Goal: Task Accomplishment & Management: Manage account settings

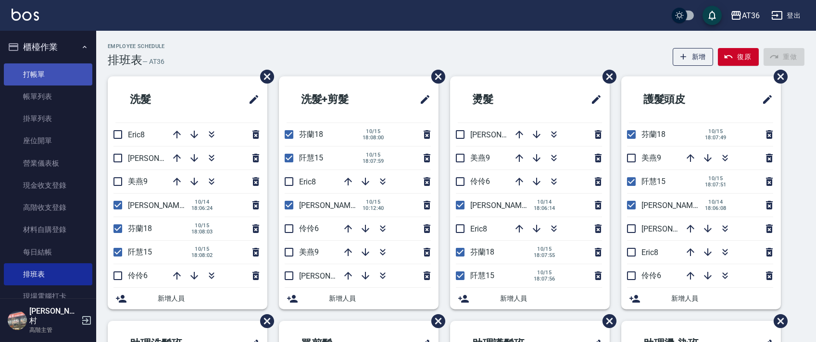
click at [57, 74] on link "打帳單" at bounding box center [48, 74] width 88 height 22
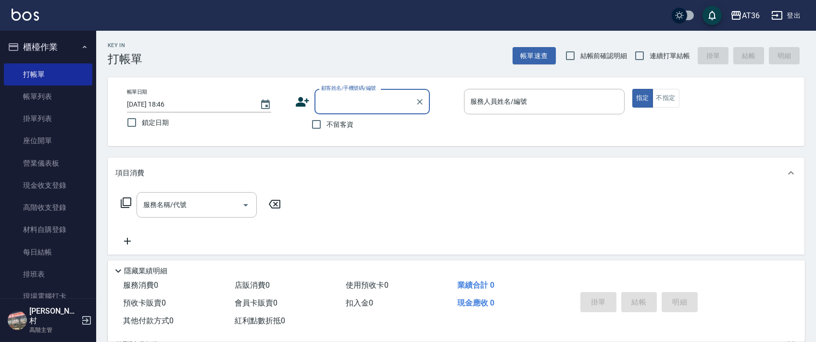
click at [476, 105] on div "服務人員姓名/編號 服務人員姓名/編號" at bounding box center [544, 101] width 161 height 25
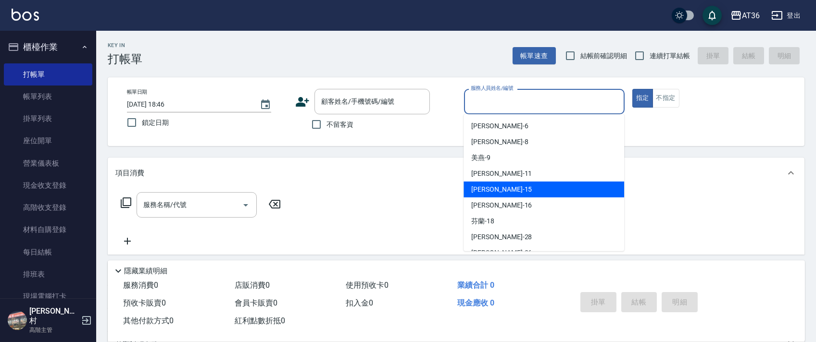
click at [521, 187] on div "[PERSON_NAME] -15" at bounding box center [544, 190] width 161 height 16
type input "[PERSON_NAME]-15"
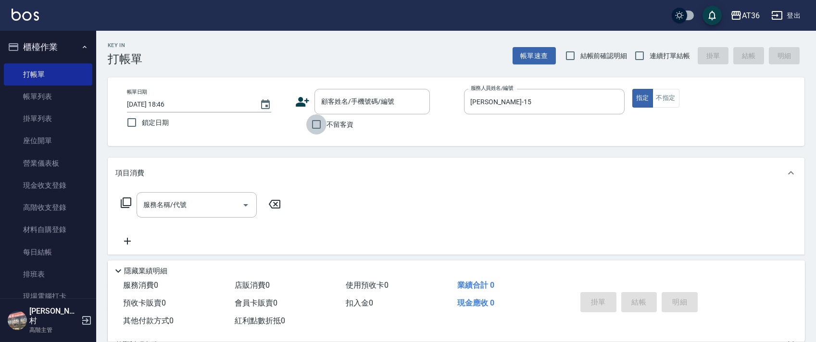
click at [316, 123] on input "不留客資" at bounding box center [316, 124] width 20 height 20
checkbox input "true"
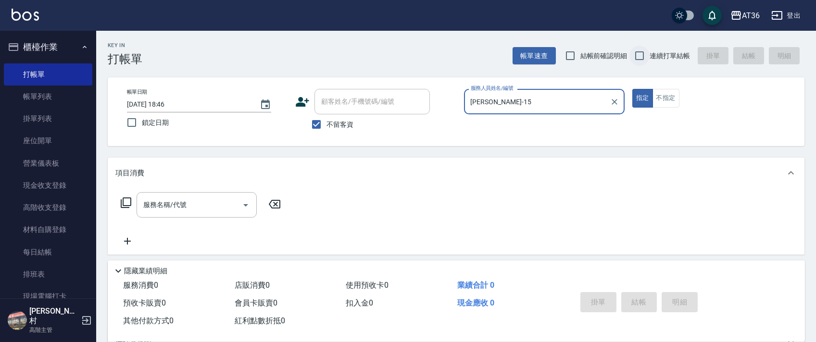
click at [644, 57] on input "連續打單結帳" at bounding box center [640, 56] width 20 height 20
checkbox input "true"
click at [125, 202] on icon at bounding box center [126, 203] width 12 height 12
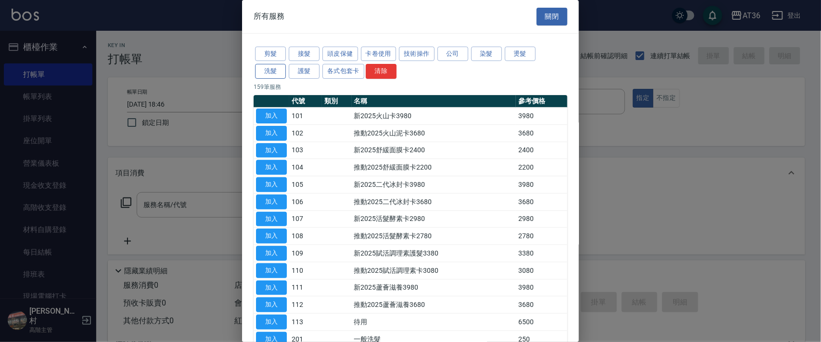
click at [274, 69] on button "洗髮" at bounding box center [270, 71] width 31 height 15
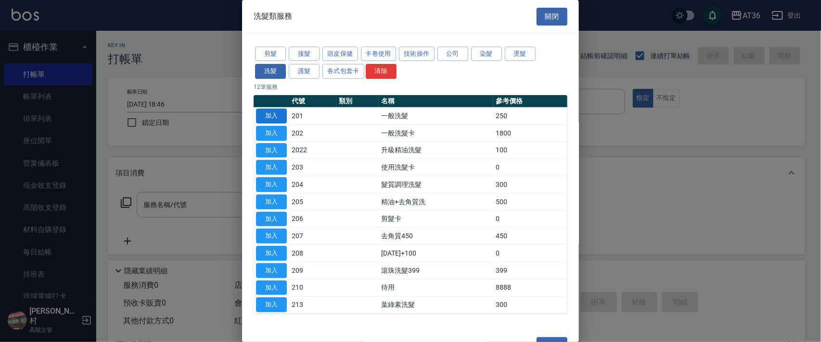
click at [264, 114] on button "加入" at bounding box center [271, 116] width 31 height 15
type input "一般洗髮(201)"
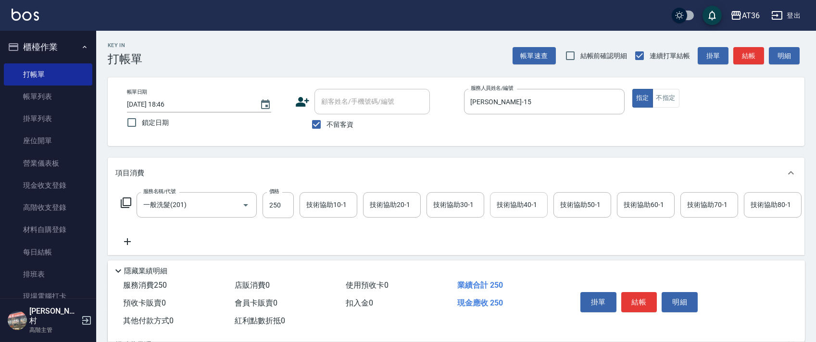
click at [501, 207] on div "技術協助40-1 技術協助40-1" at bounding box center [519, 204] width 58 height 25
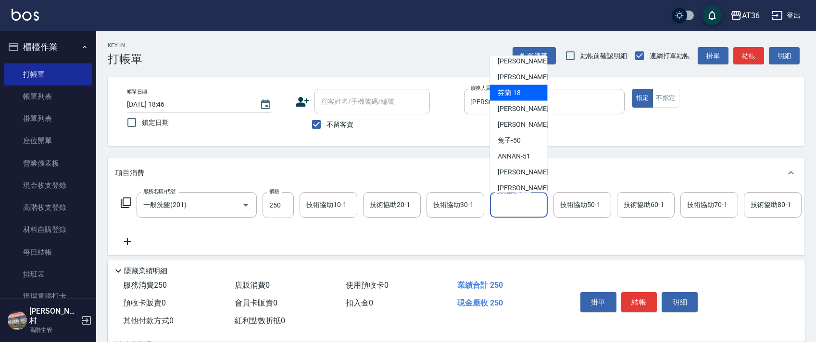
scroll to position [128, 0]
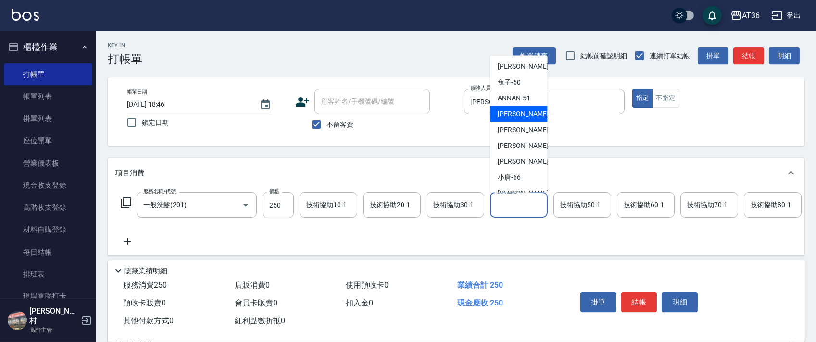
click at [518, 114] on span "溫溫 -53" at bounding box center [528, 114] width 61 height 10
type input "溫溫-53"
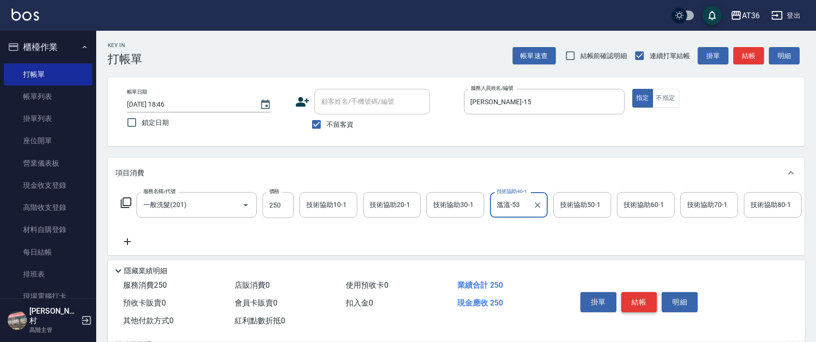
click at [633, 302] on button "結帳" at bounding box center [639, 302] width 36 height 20
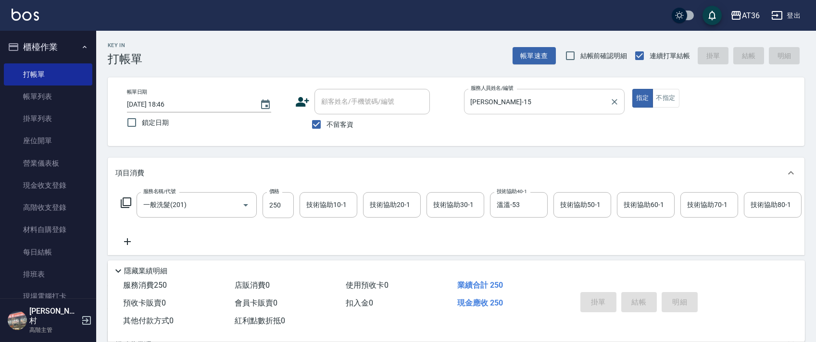
type input "[DATE] 18:47"
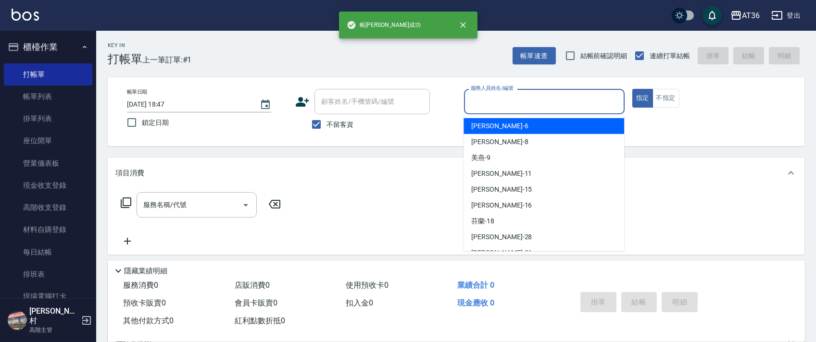
click at [477, 100] on input "服務人員姓名/編號" at bounding box center [544, 101] width 152 height 17
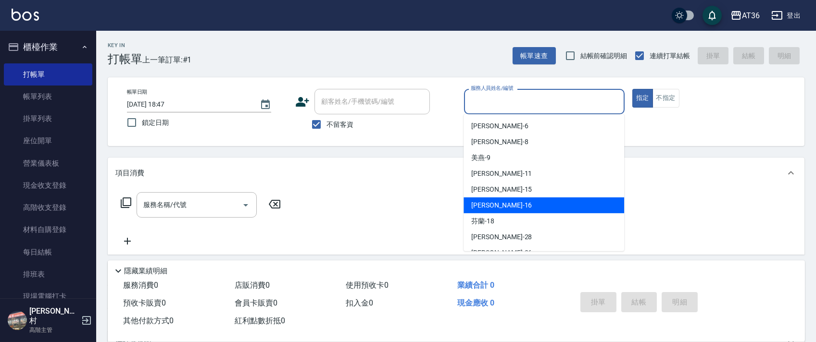
click at [498, 202] on div "[PERSON_NAME] -16" at bounding box center [544, 206] width 161 height 16
type input "[PERSON_NAME]-16"
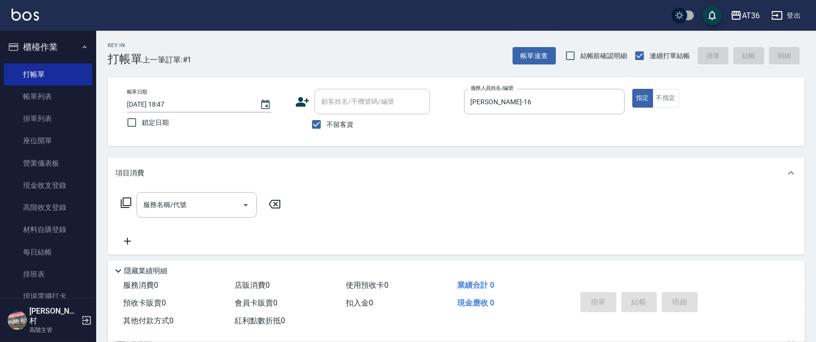
click at [124, 201] on icon at bounding box center [126, 203] width 12 height 12
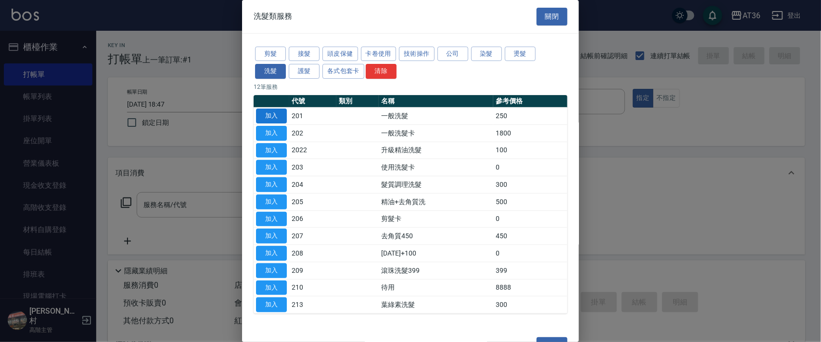
click at [266, 114] on button "加入" at bounding box center [271, 116] width 31 height 15
type input "一般洗髮(201)"
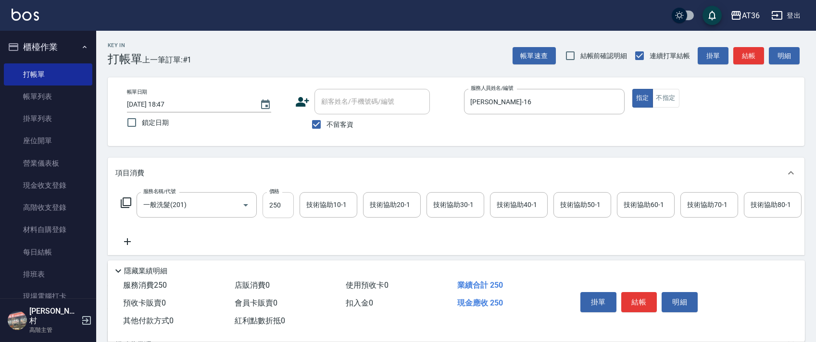
click at [274, 213] on input "250" at bounding box center [278, 205] width 31 height 26
type input "350"
click at [644, 305] on button "結帳" at bounding box center [639, 302] width 36 height 20
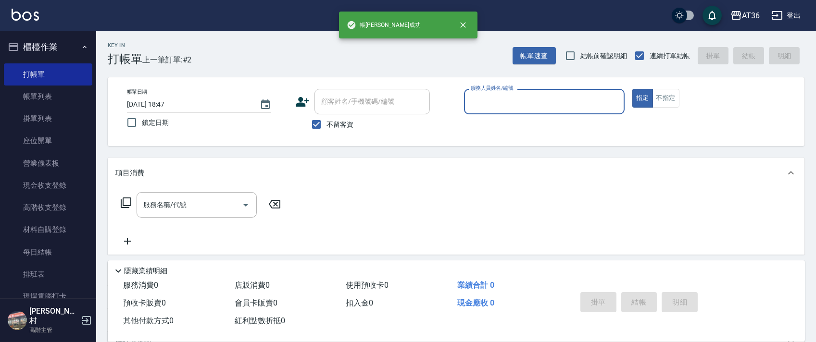
click at [468, 102] on input "服務人員姓名/編號" at bounding box center [544, 101] width 152 height 17
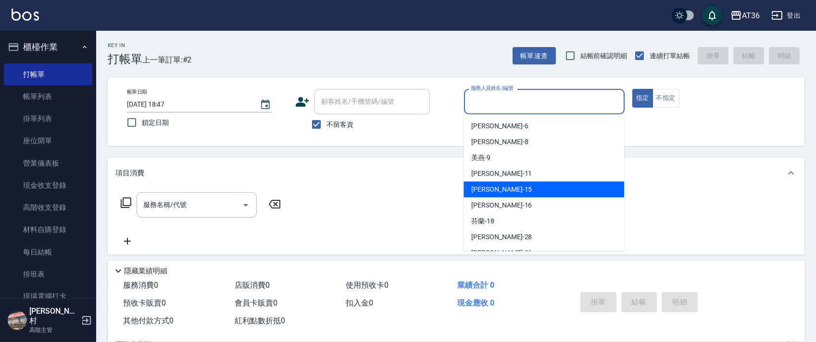
click at [488, 193] on span "[PERSON_NAME] -15" at bounding box center [501, 190] width 61 height 10
type input "[PERSON_NAME]-15"
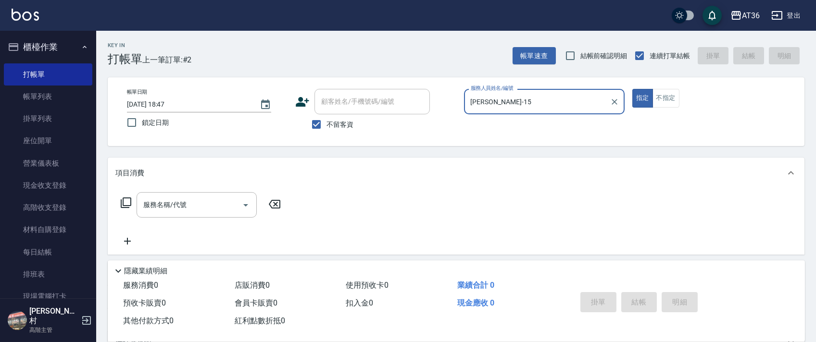
click at [668, 94] on button "不指定" at bounding box center [666, 98] width 27 height 19
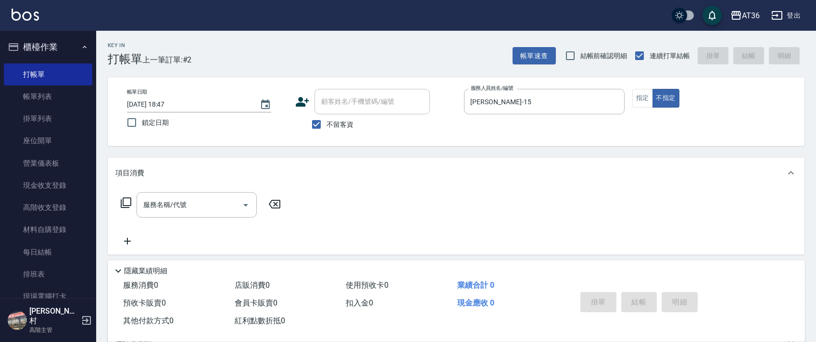
click at [123, 202] on icon at bounding box center [126, 203] width 11 height 11
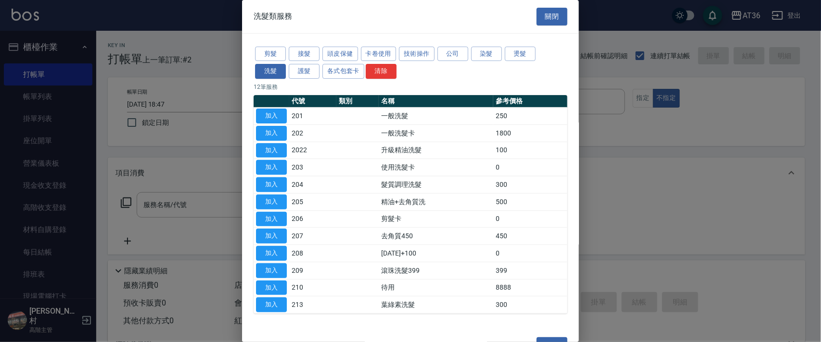
drag, startPoint x: 307, startPoint y: 66, endPoint x: 341, endPoint y: 95, distance: 44.7
click at [307, 67] on button "護髮" at bounding box center [304, 71] width 31 height 15
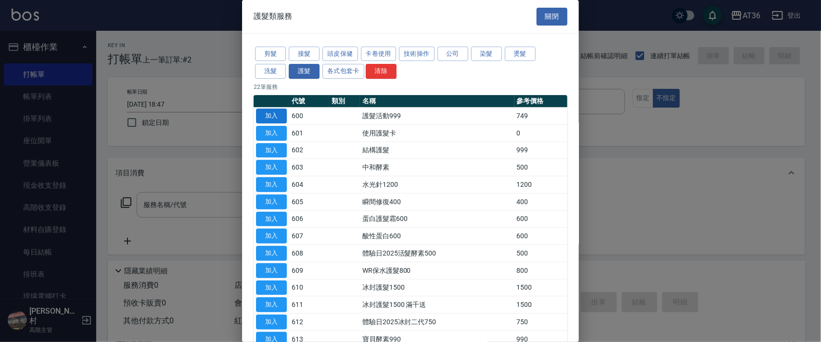
click at [265, 111] on button "加入" at bounding box center [271, 116] width 31 height 15
type input "護髮活動999(600)"
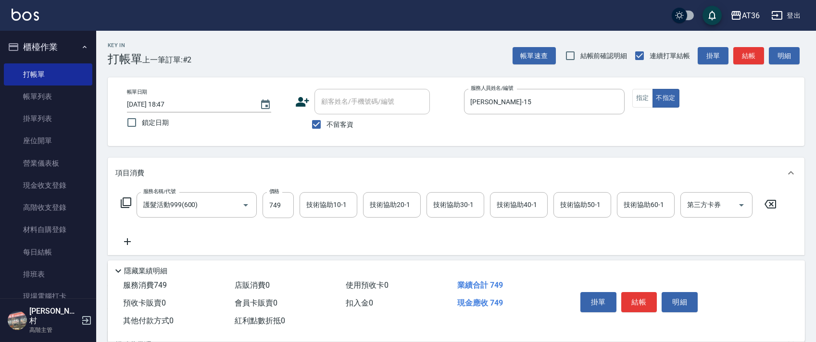
click at [127, 201] on icon at bounding box center [126, 203] width 12 height 12
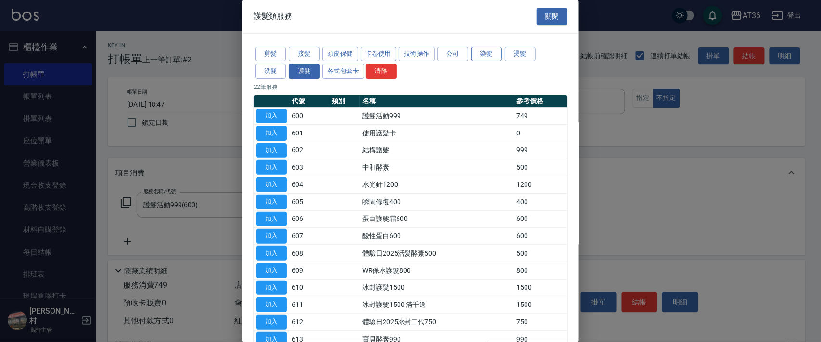
click at [488, 54] on button "染髮" at bounding box center [486, 54] width 31 height 15
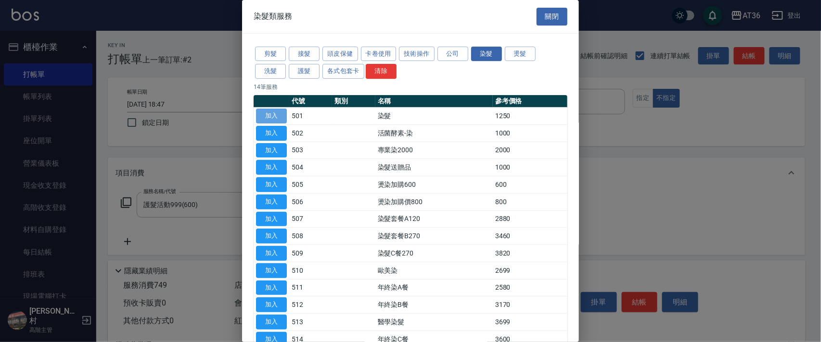
click at [272, 117] on button "加入" at bounding box center [271, 116] width 31 height 15
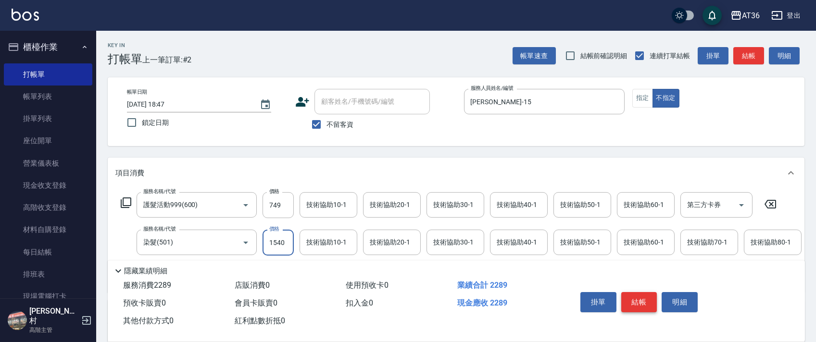
type input "1540"
click at [642, 302] on button "結帳" at bounding box center [639, 302] width 36 height 20
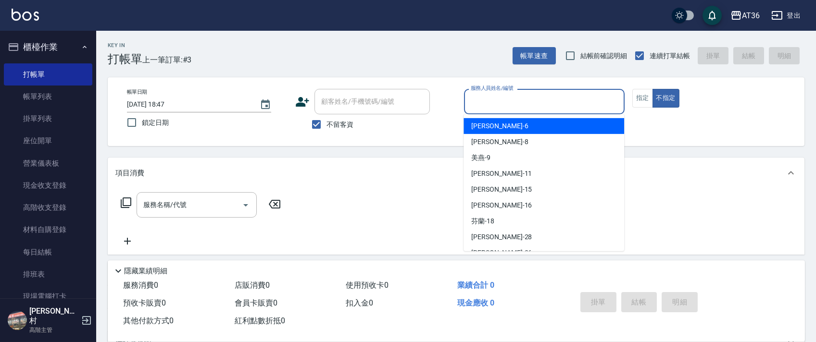
drag, startPoint x: 470, startPoint y: 98, endPoint x: 545, endPoint y: 145, distance: 88.6
click at [470, 100] on input "服務人員姓名/編號" at bounding box center [544, 101] width 152 height 17
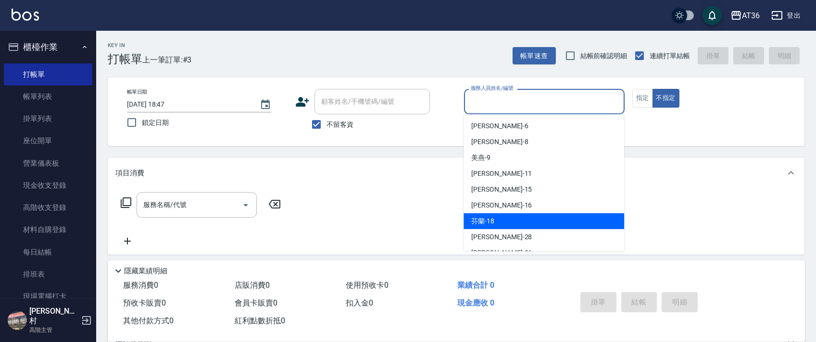
click at [496, 224] on div "芬蘭 -18" at bounding box center [544, 222] width 161 height 16
type input "芬蘭-18"
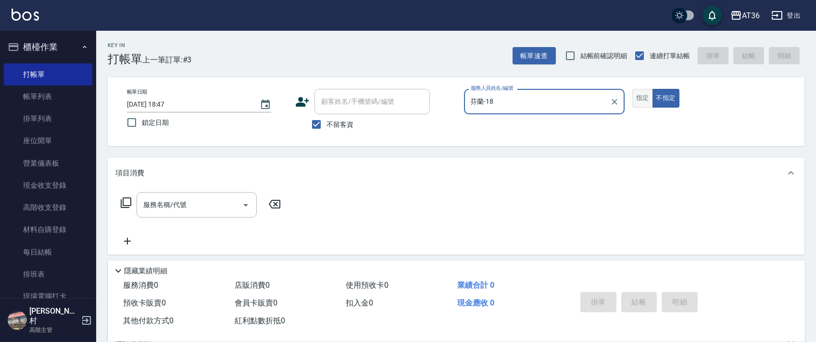
click at [643, 99] on button "指定" at bounding box center [642, 98] width 21 height 19
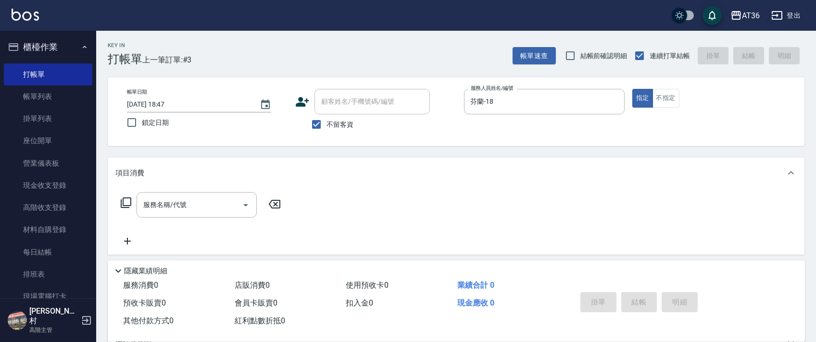
click at [126, 202] on icon at bounding box center [126, 203] width 12 height 12
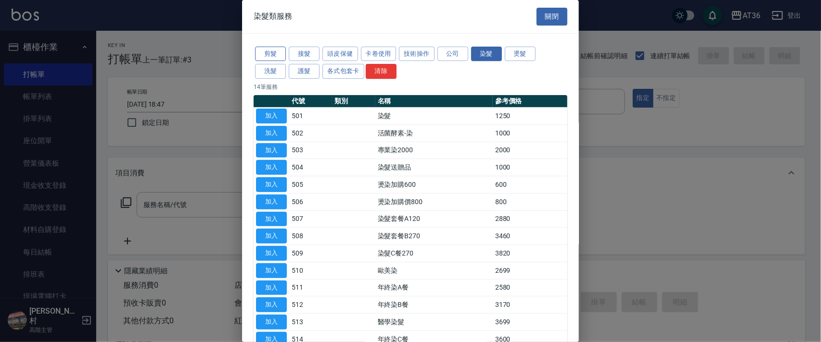
click at [270, 47] on button "剪髮" at bounding box center [270, 54] width 31 height 15
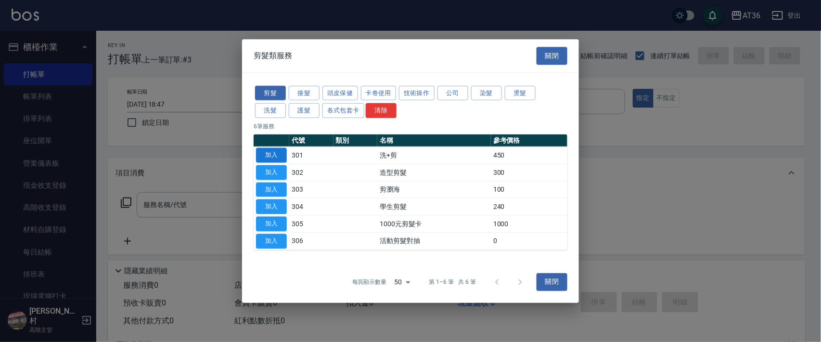
click at [273, 153] on button "加入" at bounding box center [271, 155] width 31 height 15
type input "洗+剪(301)"
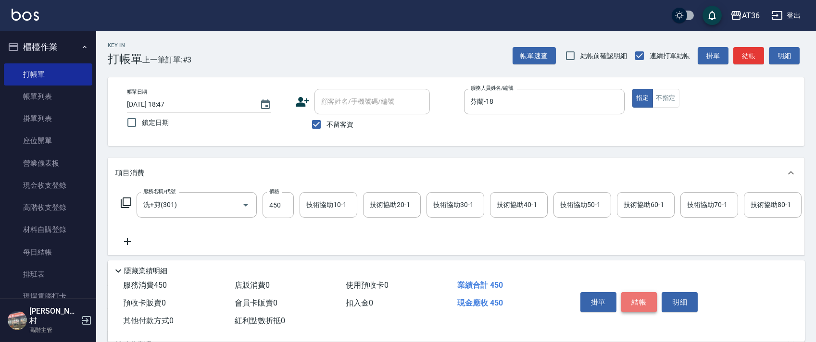
click at [634, 302] on button "結帳" at bounding box center [639, 302] width 36 height 20
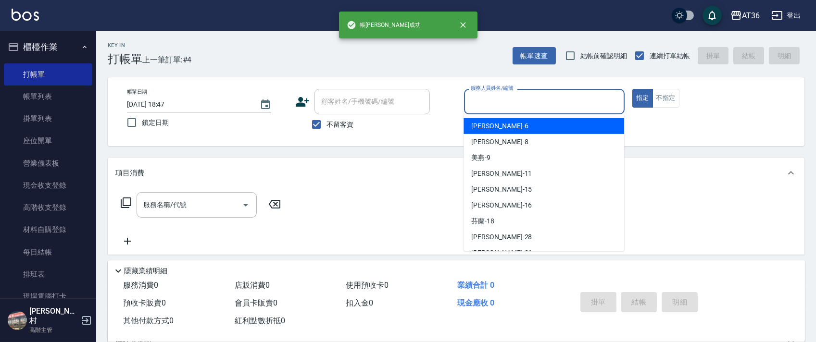
click at [481, 106] on input "服務人員姓名/編號" at bounding box center [544, 101] width 152 height 17
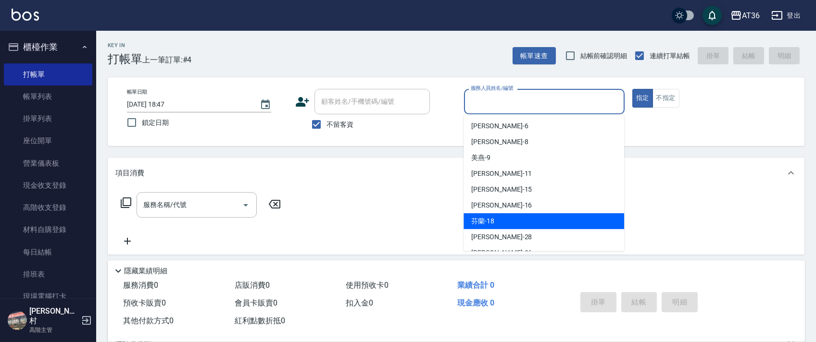
click at [501, 218] on div "芬蘭 -18" at bounding box center [544, 222] width 161 height 16
type input "芬蘭-18"
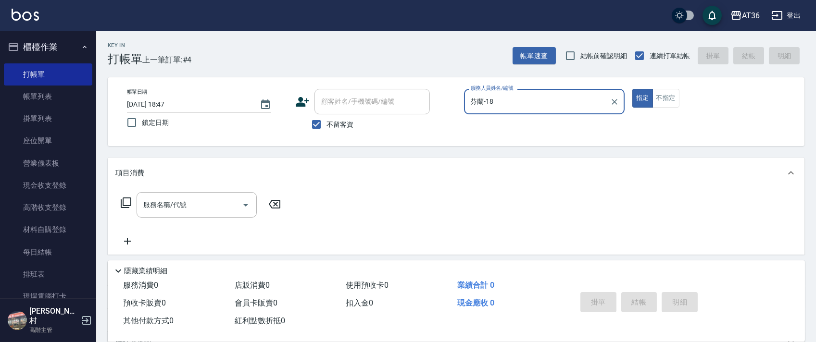
click at [123, 202] on icon at bounding box center [126, 203] width 11 height 11
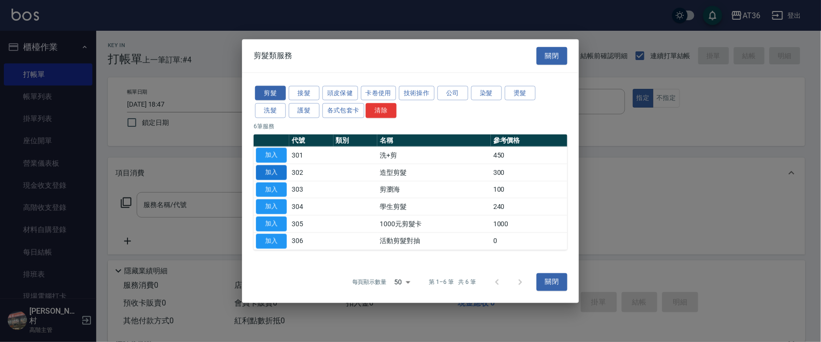
click at [266, 174] on button "加入" at bounding box center [271, 172] width 31 height 15
type input "造型剪髮(302)"
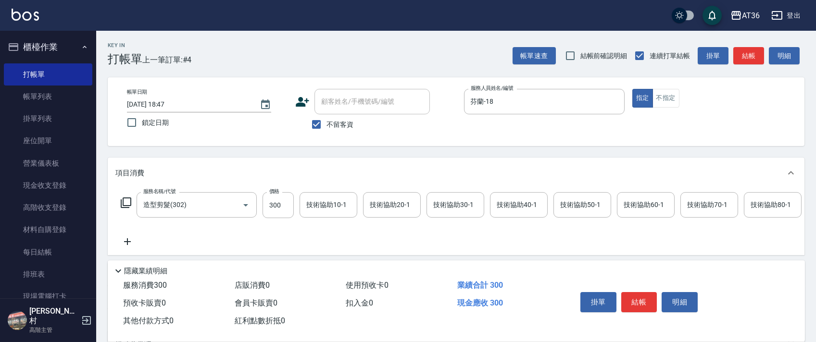
click at [641, 300] on button "結帳" at bounding box center [639, 302] width 36 height 20
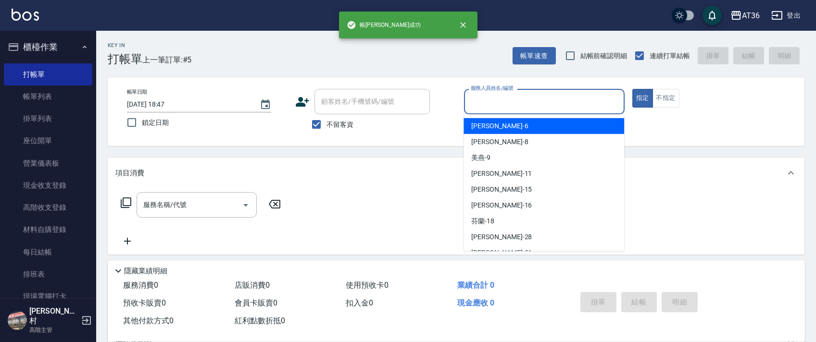
drag, startPoint x: 473, startPoint y: 101, endPoint x: 487, endPoint y: 127, distance: 29.5
click at [473, 105] on input "服務人員姓名/編號" at bounding box center [544, 101] width 152 height 17
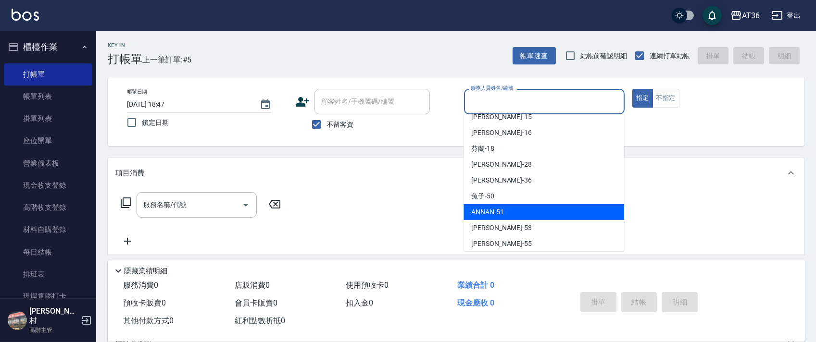
scroll to position [140, 0]
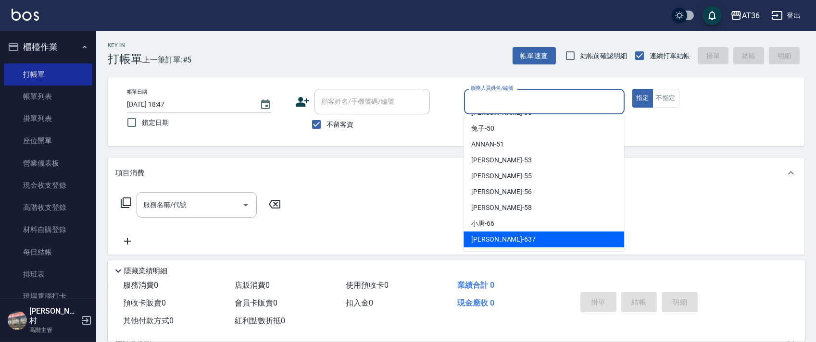
click at [479, 239] on span "憶琳 -637" at bounding box center [503, 240] width 64 height 10
type input "憶琳-637"
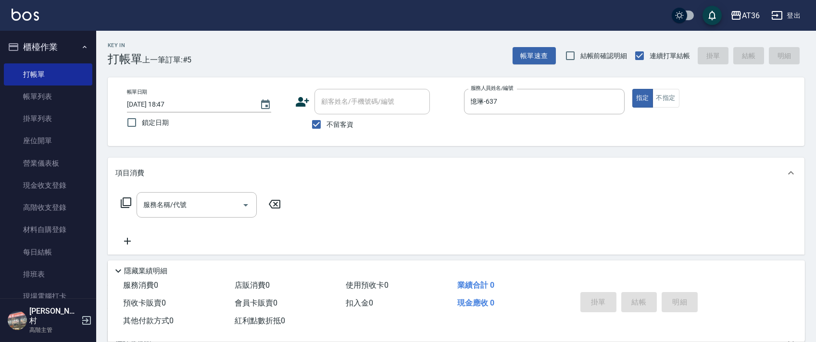
click at [126, 201] on icon at bounding box center [126, 203] width 12 height 12
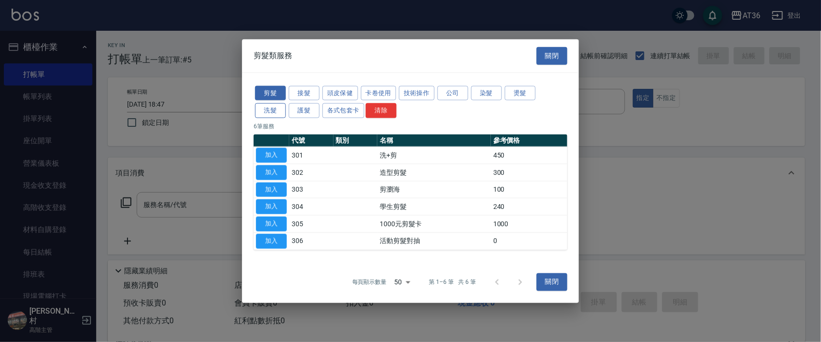
click at [278, 109] on button "洗髮" at bounding box center [270, 110] width 31 height 15
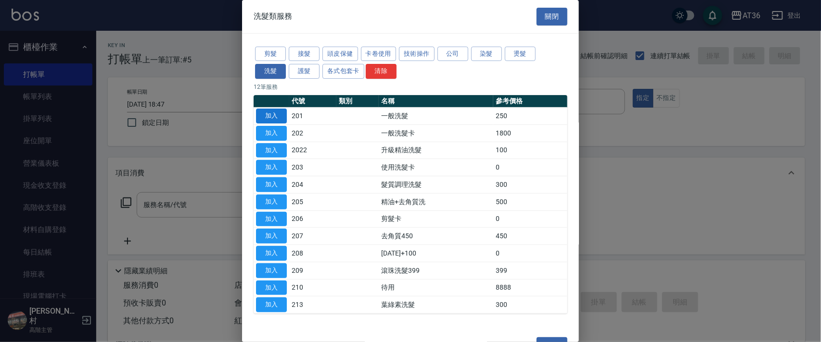
click at [272, 117] on button "加入" at bounding box center [271, 116] width 31 height 15
type input "一般洗髮(201)"
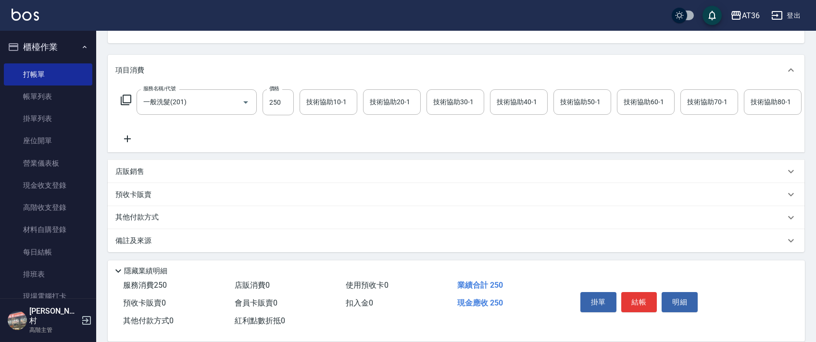
scroll to position [113, 0]
click at [137, 174] on p "店販銷售" at bounding box center [129, 172] width 29 height 10
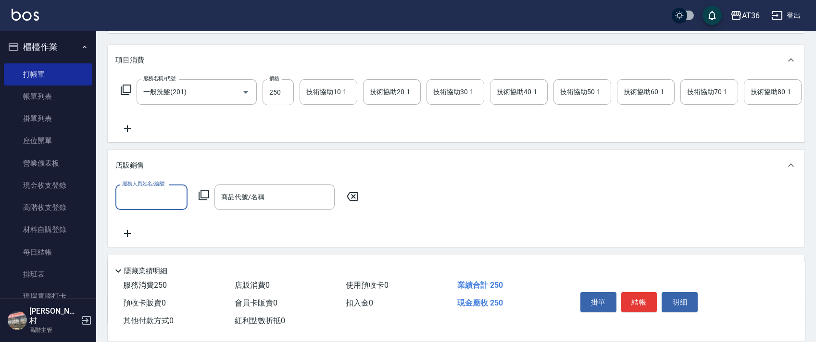
scroll to position [0, 0]
click at [143, 204] on input "服務人員姓名/編號" at bounding box center [151, 197] width 63 height 17
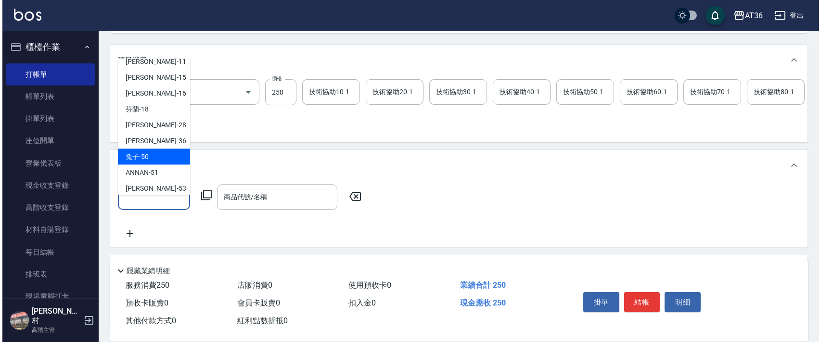
scroll to position [140, 0]
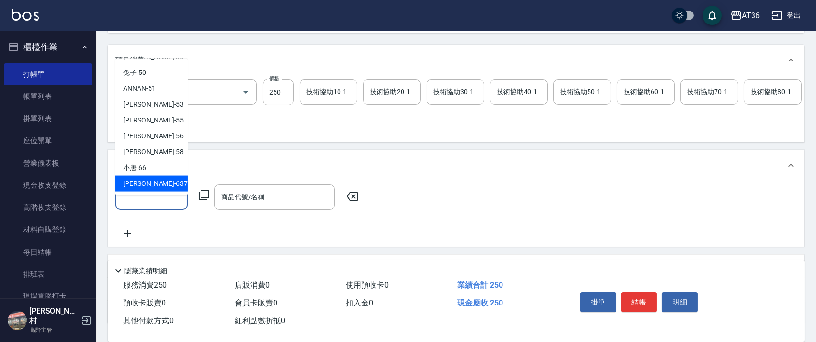
click at [135, 176] on div "憶琳 -637" at bounding box center [151, 184] width 72 height 16
type input "憶琳-637"
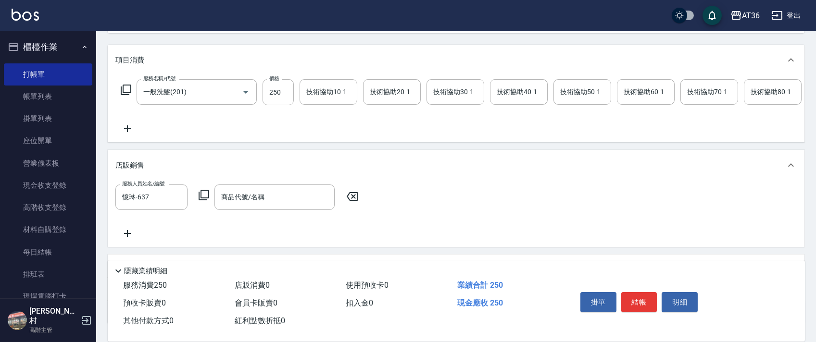
click at [203, 201] on icon at bounding box center [204, 195] width 12 height 12
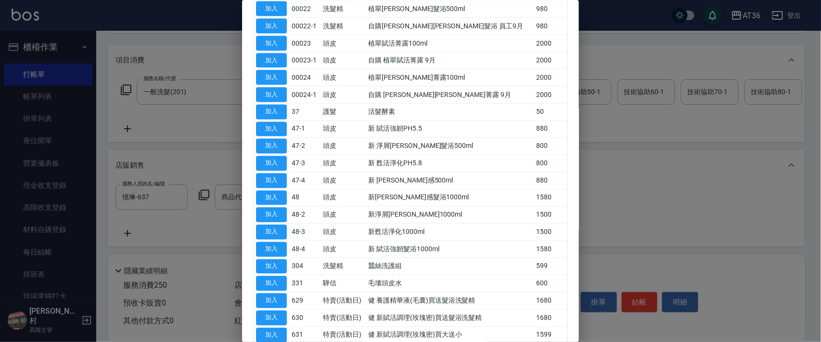
scroll to position [645, 0]
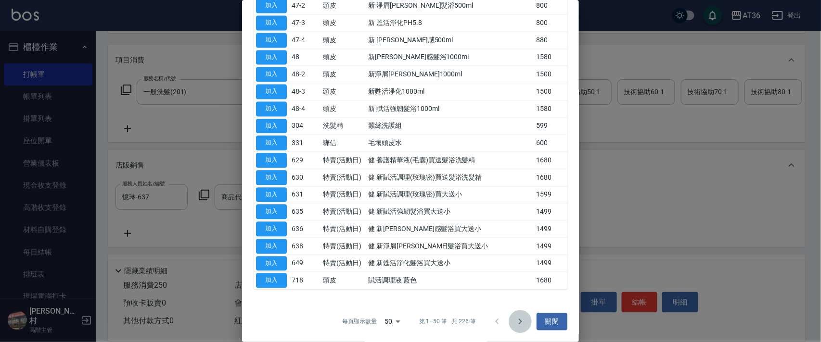
click at [518, 322] on icon "Go to next page" at bounding box center [519, 322] width 3 height 6
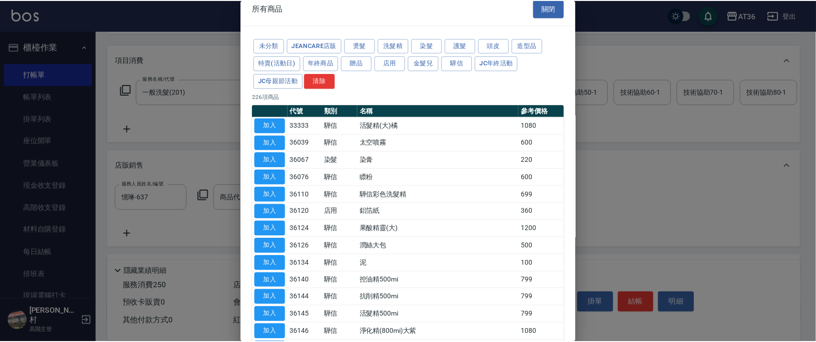
scroll to position [0, 0]
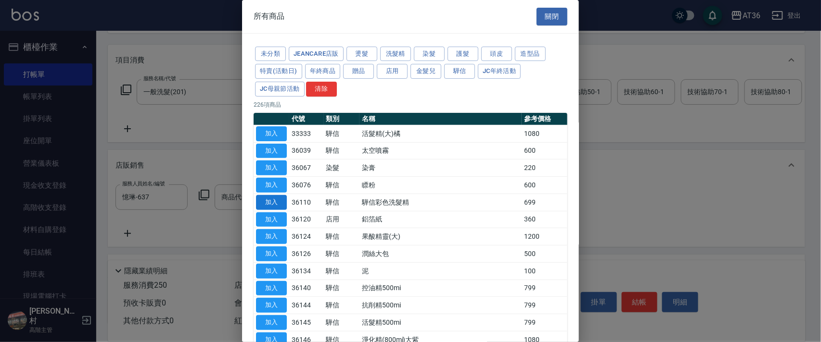
click at [279, 199] on button "加入" at bounding box center [271, 202] width 31 height 15
type input "驊信彩色洗髮精"
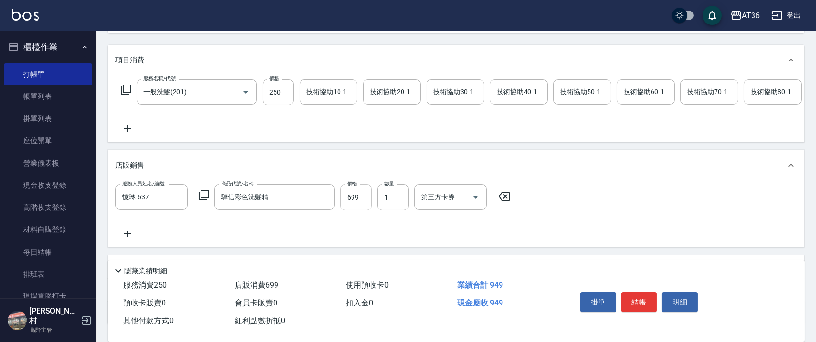
drag, startPoint x: 350, startPoint y: 208, endPoint x: 363, endPoint y: 205, distance: 13.4
click at [350, 209] on input "699" at bounding box center [356, 198] width 31 height 26
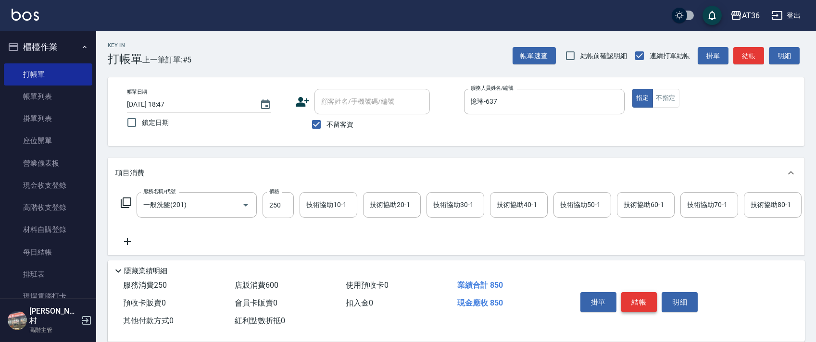
type input "600"
click at [636, 300] on button "結帳" at bounding box center [639, 302] width 36 height 20
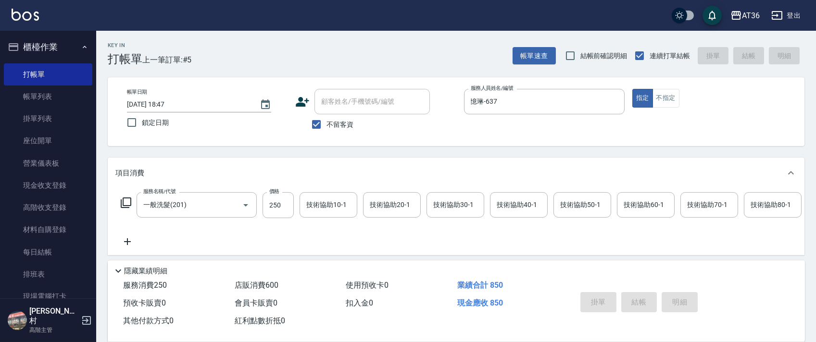
type input "[DATE] 18:48"
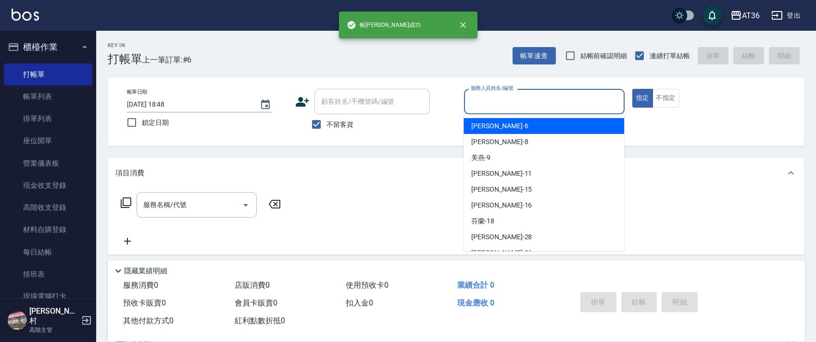
drag, startPoint x: 473, startPoint y: 103, endPoint x: 522, endPoint y: 121, distance: 52.2
click at [473, 106] on input "服務人員姓名/編號" at bounding box center [544, 101] width 152 height 17
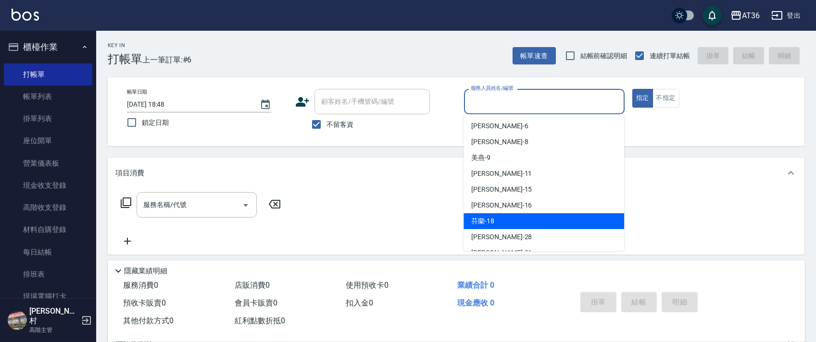
click at [498, 220] on div "芬蘭 -18" at bounding box center [544, 222] width 161 height 16
type input "芬蘭-18"
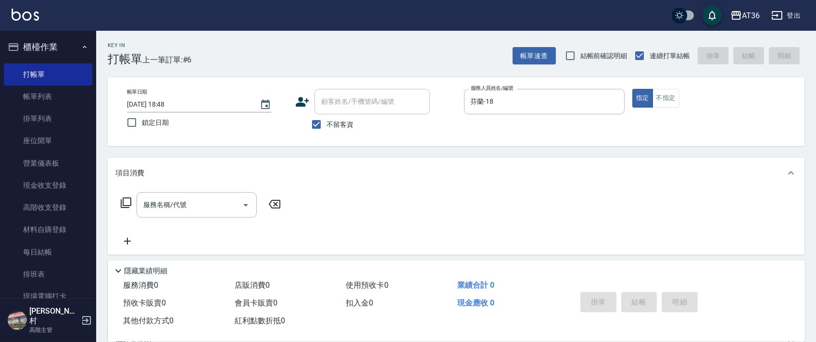
click at [126, 203] on icon at bounding box center [126, 203] width 12 height 12
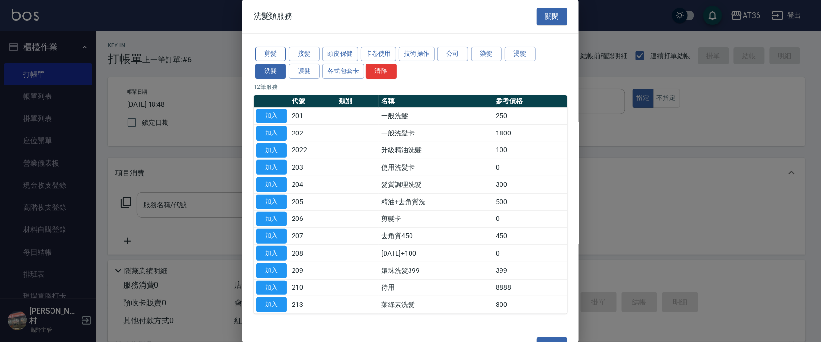
drag, startPoint x: 277, startPoint y: 48, endPoint x: 360, endPoint y: 92, distance: 94.0
click at [277, 50] on button "剪髮" at bounding box center [270, 54] width 31 height 15
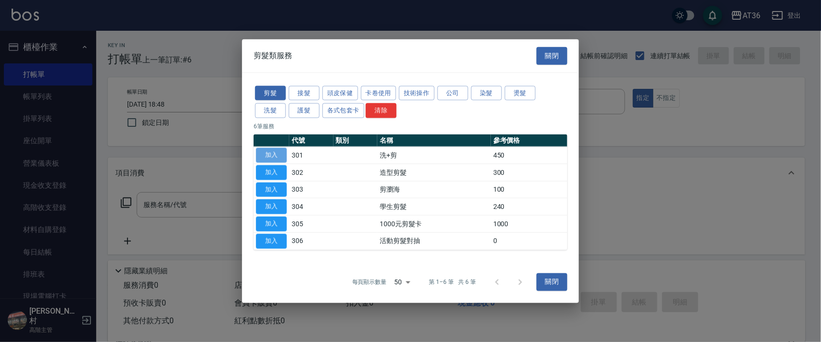
click at [266, 150] on button "加入" at bounding box center [271, 155] width 31 height 15
type input "洗+剪(301)"
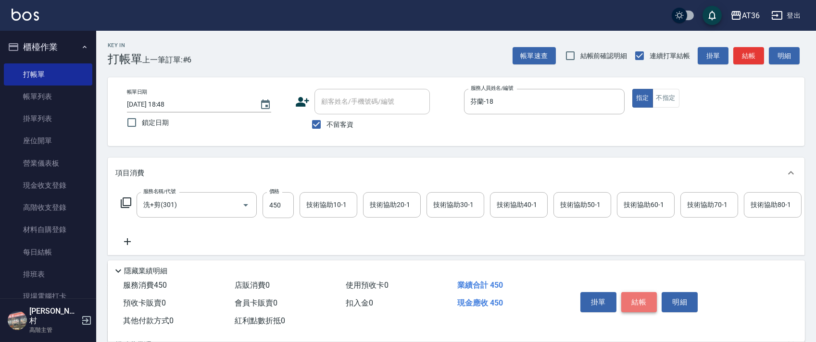
click at [645, 305] on button "結帳" at bounding box center [639, 302] width 36 height 20
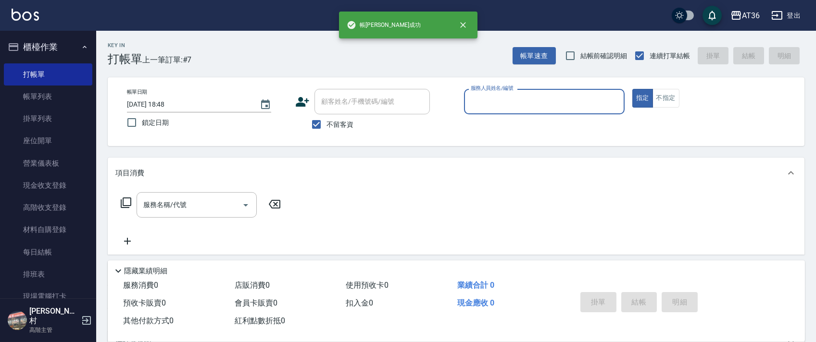
click at [482, 96] on input "服務人員姓名/編號" at bounding box center [544, 101] width 152 height 17
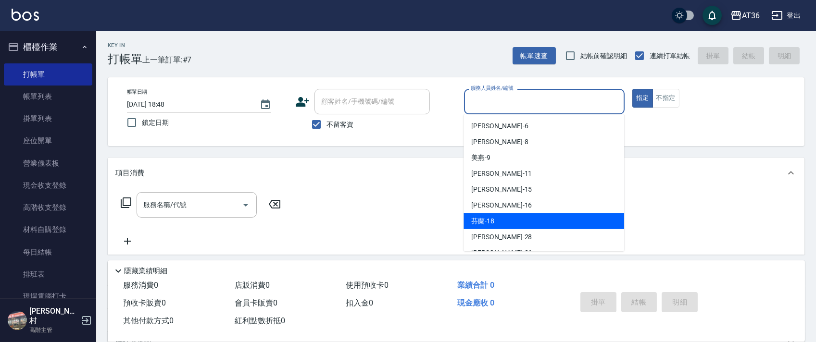
click at [489, 219] on span "芬蘭 -18" at bounding box center [482, 221] width 23 height 10
type input "芬蘭-18"
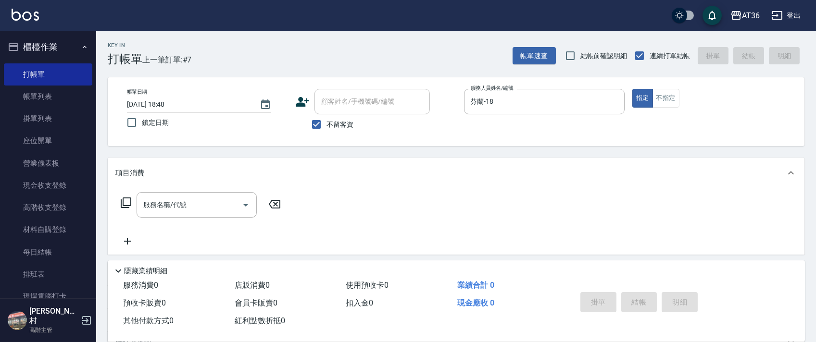
click at [125, 209] on div "服務名稱/代號 服務名稱/代號" at bounding box center [200, 204] width 171 height 25
click at [122, 207] on icon at bounding box center [126, 203] width 11 height 11
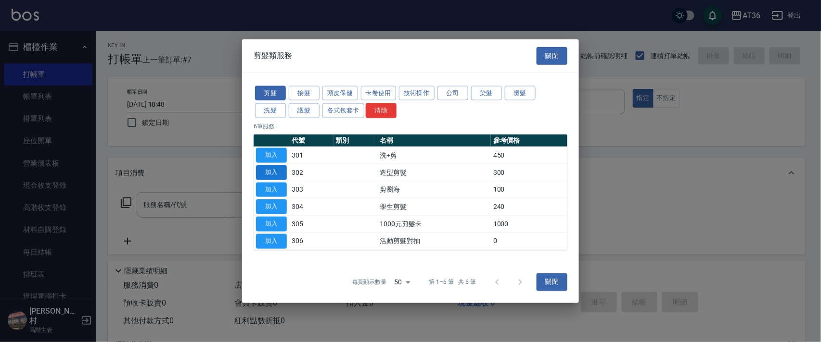
click at [272, 169] on button "加入" at bounding box center [271, 172] width 31 height 15
type input "造型剪髮(302)"
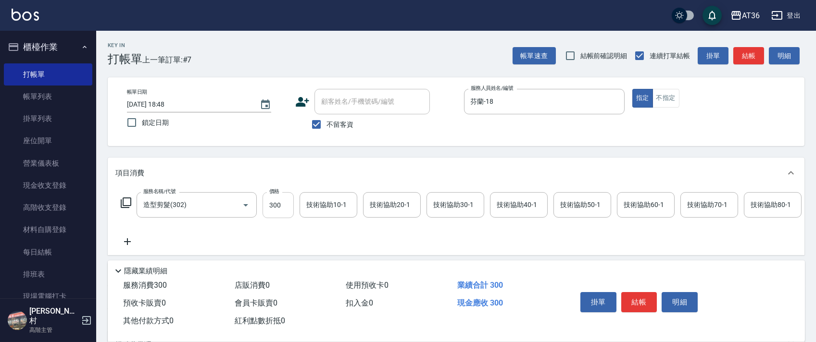
click at [276, 209] on input "300" at bounding box center [278, 205] width 31 height 26
type input "250"
click at [632, 304] on button "結帳" at bounding box center [639, 302] width 36 height 20
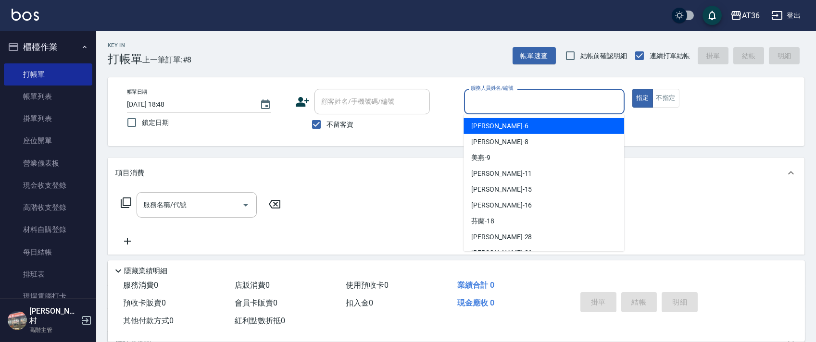
drag, startPoint x: 480, startPoint y: 101, endPoint x: 505, endPoint y: 112, distance: 26.7
click at [480, 106] on input "服務人員姓名/編號" at bounding box center [544, 101] width 152 height 17
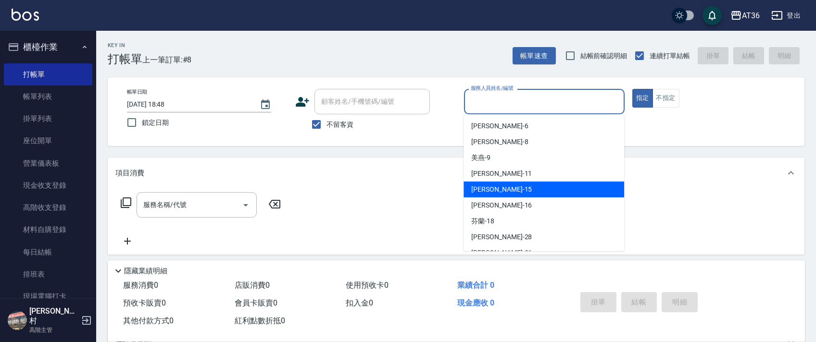
click at [494, 192] on div "[PERSON_NAME] -15" at bounding box center [544, 190] width 161 height 16
type input "[PERSON_NAME]-15"
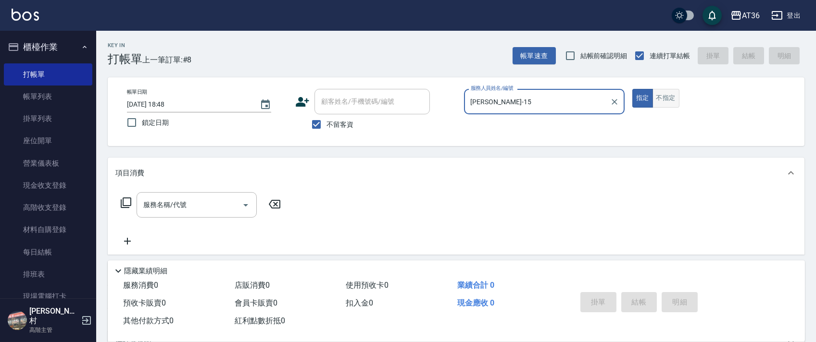
click at [671, 93] on button "不指定" at bounding box center [666, 98] width 27 height 19
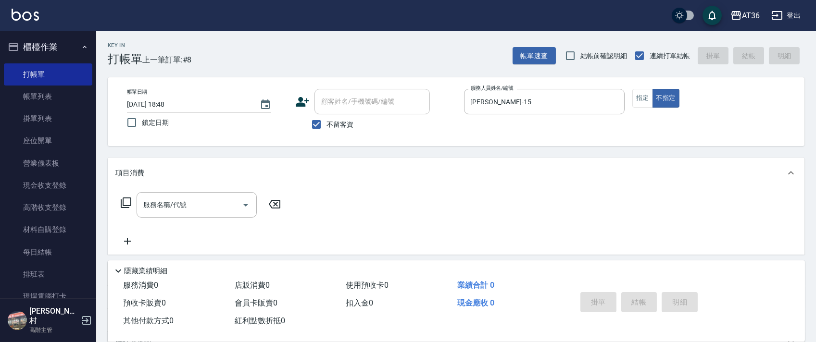
click at [126, 202] on icon at bounding box center [126, 203] width 12 height 12
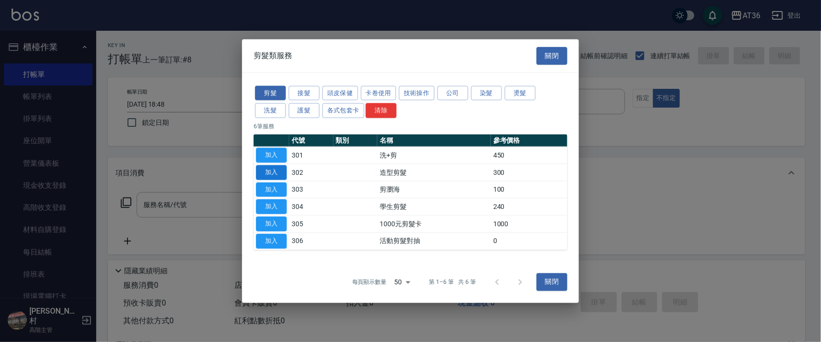
click at [278, 168] on button "加入" at bounding box center [271, 172] width 31 height 15
type input "造型剪髮(302)"
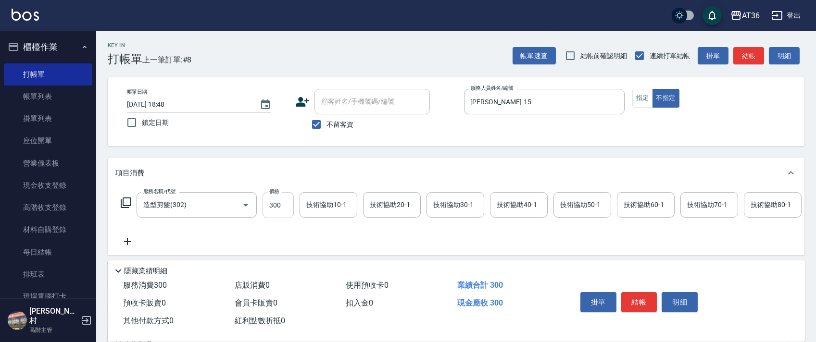
drag, startPoint x: 278, startPoint y: 205, endPoint x: 319, endPoint y: 202, distance: 41.0
click at [278, 206] on input "300" at bounding box center [278, 205] width 31 height 26
type input "279"
click at [641, 296] on button "結帳" at bounding box center [639, 302] width 36 height 20
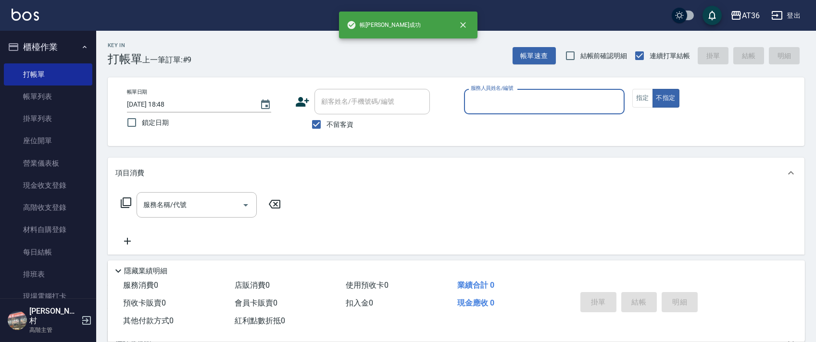
click at [470, 102] on input "服務人員姓名/編號" at bounding box center [544, 101] width 152 height 17
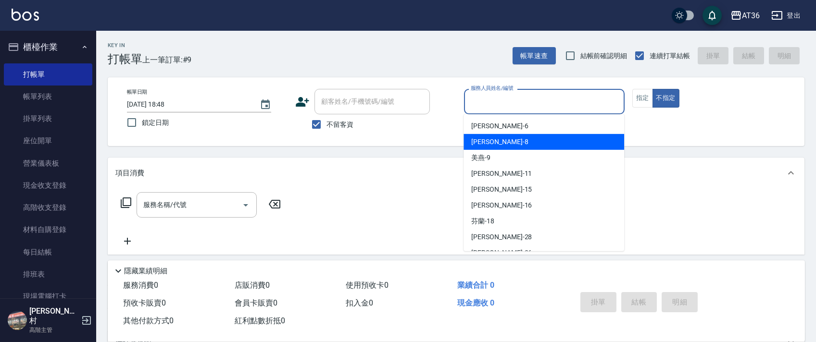
click at [488, 141] on div "[PERSON_NAME] -8" at bounding box center [544, 142] width 161 height 16
type input "[PERSON_NAME]-8"
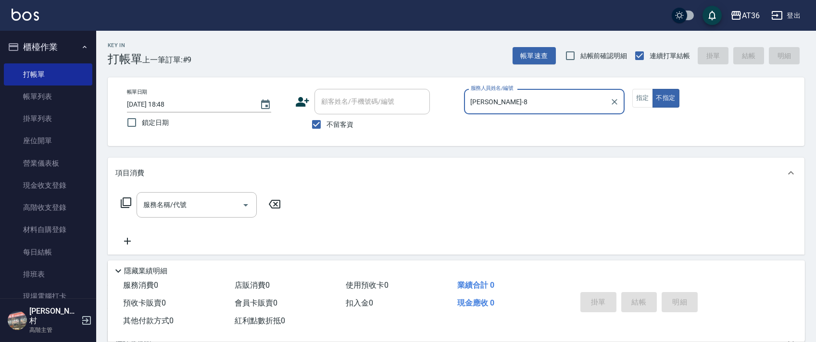
drag, startPoint x: 653, startPoint y: 101, endPoint x: 606, endPoint y: 91, distance: 48.7
click at [651, 101] on div "指定 不指定" at bounding box center [712, 98] width 161 height 19
click at [127, 202] on icon at bounding box center [126, 203] width 12 height 12
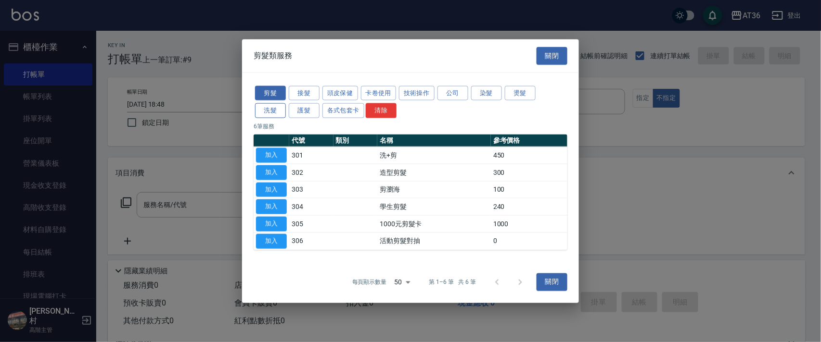
click at [270, 111] on button "洗髮" at bounding box center [270, 110] width 31 height 15
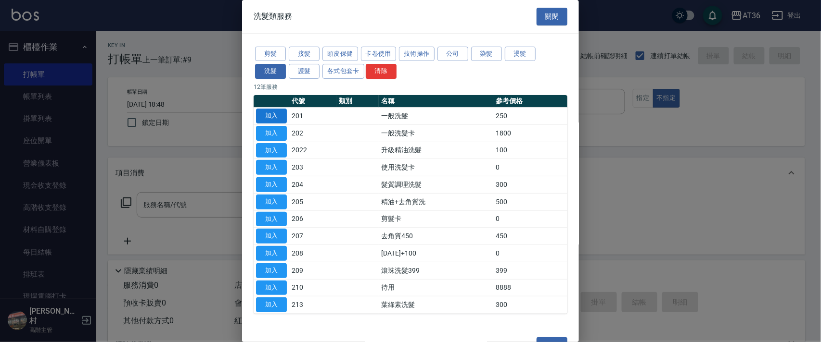
click at [274, 110] on button "加入" at bounding box center [271, 116] width 31 height 15
type input "一般洗髮(201)"
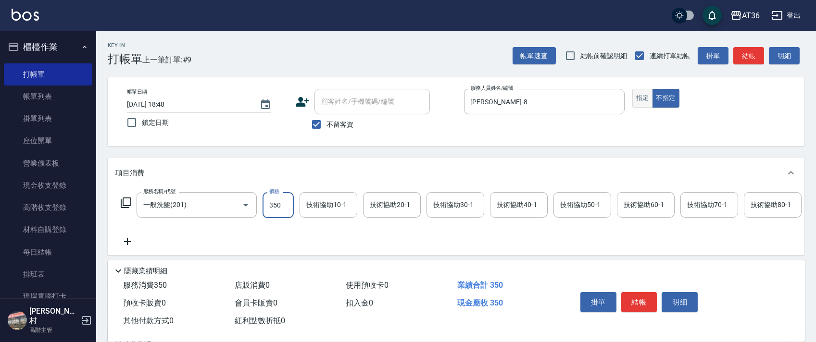
type input "350"
drag, startPoint x: 642, startPoint y: 102, endPoint x: 735, endPoint y: 191, distance: 128.9
click at [642, 104] on button "指定" at bounding box center [642, 98] width 21 height 19
click at [639, 299] on button "結帳" at bounding box center [639, 302] width 36 height 20
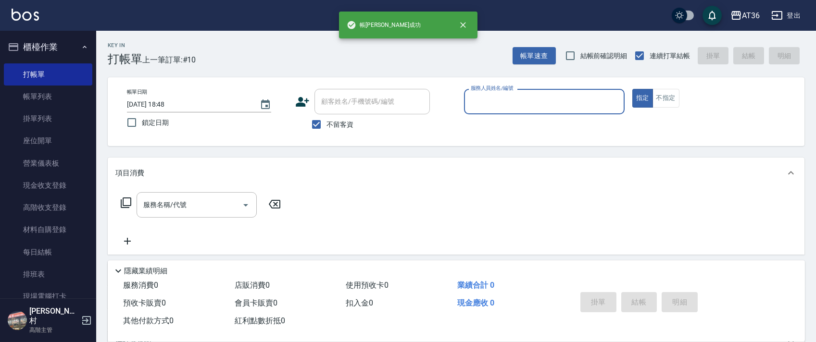
drag, startPoint x: 484, startPoint y: 102, endPoint x: 499, endPoint y: 114, distance: 18.6
click at [484, 105] on input "服務人員姓名/編號" at bounding box center [544, 101] width 152 height 17
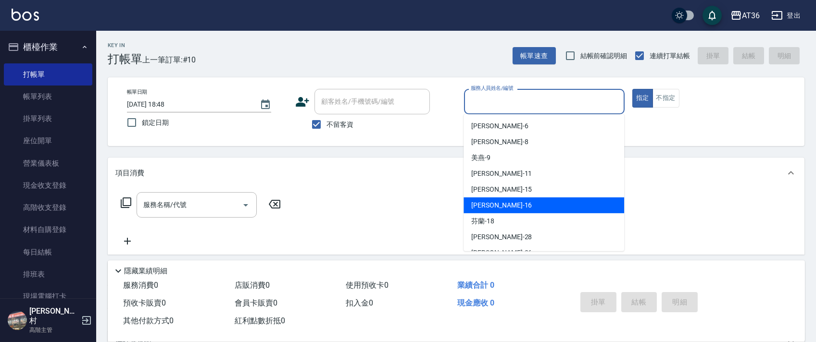
click at [496, 207] on div "[PERSON_NAME] -16" at bounding box center [544, 206] width 161 height 16
type input "[PERSON_NAME]-16"
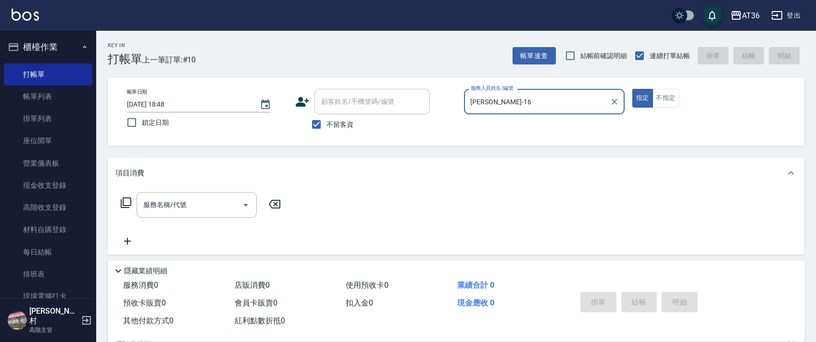
click at [120, 204] on icon at bounding box center [126, 203] width 12 height 12
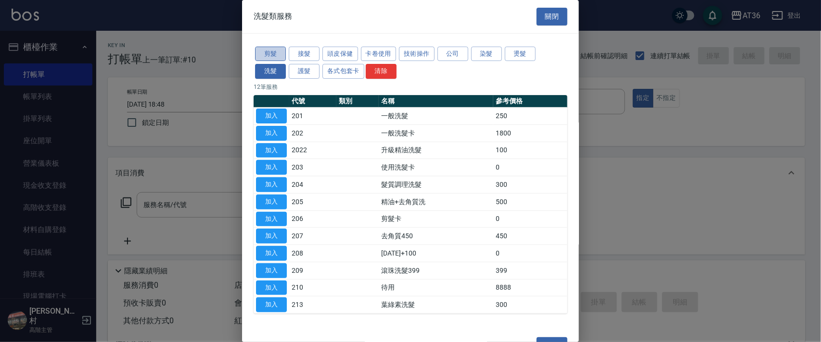
click at [271, 52] on button "剪髮" at bounding box center [270, 54] width 31 height 15
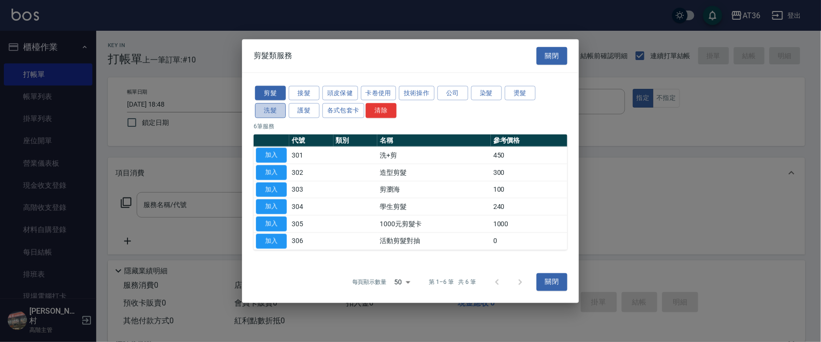
click at [276, 115] on button "洗髮" at bounding box center [270, 110] width 31 height 15
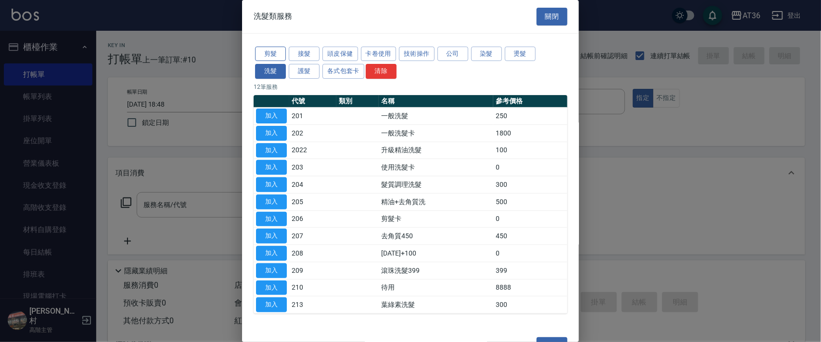
click at [273, 48] on button "剪髮" at bounding box center [270, 54] width 31 height 15
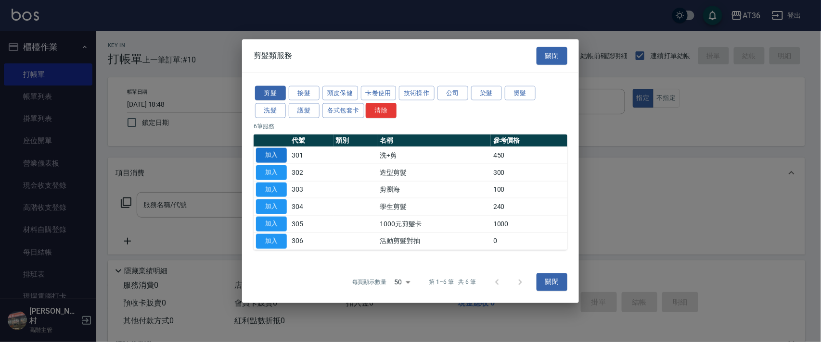
click at [273, 149] on button "加入" at bounding box center [271, 155] width 31 height 15
type input "洗+剪(301)"
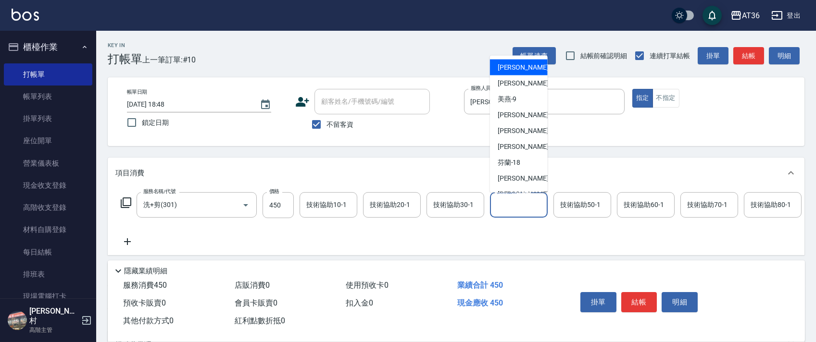
click at [502, 206] on div "技術協助40-1 技術協助40-1" at bounding box center [519, 204] width 58 height 25
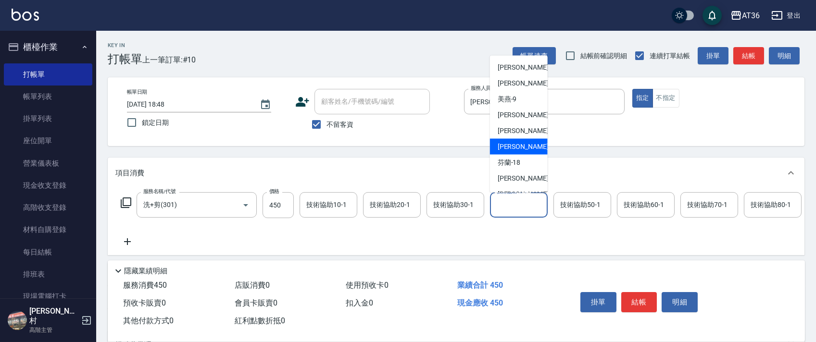
scroll to position [128, 0]
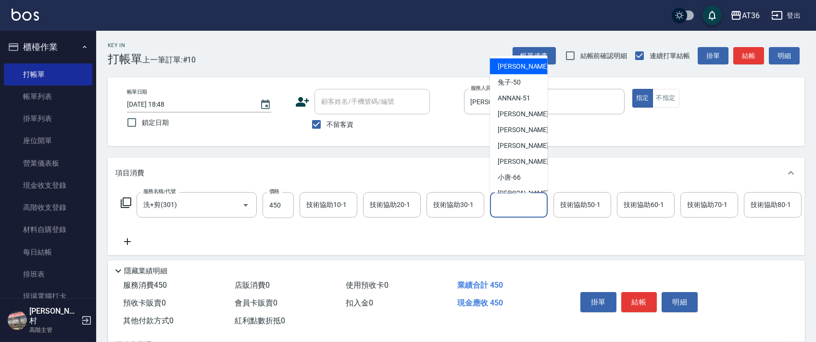
click at [524, 70] on div "佳佳 -36" at bounding box center [519, 67] width 58 height 16
type input "佳佳-36"
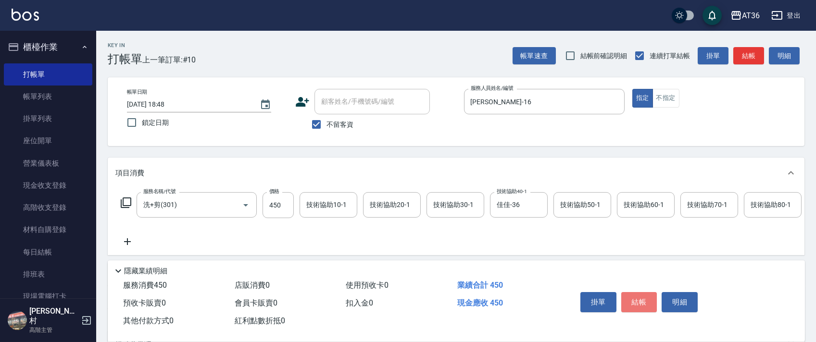
click at [634, 307] on button "結帳" at bounding box center [639, 302] width 36 height 20
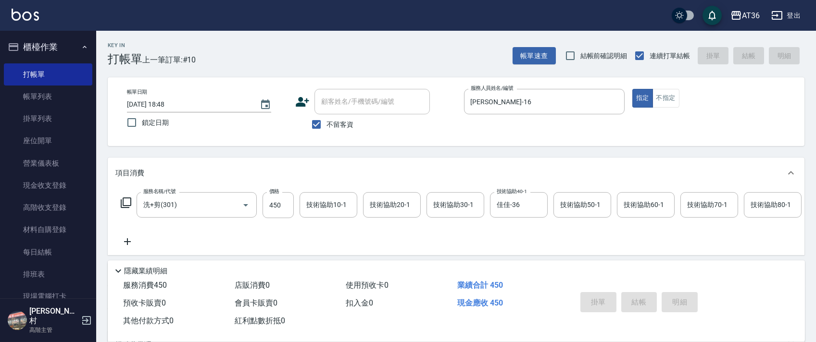
type input "[DATE] 18:49"
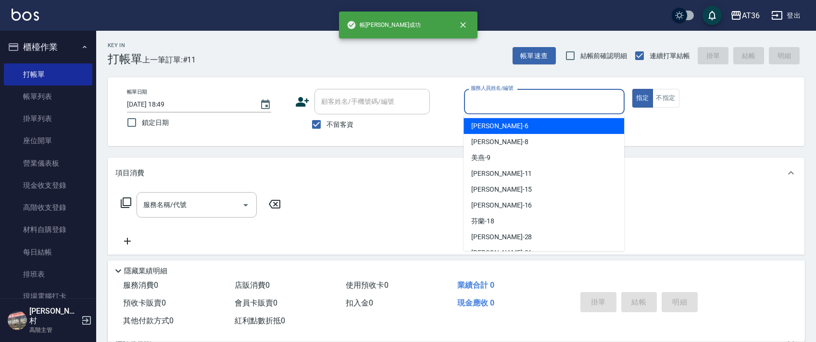
click at [475, 102] on input "服務人員姓名/編號" at bounding box center [544, 101] width 152 height 17
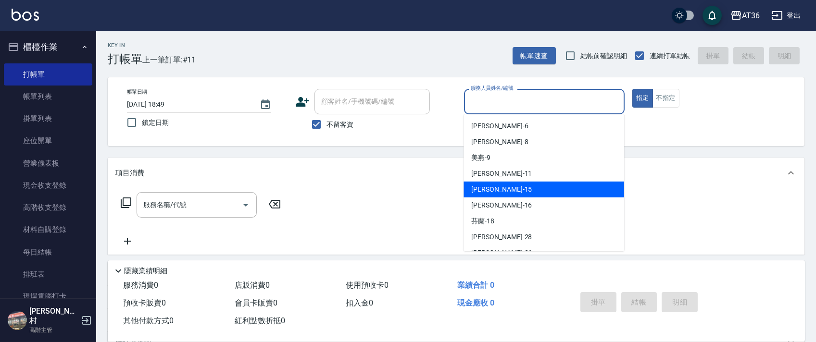
click at [487, 187] on span "[PERSON_NAME] -15" at bounding box center [501, 190] width 61 height 10
type input "[PERSON_NAME]-15"
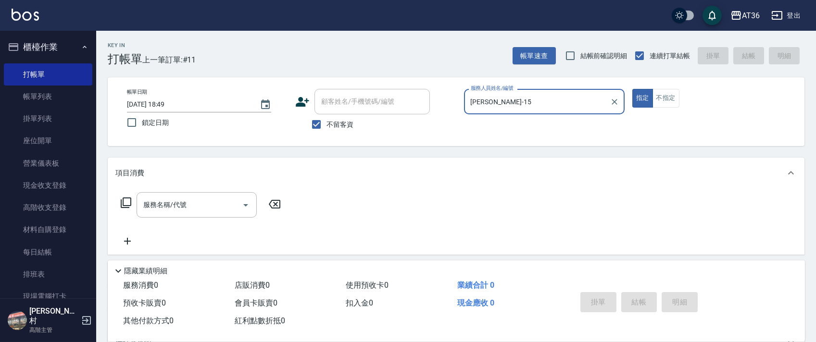
click at [124, 208] on icon at bounding box center [126, 203] width 12 height 12
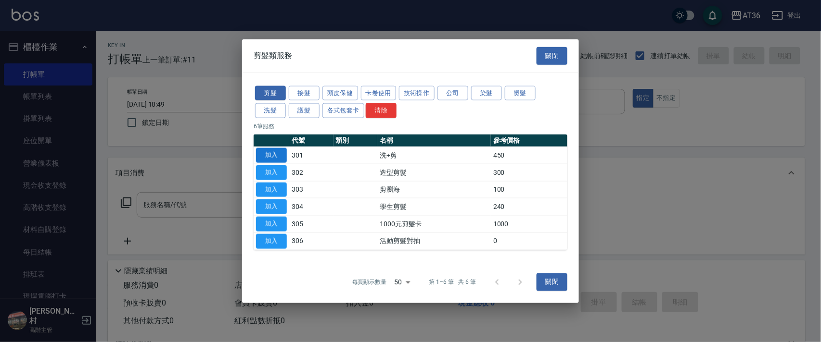
click at [271, 152] on button "加入" at bounding box center [271, 155] width 31 height 15
type input "洗+剪(301)"
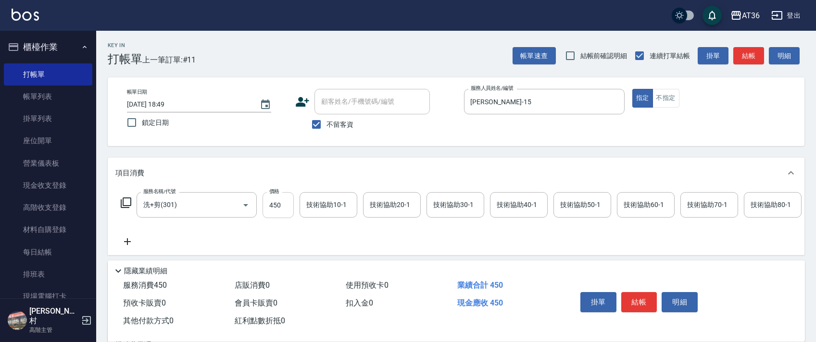
click at [278, 199] on input "450" at bounding box center [278, 205] width 31 height 26
type input "400"
click at [651, 303] on button "結帳" at bounding box center [639, 302] width 36 height 20
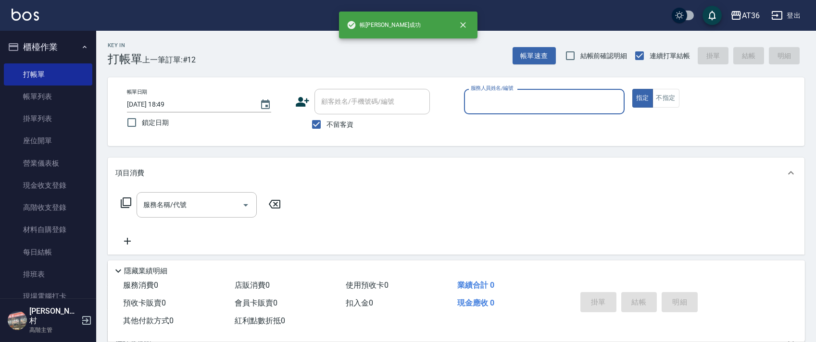
click at [488, 100] on input "服務人員姓名/編號" at bounding box center [544, 101] width 152 height 17
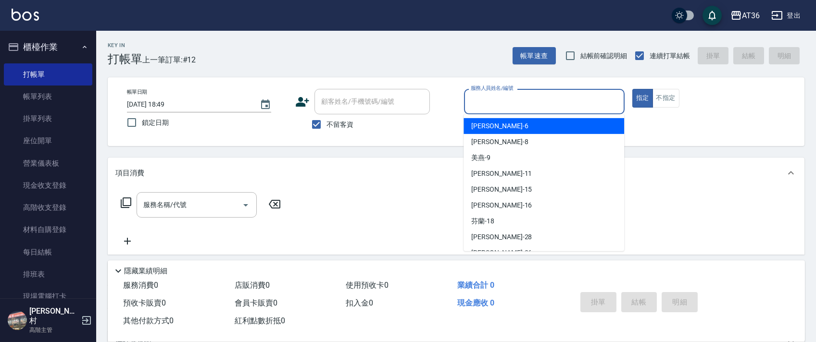
click at [507, 125] on div "[PERSON_NAME] -6" at bounding box center [544, 126] width 161 height 16
type input "[PERSON_NAME]-6"
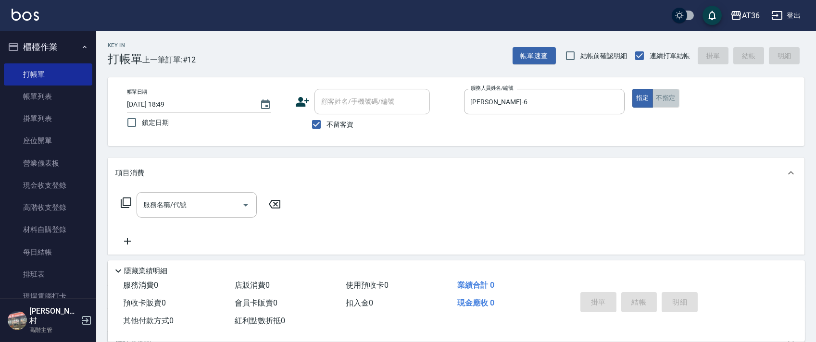
click at [667, 97] on button "不指定" at bounding box center [666, 98] width 27 height 19
click at [124, 199] on icon at bounding box center [126, 203] width 11 height 11
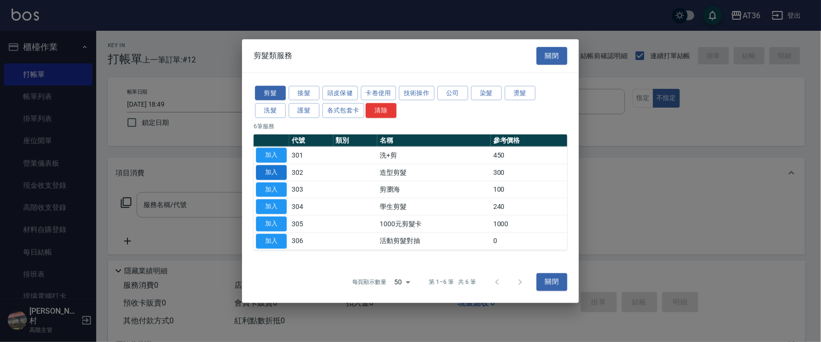
click at [274, 172] on button "加入" at bounding box center [271, 172] width 31 height 15
type input "造型剪髮(302)"
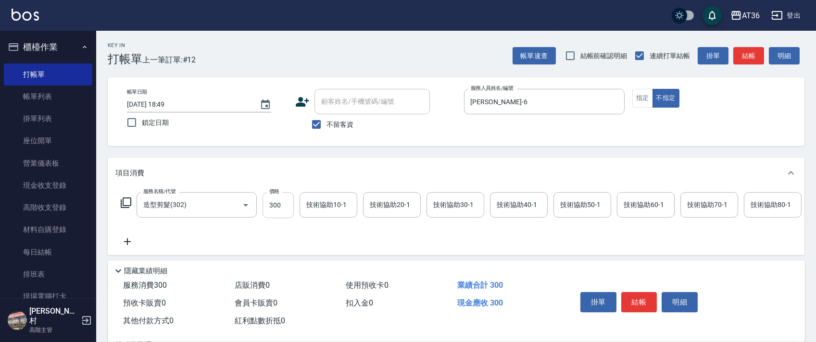
click at [277, 209] on input "300" at bounding box center [278, 205] width 31 height 26
type input "299"
click at [643, 302] on button "結帳" at bounding box center [639, 302] width 36 height 20
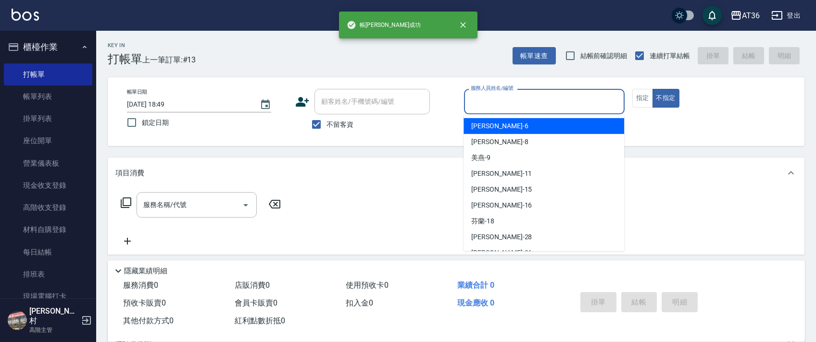
click at [470, 97] on input "服務人員姓名/編號" at bounding box center [544, 101] width 152 height 17
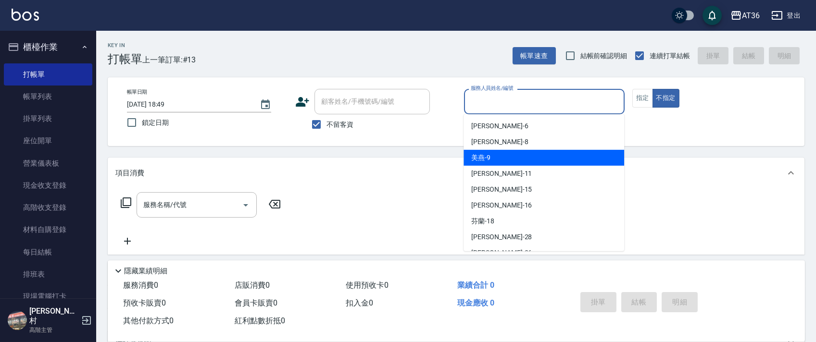
drag, startPoint x: 485, startPoint y: 154, endPoint x: 510, endPoint y: 131, distance: 34.0
click at [485, 153] on span "美燕 -9" at bounding box center [480, 158] width 19 height 10
type input "美燕-9"
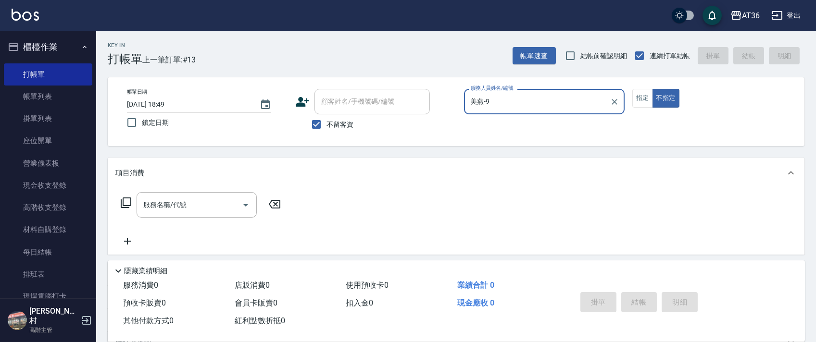
click at [126, 200] on icon at bounding box center [126, 203] width 12 height 12
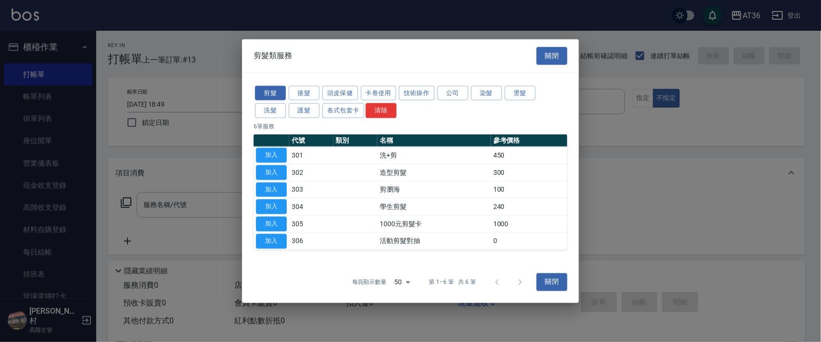
drag, startPoint x: 271, startPoint y: 172, endPoint x: 296, endPoint y: 199, distance: 36.8
click at [271, 172] on button "加入" at bounding box center [271, 172] width 31 height 15
type input "造型剪髮(302)"
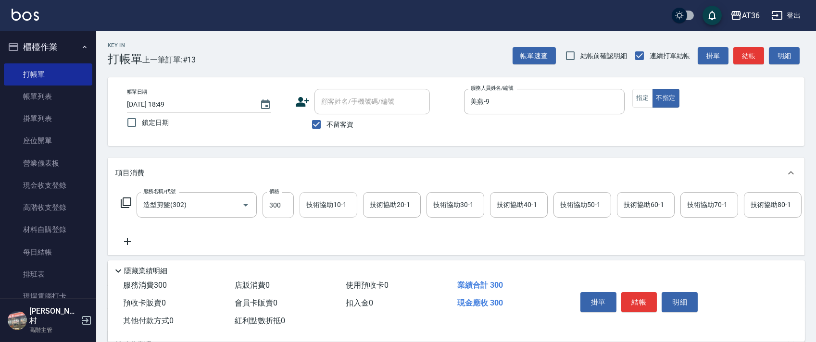
drag, startPoint x: 280, startPoint y: 208, endPoint x: 303, endPoint y: 208, distance: 23.6
click at [279, 208] on input "300" at bounding box center [278, 205] width 31 height 26
type input "299"
click at [634, 299] on button "結帳" at bounding box center [639, 302] width 36 height 20
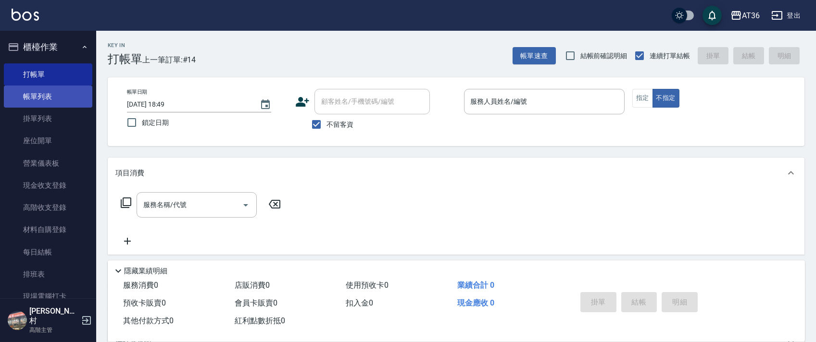
click at [66, 101] on link "帳單列表" at bounding box center [48, 97] width 88 height 22
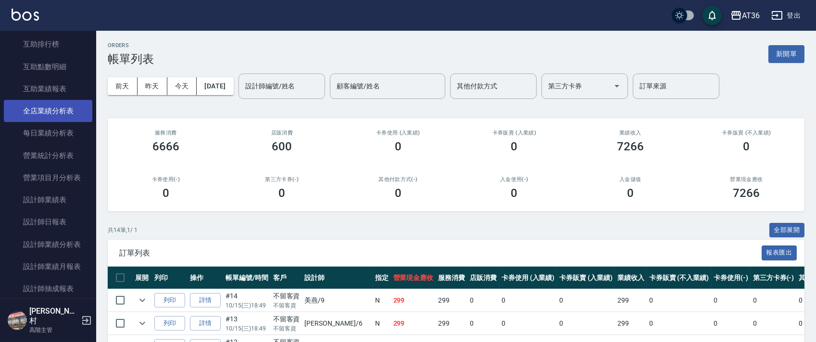
scroll to position [513, 0]
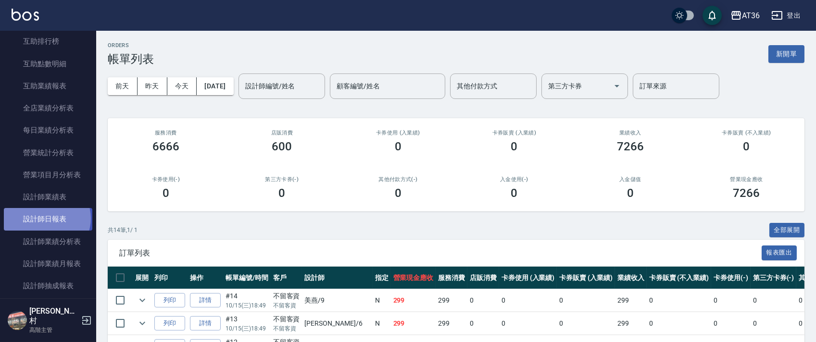
click at [46, 218] on link "設計師日報表" at bounding box center [48, 219] width 88 height 22
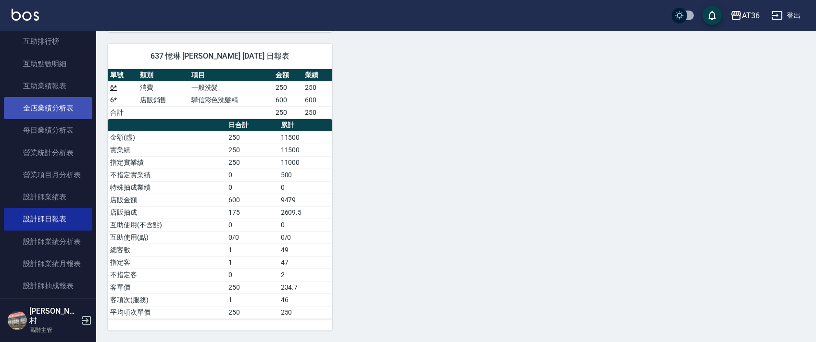
scroll to position [128, 0]
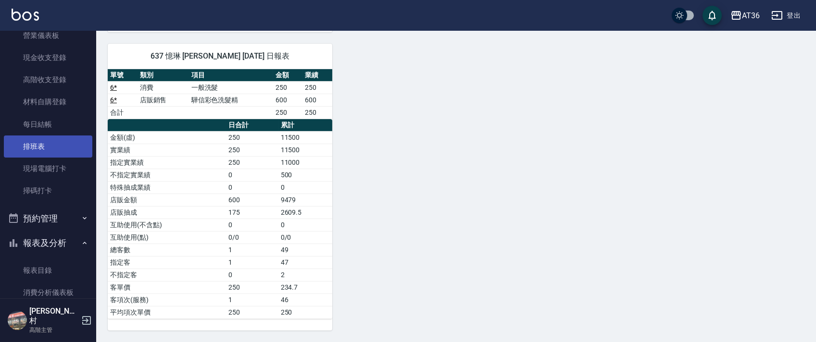
click at [55, 146] on link "排班表" at bounding box center [48, 147] width 88 height 22
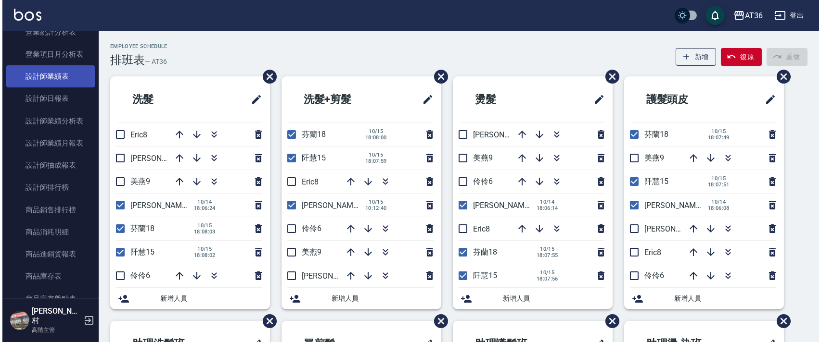
scroll to position [641, 0]
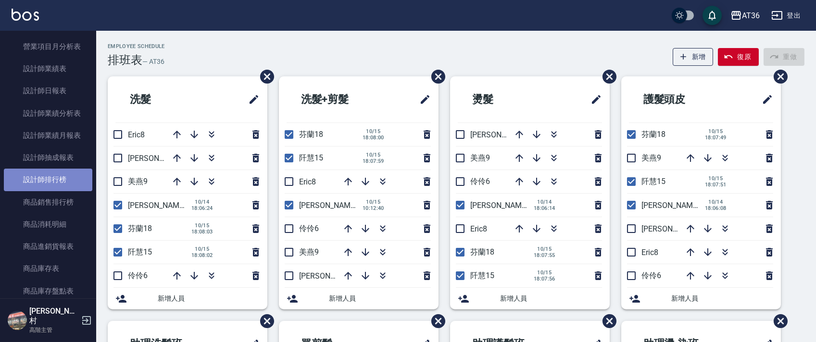
click at [71, 183] on link "設計師排行榜" at bounding box center [48, 180] width 88 height 22
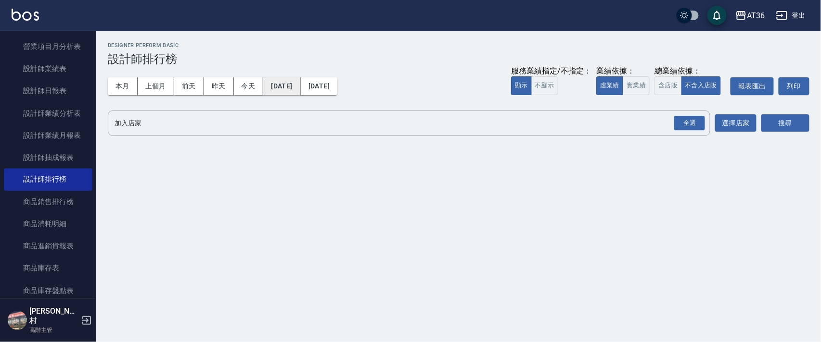
click at [300, 88] on button "[DATE]" at bounding box center [281, 86] width 37 height 18
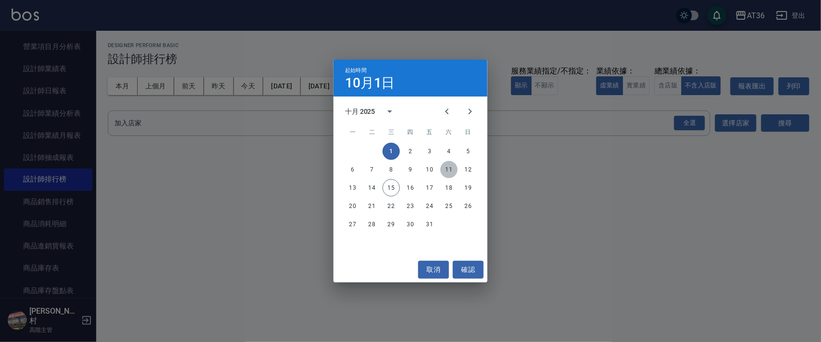
click at [446, 170] on button "11" at bounding box center [448, 169] width 17 height 17
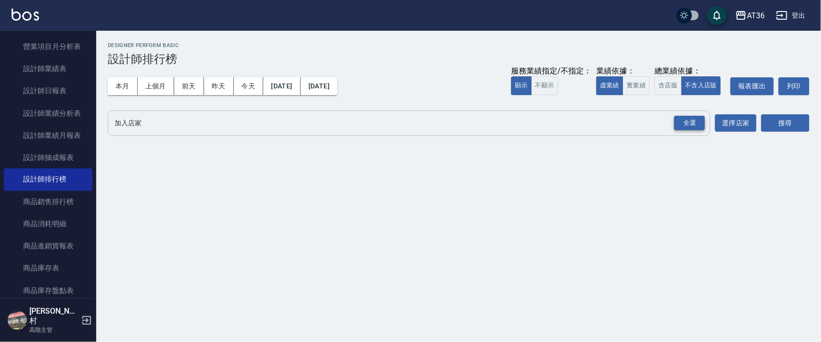
click at [686, 125] on div "全選" at bounding box center [689, 123] width 31 height 15
click at [784, 128] on button "搜尋" at bounding box center [785, 124] width 48 height 18
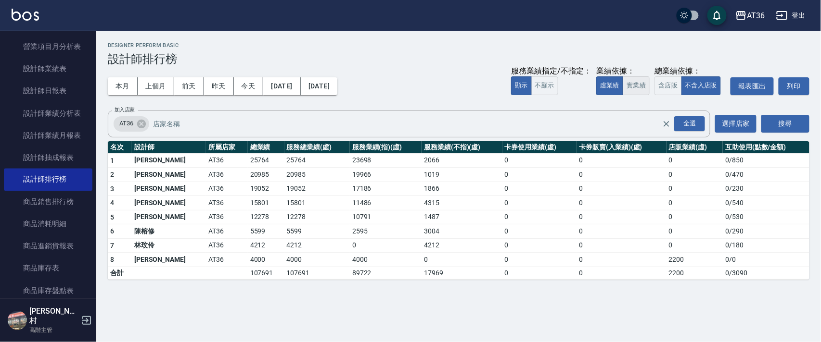
click at [635, 85] on button "實業績" at bounding box center [635, 85] width 27 height 19
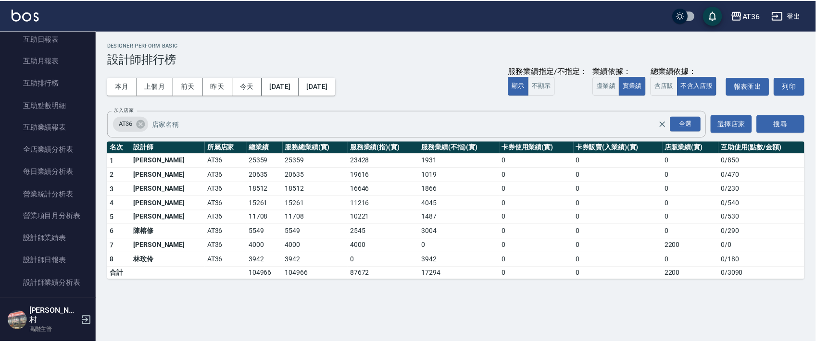
scroll to position [449, 0]
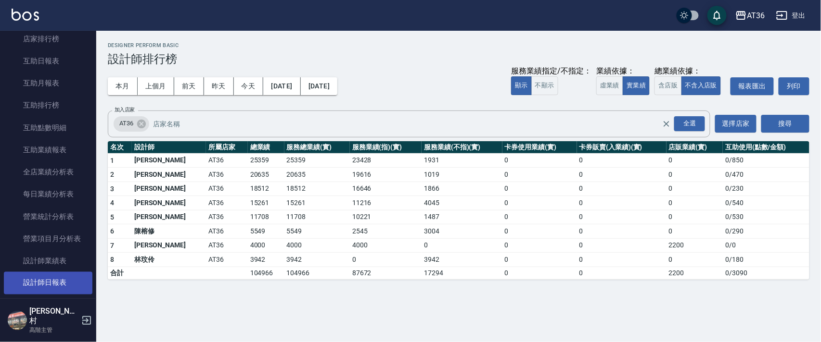
click at [48, 285] on link "設計師日報表" at bounding box center [48, 283] width 88 height 22
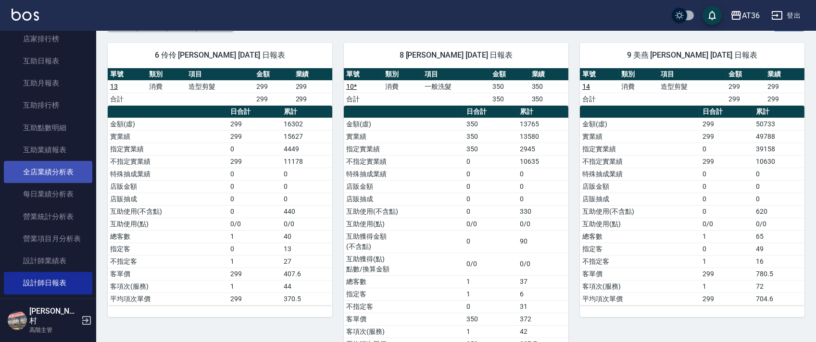
scroll to position [128, 0]
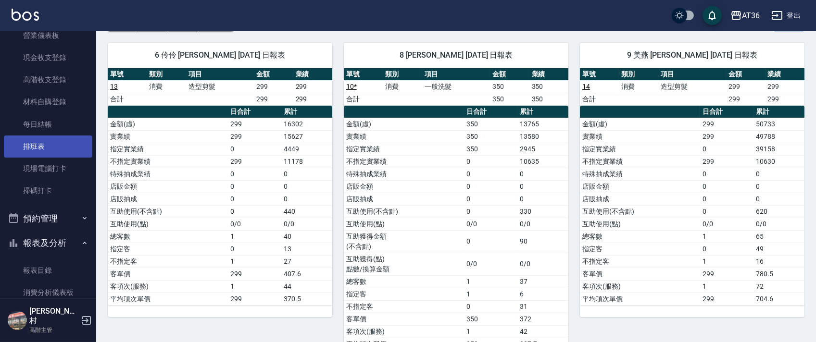
click at [45, 147] on link "排班表" at bounding box center [48, 147] width 88 height 22
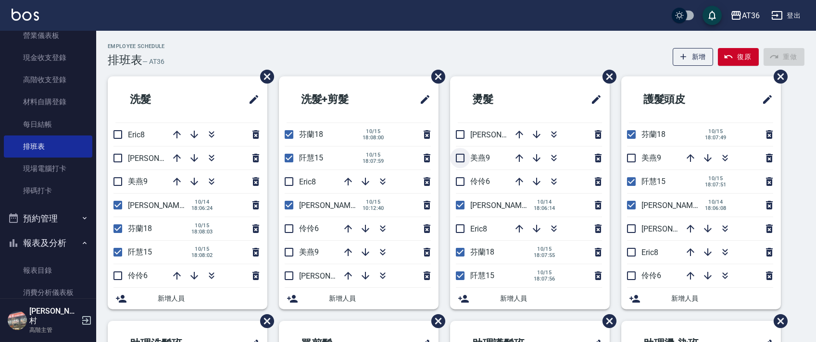
click at [460, 160] on input "checkbox" at bounding box center [460, 158] width 20 height 20
checkbox input "true"
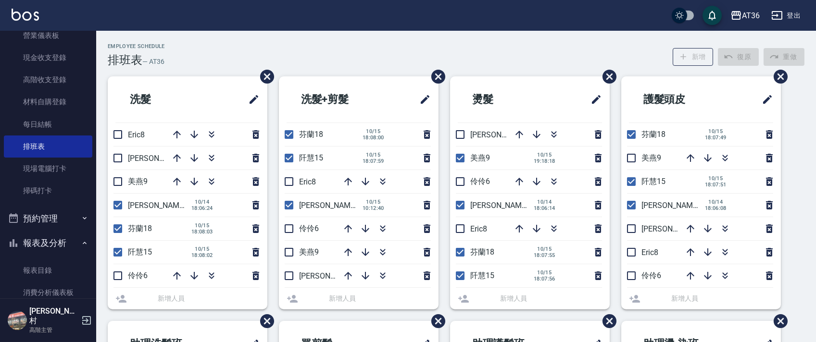
click at [628, 157] on input "checkbox" at bounding box center [631, 158] width 20 height 20
checkbox input "true"
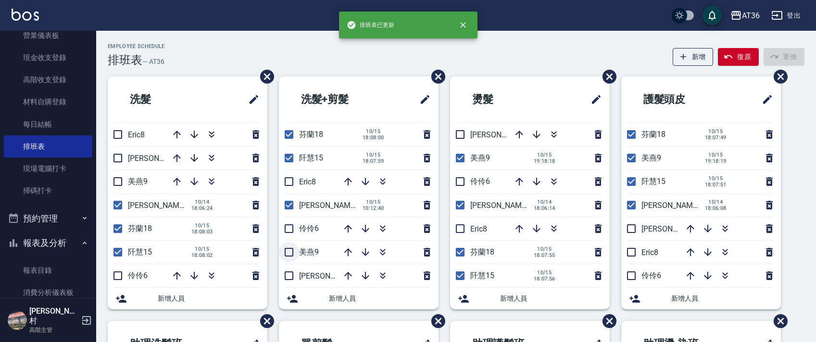
click at [291, 253] on input "checkbox" at bounding box center [289, 252] width 20 height 20
checkbox input "true"
click at [113, 180] on input "checkbox" at bounding box center [118, 182] width 20 height 20
checkbox input "true"
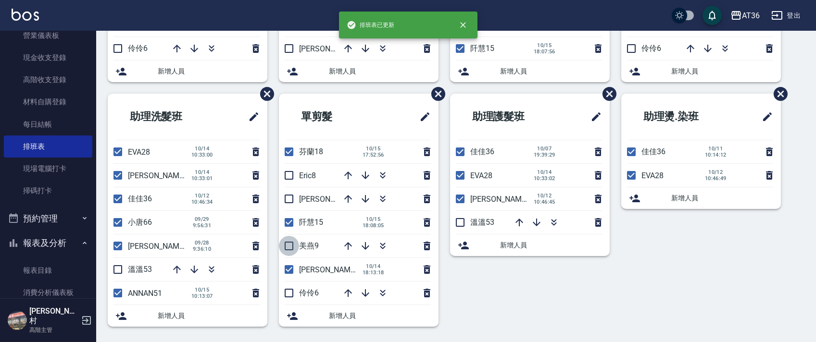
click at [287, 245] on input "checkbox" at bounding box center [289, 246] width 20 height 20
checkbox input "true"
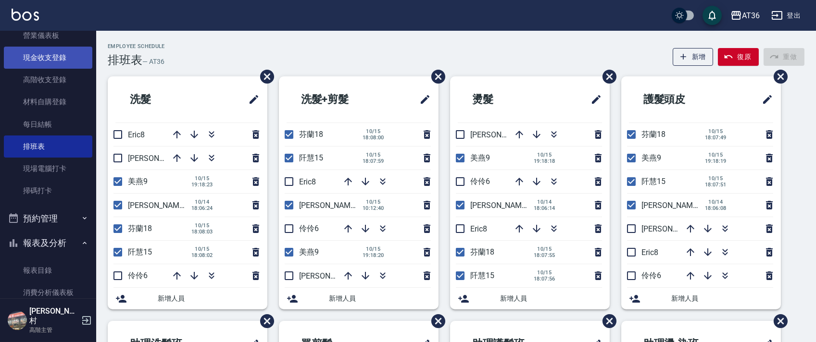
scroll to position [0, 0]
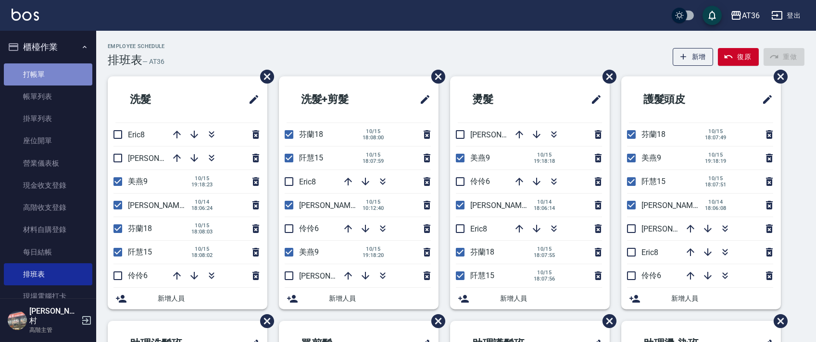
click at [50, 69] on link "打帳單" at bounding box center [48, 74] width 88 height 22
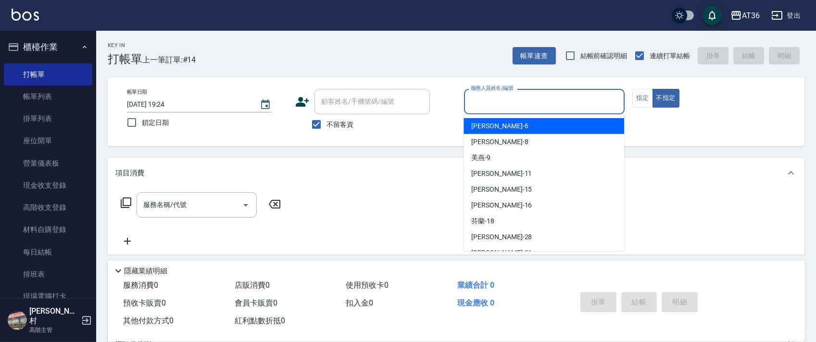
click at [478, 96] on input "服務人員姓名/編號" at bounding box center [544, 101] width 152 height 17
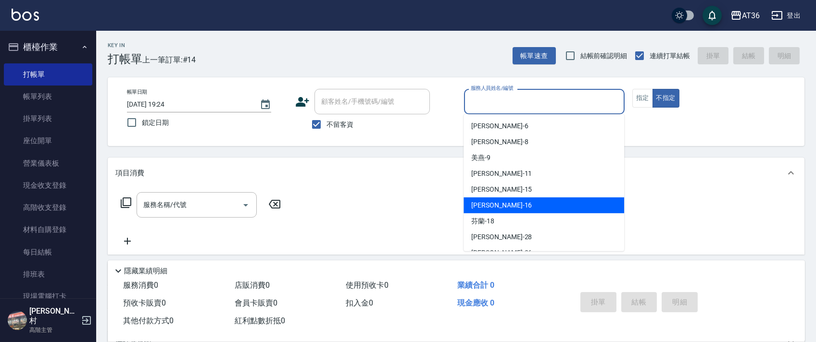
drag, startPoint x: 499, startPoint y: 204, endPoint x: 634, endPoint y: 81, distance: 183.5
click at [499, 204] on div "[PERSON_NAME] -16" at bounding box center [544, 206] width 161 height 16
type input "[PERSON_NAME]-16"
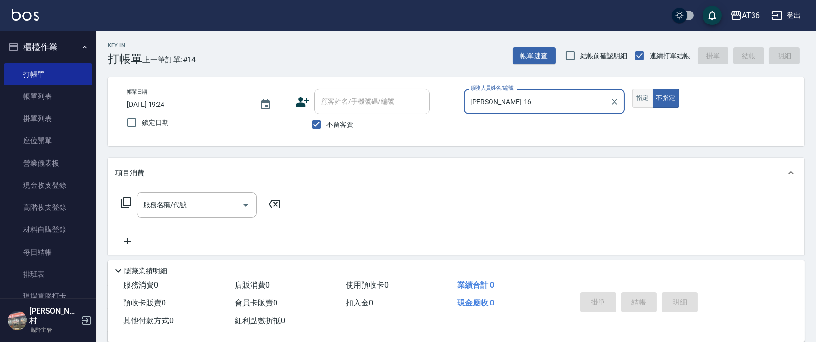
click at [635, 96] on button "指定" at bounding box center [642, 98] width 21 height 19
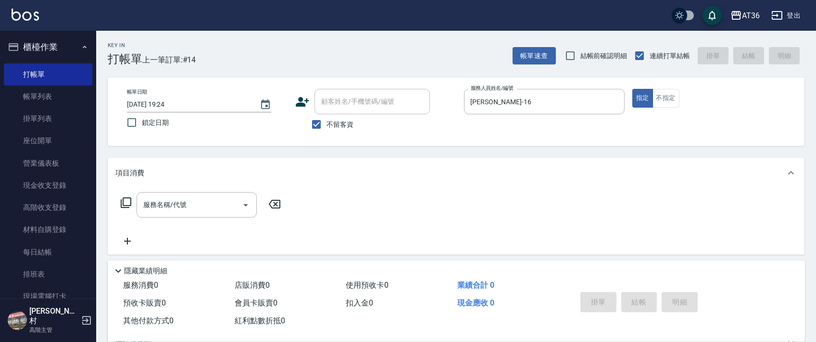
click at [127, 201] on icon at bounding box center [126, 203] width 12 height 12
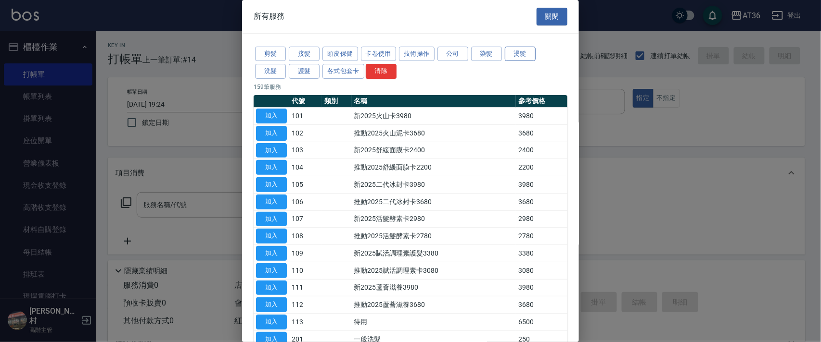
click at [530, 49] on button "燙髮" at bounding box center [520, 54] width 31 height 15
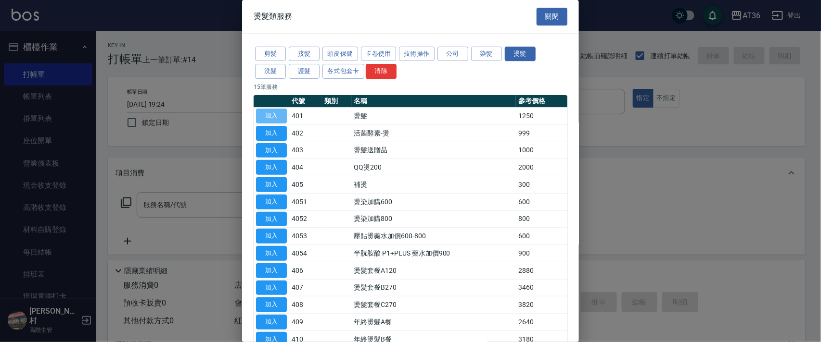
drag, startPoint x: 274, startPoint y: 116, endPoint x: 102, endPoint y: 200, distance: 190.8
click at [273, 116] on button "加入" at bounding box center [271, 116] width 31 height 15
type input "燙髮(401)"
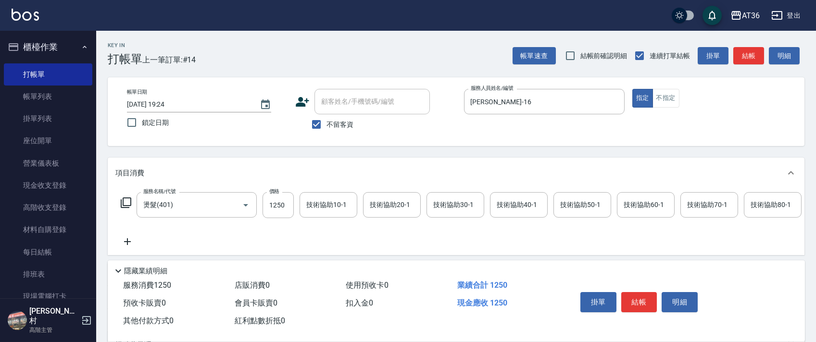
click at [127, 201] on icon at bounding box center [126, 203] width 12 height 12
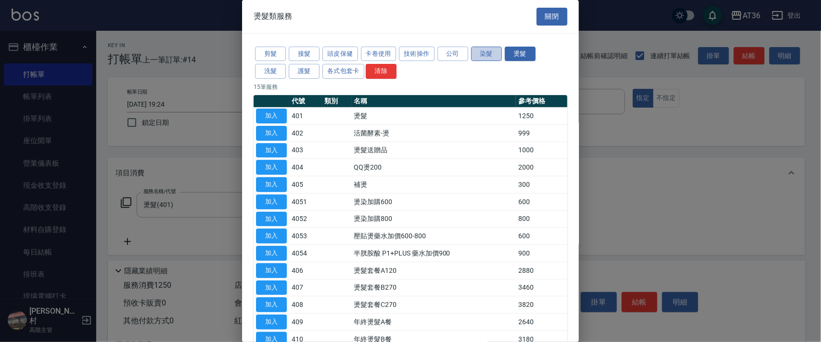
click at [480, 56] on button "染髮" at bounding box center [486, 54] width 31 height 15
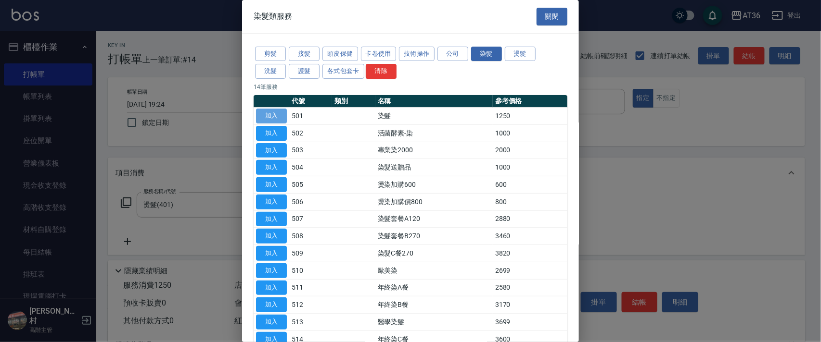
click at [272, 112] on button "加入" at bounding box center [271, 116] width 31 height 15
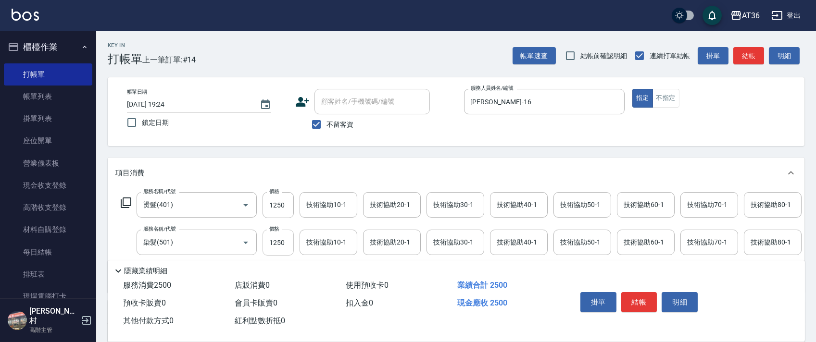
click at [279, 244] on input "1250" at bounding box center [278, 243] width 31 height 26
type input "1490"
drag, startPoint x: 273, startPoint y: 206, endPoint x: 285, endPoint y: 204, distance: 11.8
click at [273, 207] on input "1250" at bounding box center [278, 205] width 31 height 26
type input "2700"
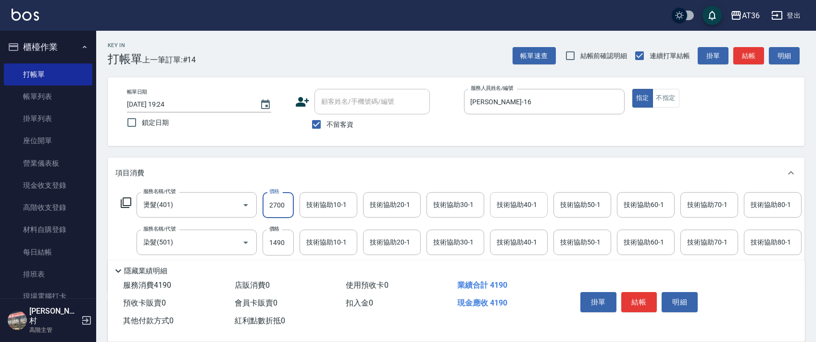
click at [503, 206] on div "技術協助40-1 技術協助40-1" at bounding box center [519, 204] width 58 height 25
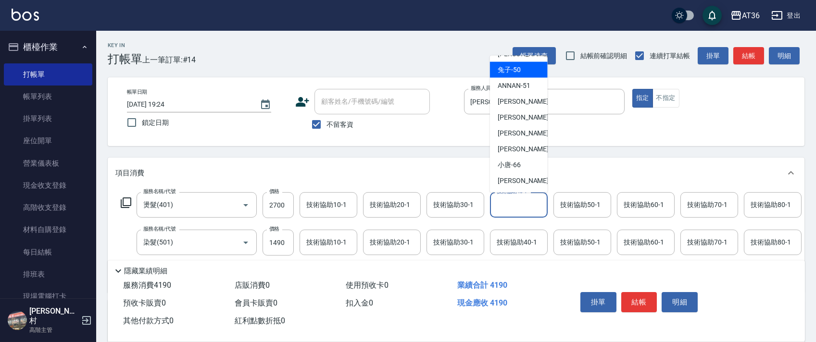
scroll to position [76, 0]
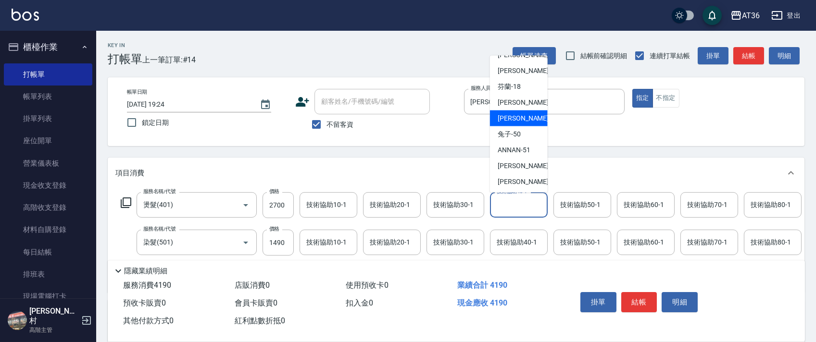
click at [518, 118] on span "佳佳 -36" at bounding box center [528, 119] width 61 height 10
type input "佳佳-36"
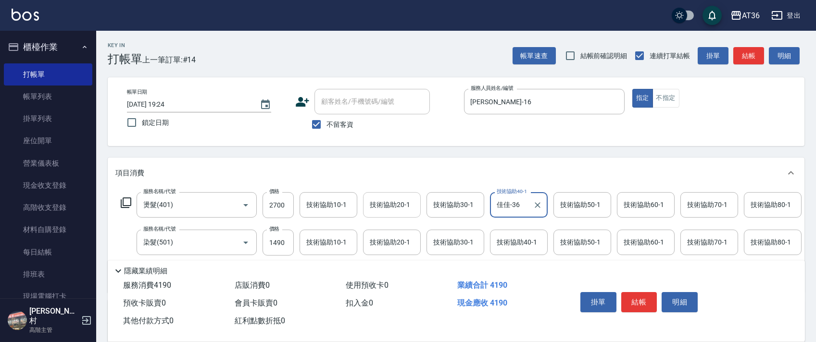
click at [385, 203] on div "技術協助20-1 技術協助20-1" at bounding box center [392, 204] width 58 height 25
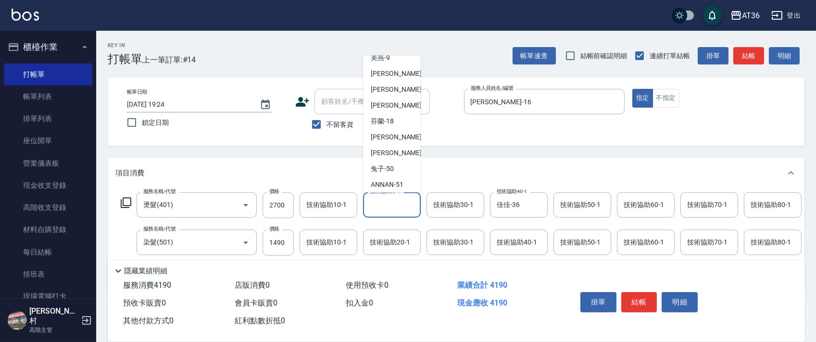
scroll to position [64, 0]
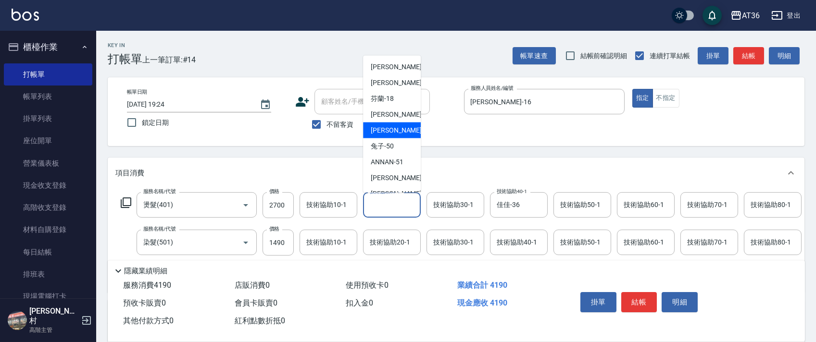
click at [385, 133] on span "佳佳 -36" at bounding box center [401, 131] width 61 height 10
type input "佳佳-36"
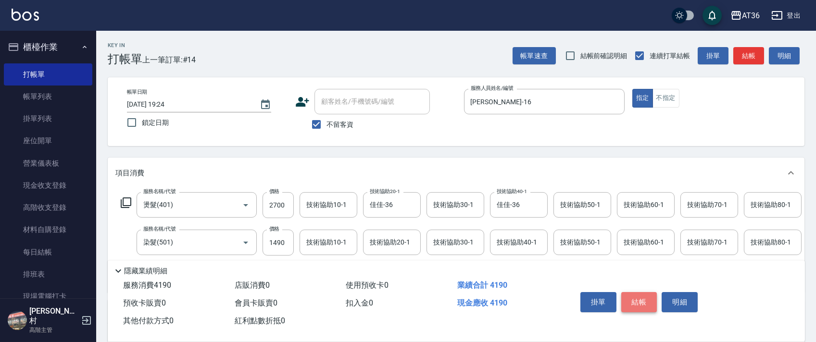
click at [637, 301] on button "結帳" at bounding box center [639, 302] width 36 height 20
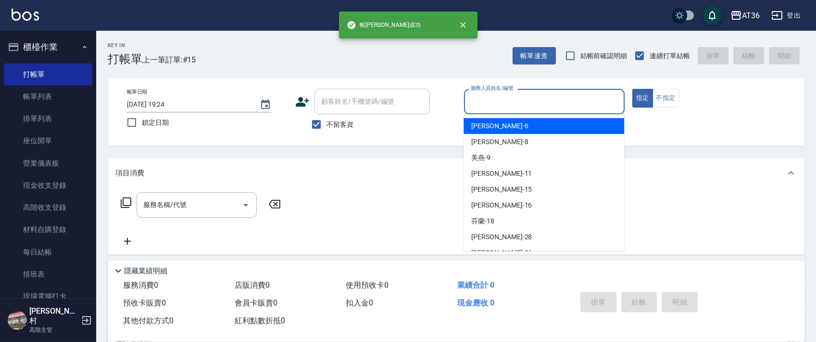
drag, startPoint x: 473, startPoint y: 101, endPoint x: 517, endPoint y: 124, distance: 49.3
click at [473, 103] on input "服務人員姓名/編號" at bounding box center [544, 101] width 152 height 17
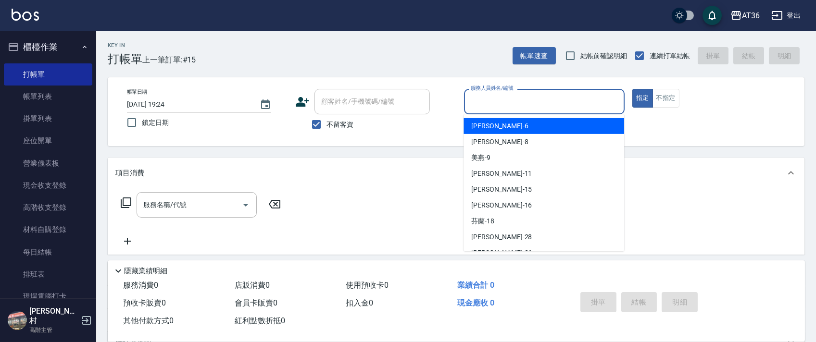
click at [497, 127] on div "[PERSON_NAME] -6" at bounding box center [544, 126] width 161 height 16
type input "[PERSON_NAME]-6"
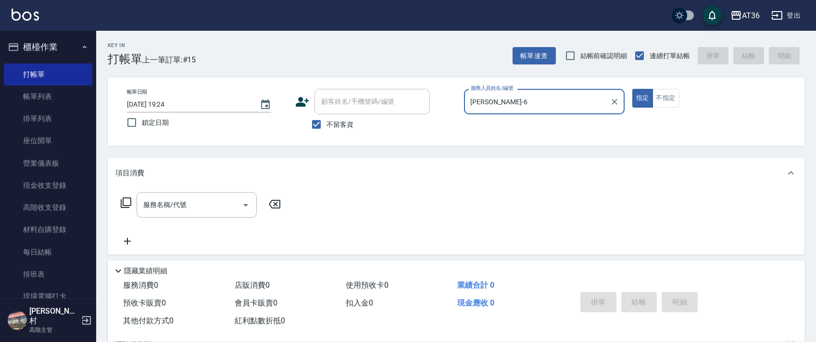
click at [130, 202] on icon at bounding box center [126, 203] width 12 height 12
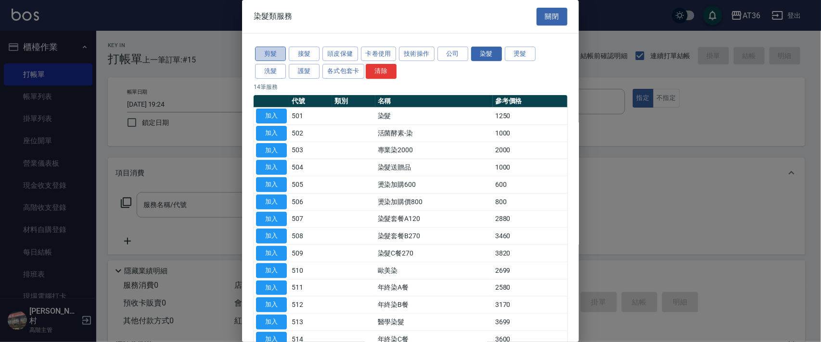
click at [272, 56] on button "剪髮" at bounding box center [270, 54] width 31 height 15
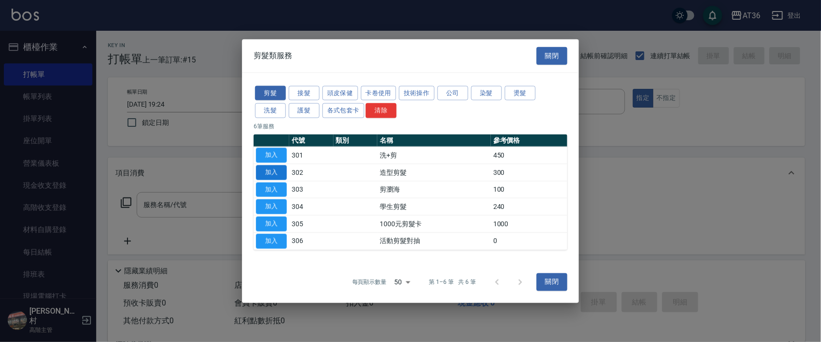
click at [267, 168] on button "加入" at bounding box center [271, 172] width 31 height 15
type input "造型剪髮(302)"
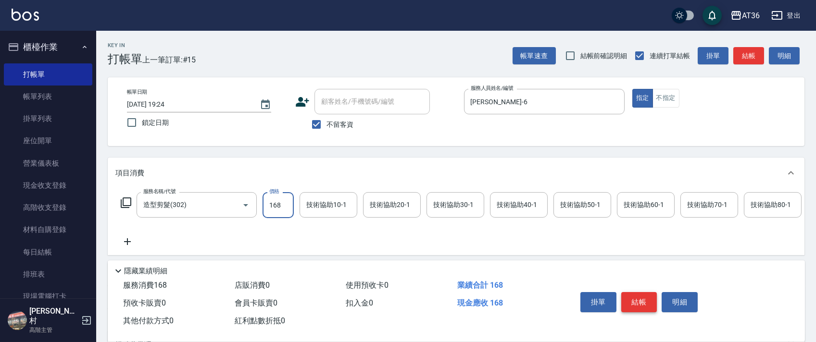
type input "168"
click at [645, 303] on button "結帳" at bounding box center [639, 302] width 36 height 20
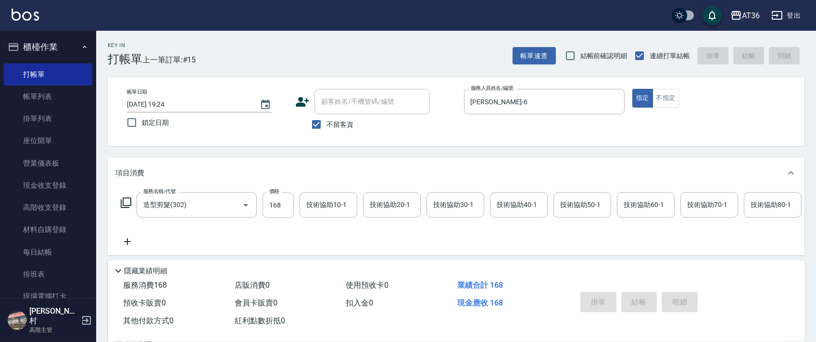
type input "[DATE] 19:25"
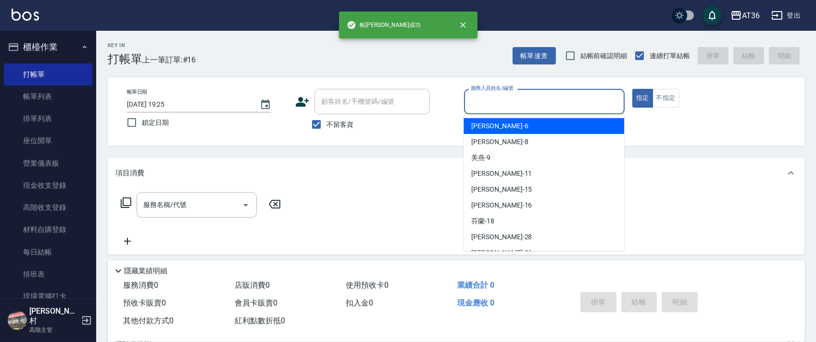
drag, startPoint x: 478, startPoint y: 100, endPoint x: 489, endPoint y: 112, distance: 16.7
click at [477, 100] on input "服務人員姓名/編號" at bounding box center [544, 101] width 152 height 17
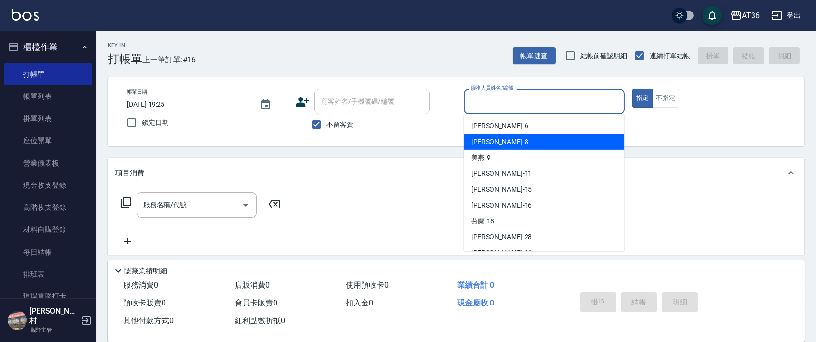
click at [486, 142] on span "[PERSON_NAME] -8" at bounding box center [499, 142] width 57 height 10
type input "[PERSON_NAME]-8"
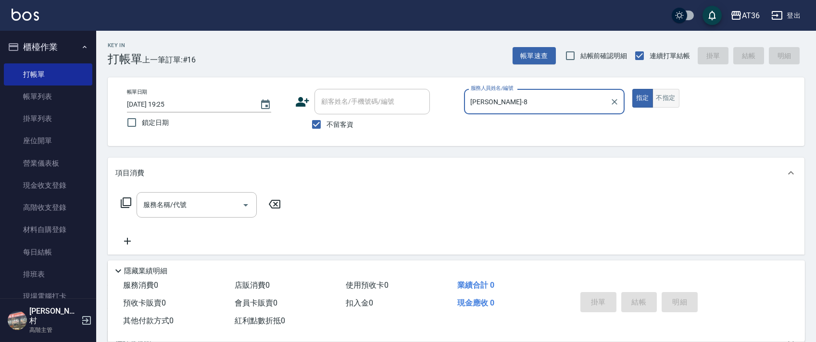
click at [667, 100] on button "不指定" at bounding box center [666, 98] width 27 height 19
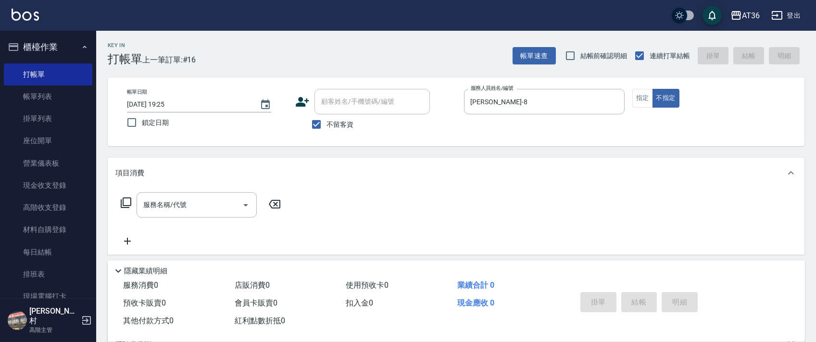
click at [127, 201] on icon at bounding box center [126, 203] width 12 height 12
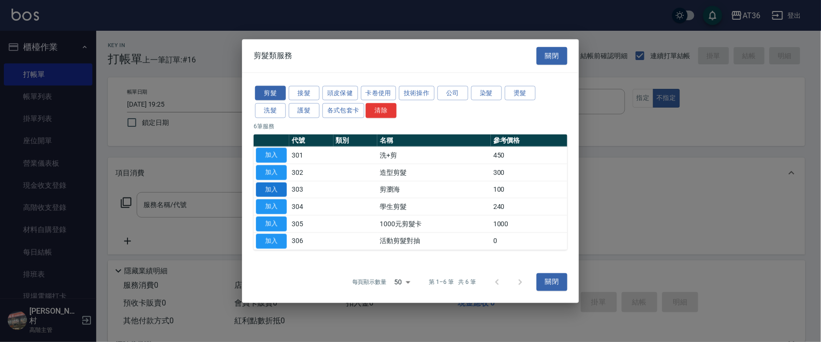
click at [267, 189] on button "加入" at bounding box center [271, 189] width 31 height 15
type input "剪瀏海(303)"
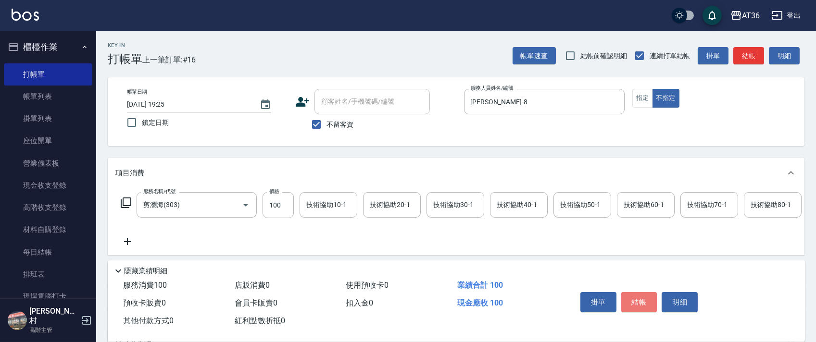
drag, startPoint x: 643, startPoint y: 303, endPoint x: 637, endPoint y: 298, distance: 7.5
click at [643, 303] on button "結帳" at bounding box center [639, 302] width 36 height 20
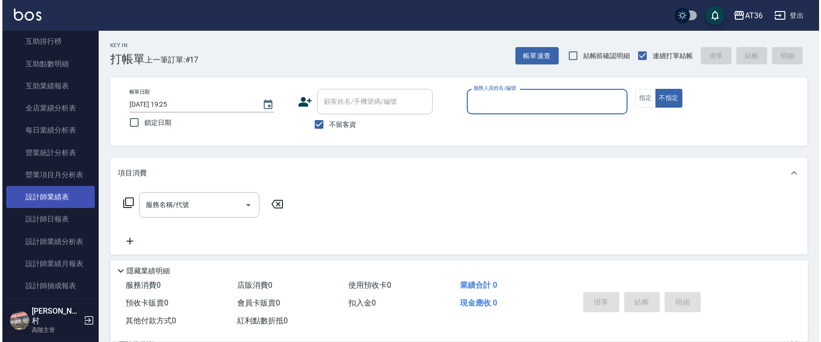
scroll to position [577, 0]
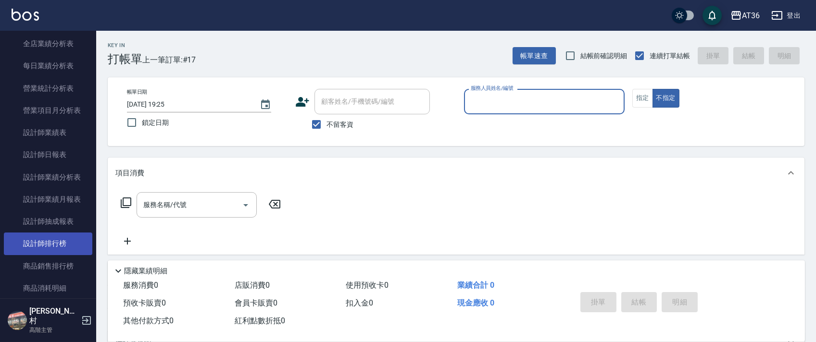
click at [61, 248] on link "設計師排行榜" at bounding box center [48, 244] width 88 height 22
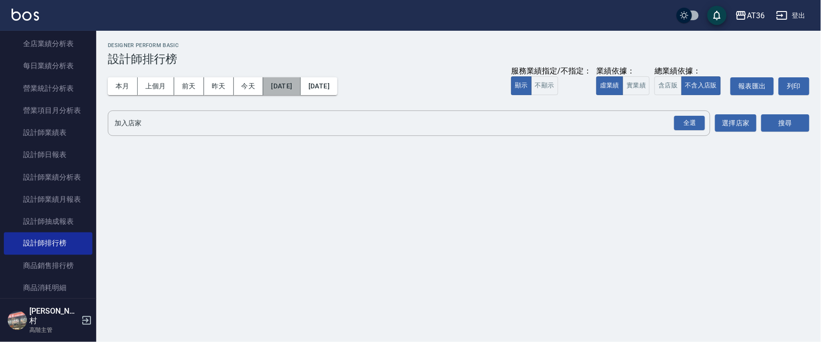
click at [299, 86] on button "[DATE]" at bounding box center [281, 86] width 37 height 18
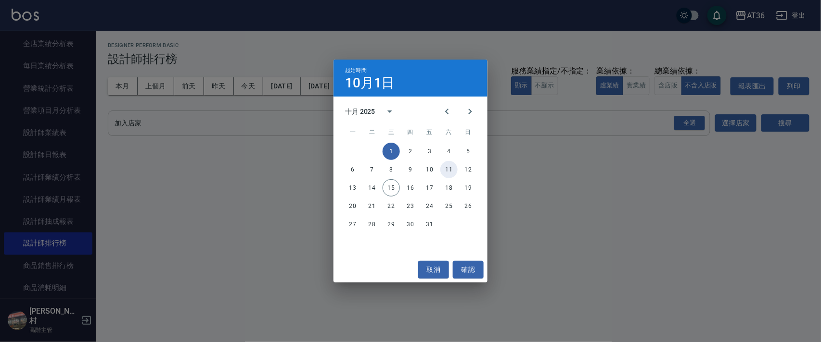
drag, startPoint x: 446, startPoint y: 165, endPoint x: 440, endPoint y: 115, distance: 50.9
click at [446, 165] on button "11" at bounding box center [448, 169] width 17 height 17
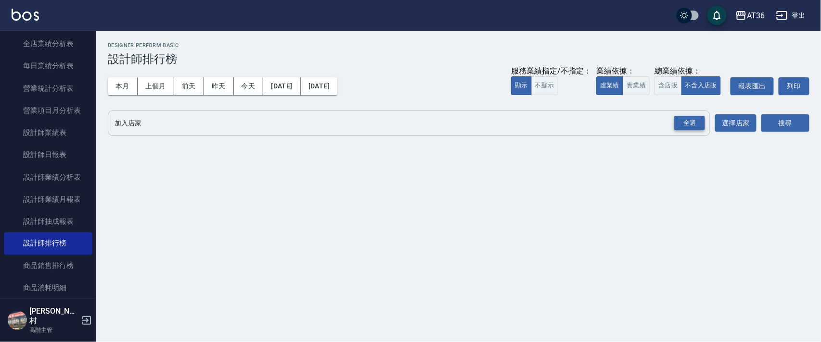
click at [690, 125] on div "全選" at bounding box center [689, 123] width 31 height 15
click at [773, 123] on button "搜尋" at bounding box center [785, 124] width 48 height 18
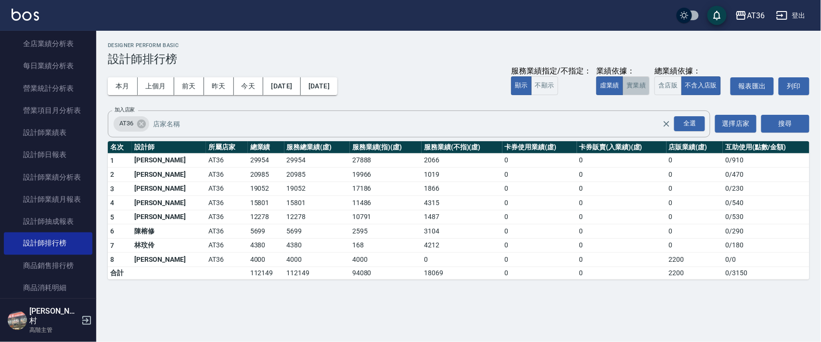
click at [634, 88] on button "實業績" at bounding box center [635, 85] width 27 height 19
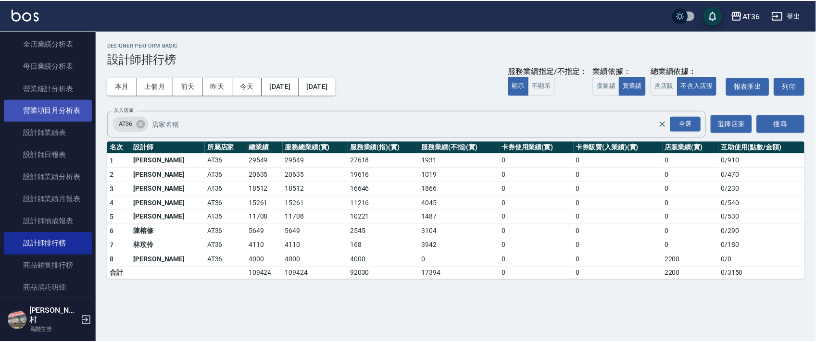
scroll to position [128, 0]
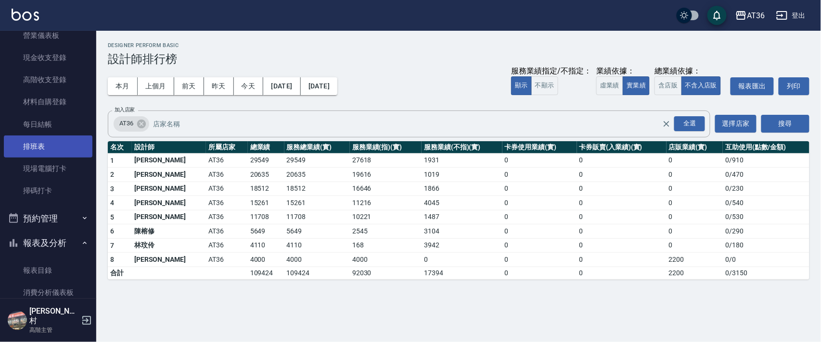
click at [55, 147] on link "排班表" at bounding box center [48, 147] width 88 height 22
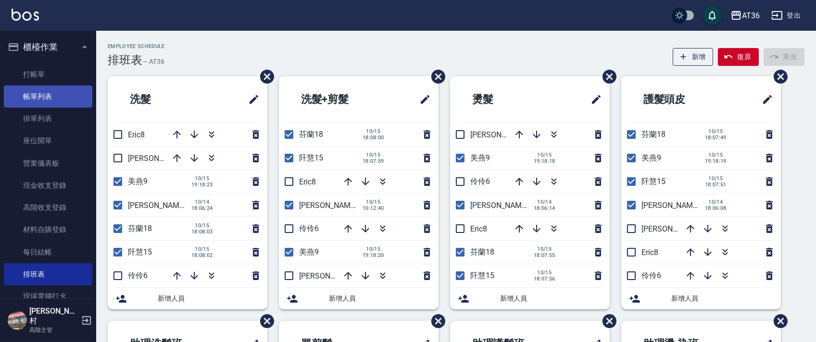
click at [60, 88] on link "帳單列表" at bounding box center [48, 97] width 88 height 22
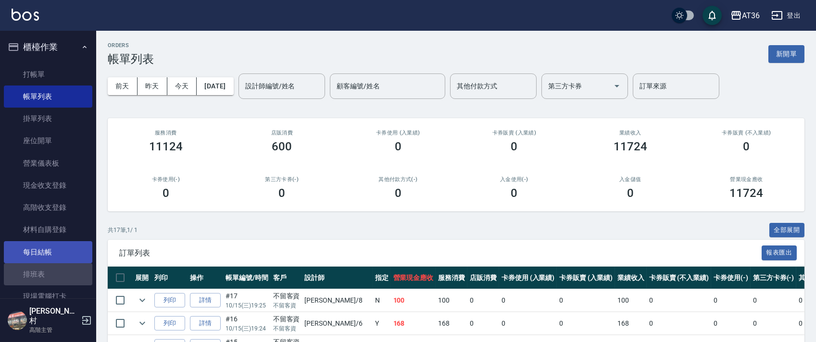
drag, startPoint x: 50, startPoint y: 270, endPoint x: 19, endPoint y: 248, distance: 38.2
click at [49, 270] on link "排班表" at bounding box center [48, 275] width 88 height 22
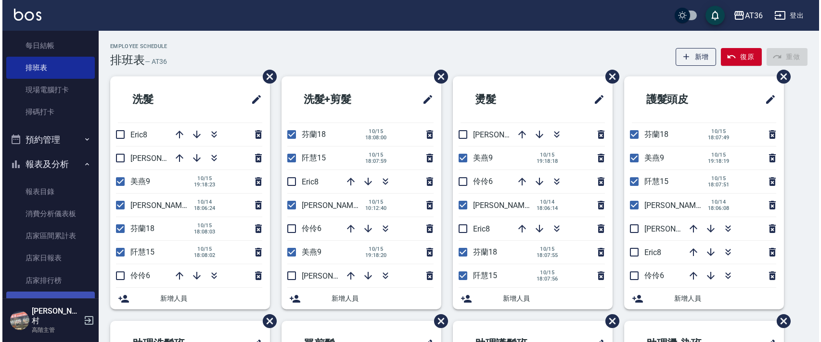
scroll to position [320, 0]
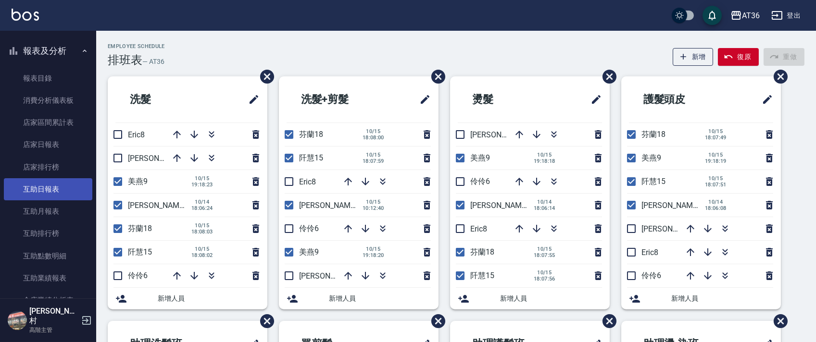
click at [50, 191] on link "互助日報表" at bounding box center [48, 189] width 88 height 22
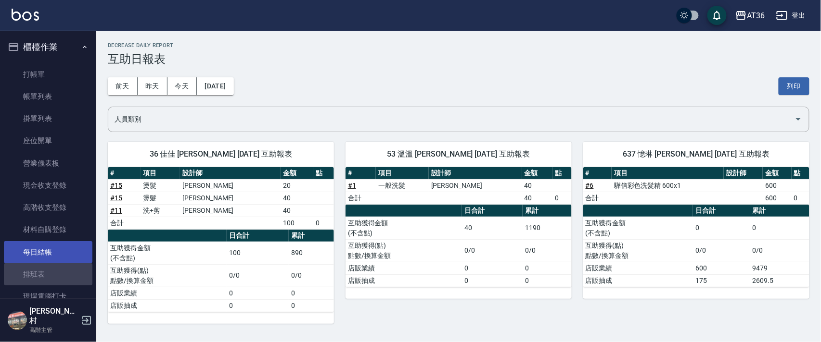
drag, startPoint x: 50, startPoint y: 270, endPoint x: 65, endPoint y: 240, distance: 32.7
click at [50, 270] on link "排班表" at bounding box center [48, 275] width 88 height 22
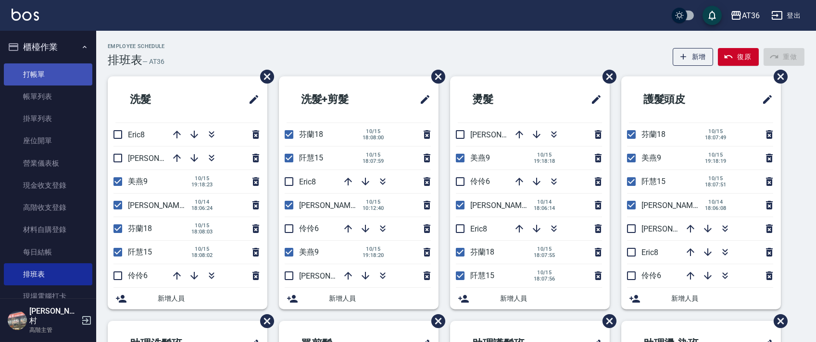
click at [25, 69] on link "打帳單" at bounding box center [48, 74] width 88 height 22
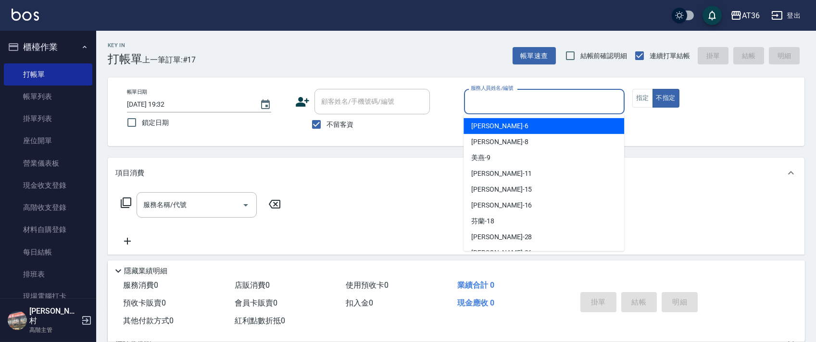
click at [497, 101] on input "服務人員姓名/編號" at bounding box center [544, 101] width 152 height 17
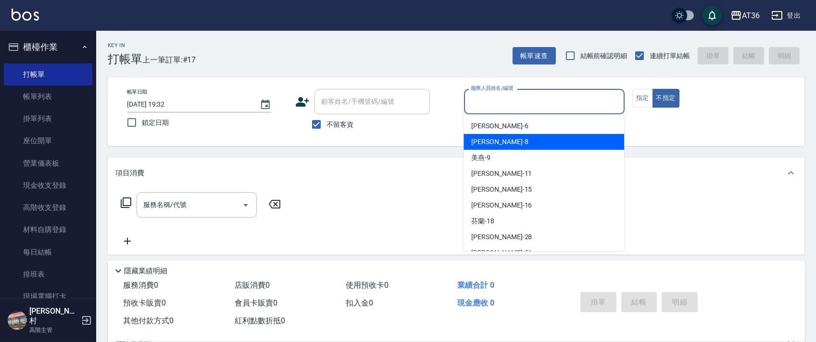
click at [499, 141] on div "[PERSON_NAME] -8" at bounding box center [544, 142] width 161 height 16
type input "[PERSON_NAME]-8"
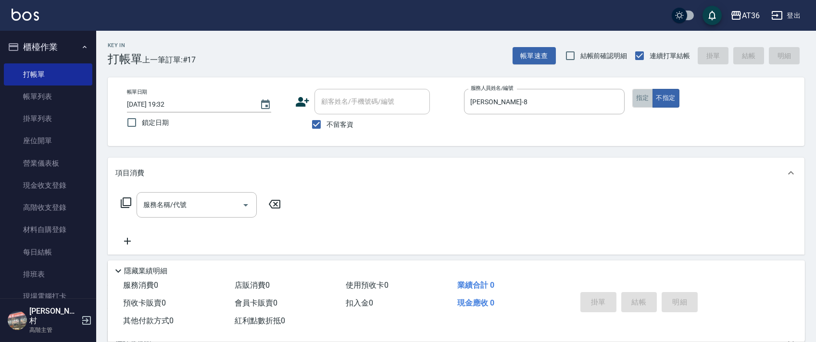
click at [645, 99] on button "指定" at bounding box center [642, 98] width 21 height 19
click at [127, 205] on icon at bounding box center [126, 203] width 12 height 12
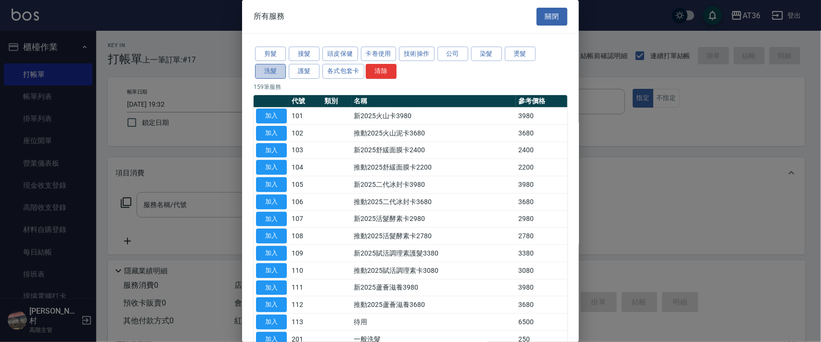
click at [270, 71] on button "洗髮" at bounding box center [270, 71] width 31 height 15
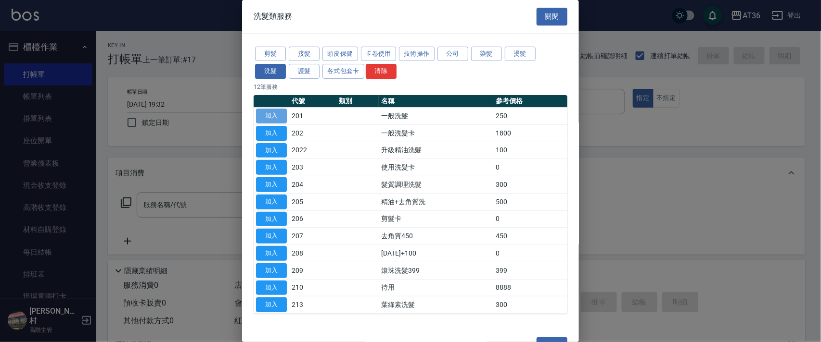
click at [274, 112] on button "加入" at bounding box center [271, 116] width 31 height 15
type input "一般洗髮(201)"
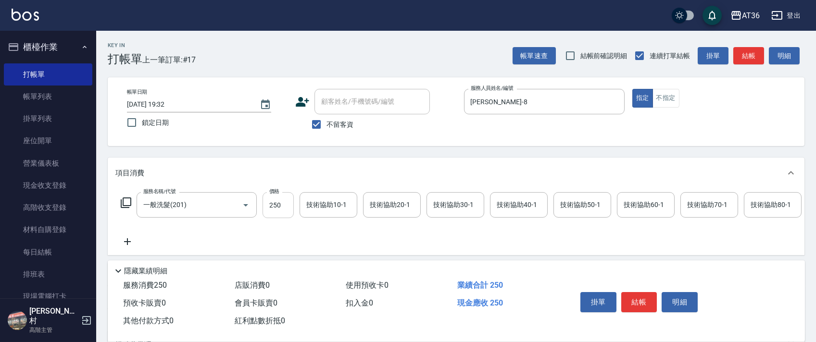
click at [270, 210] on input "250" at bounding box center [278, 205] width 31 height 26
type input "150"
click at [636, 303] on button "結帳" at bounding box center [639, 302] width 36 height 20
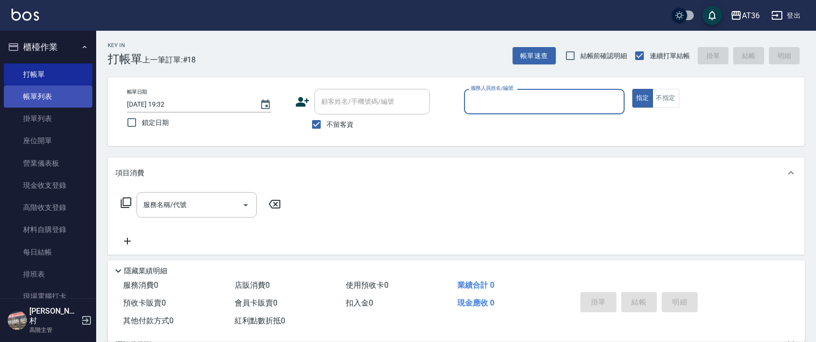
click at [38, 92] on link "帳單列表" at bounding box center [48, 97] width 88 height 22
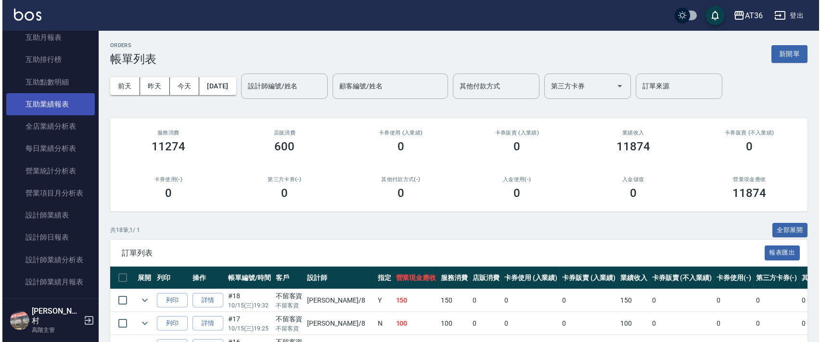
scroll to position [577, 0]
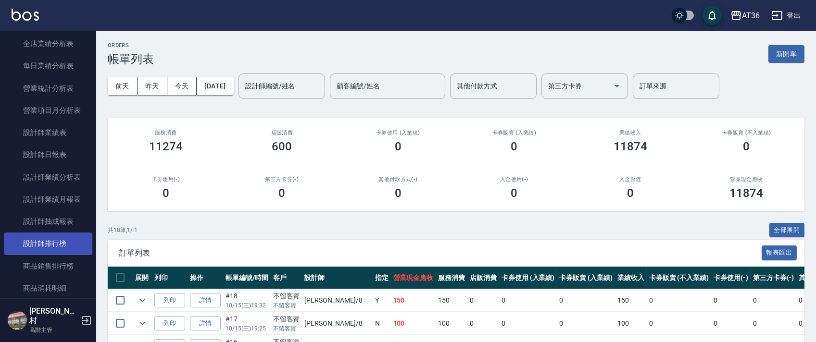
click at [67, 243] on link "設計師排行榜" at bounding box center [48, 244] width 88 height 22
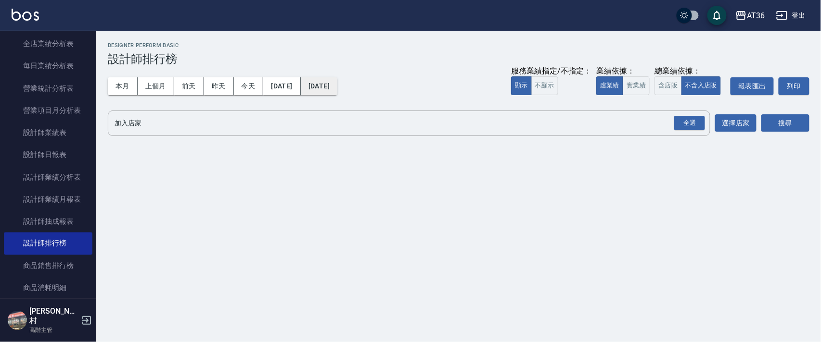
click at [337, 89] on button "[DATE]" at bounding box center [319, 86] width 37 height 18
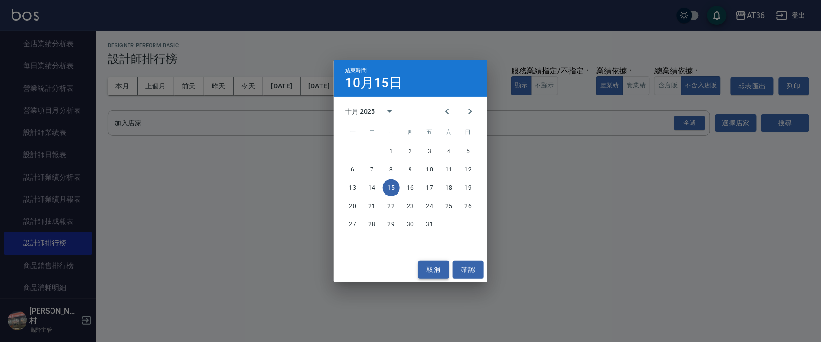
drag, startPoint x: 434, startPoint y: 267, endPoint x: 387, endPoint y: 147, distance: 129.4
click at [433, 266] on button "取消" at bounding box center [433, 270] width 31 height 18
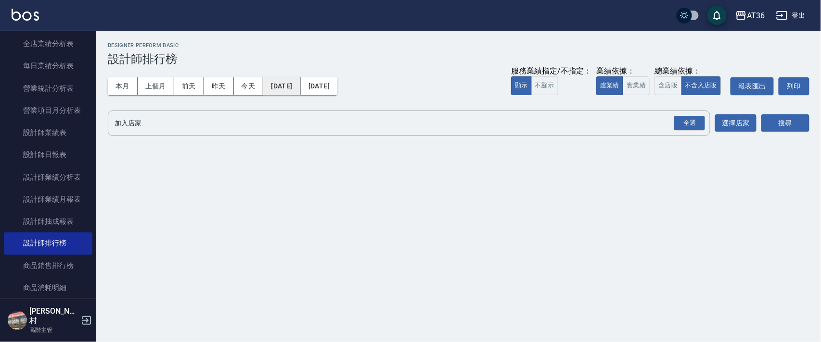
click at [299, 88] on button "[DATE]" at bounding box center [281, 86] width 37 height 18
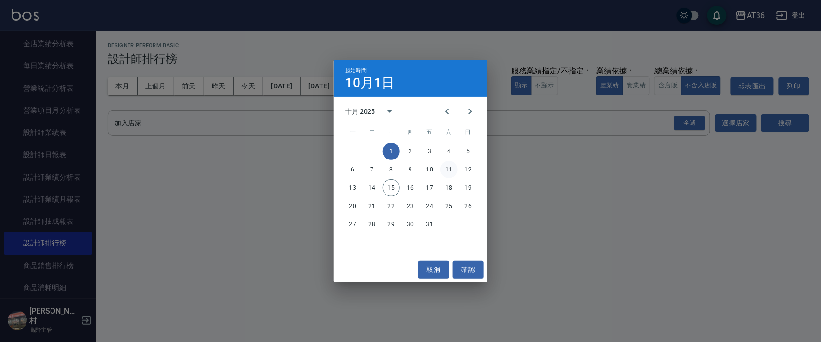
click at [448, 169] on button "11" at bounding box center [448, 169] width 17 height 17
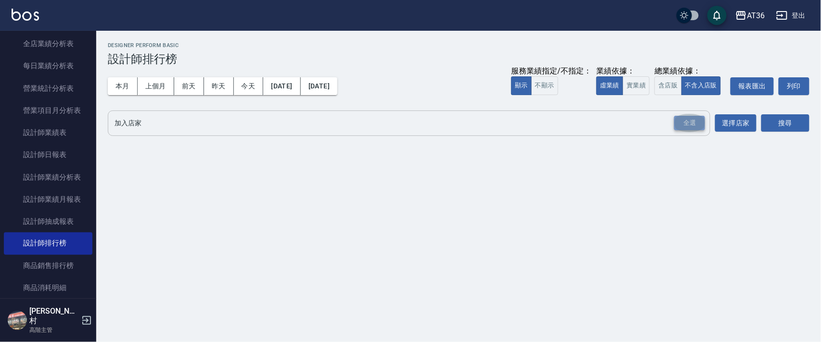
click at [685, 123] on div "全選" at bounding box center [689, 123] width 31 height 15
click at [793, 124] on button "搜尋" at bounding box center [785, 124] width 48 height 18
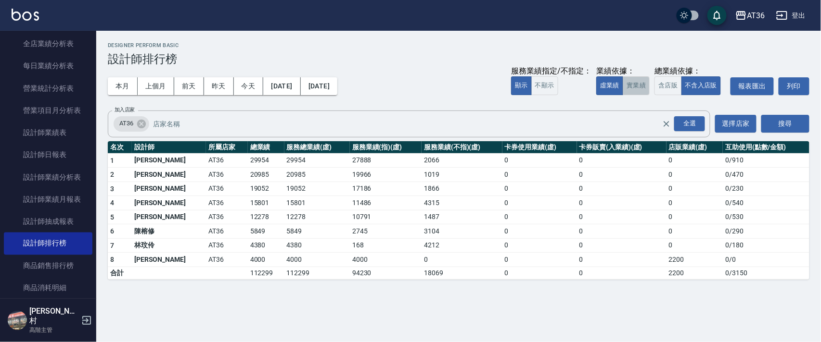
click at [634, 89] on button "實業績" at bounding box center [635, 85] width 27 height 19
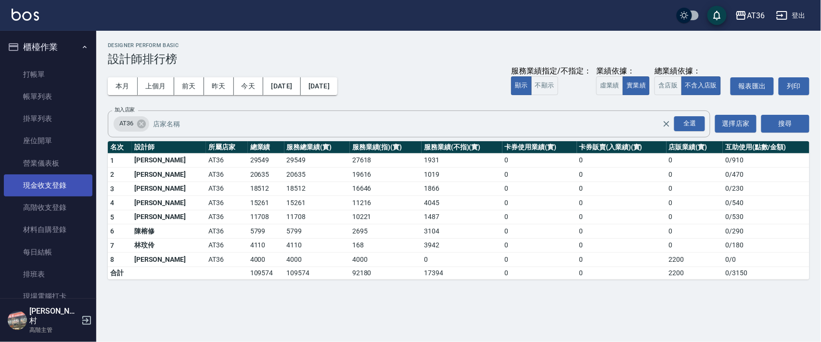
click at [55, 187] on link "現金收支登錄" at bounding box center [48, 186] width 88 height 22
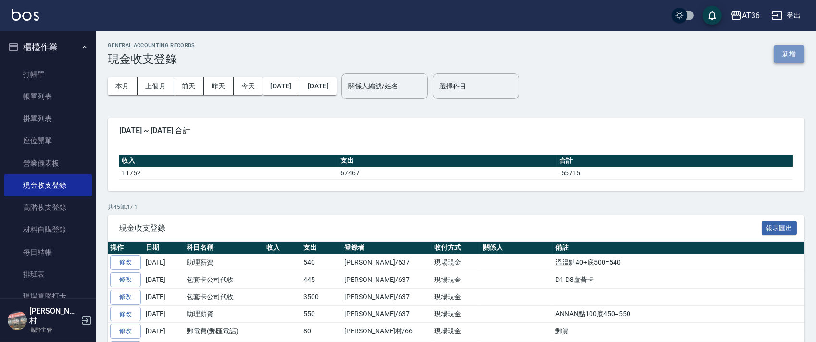
click at [787, 50] on button "新增" at bounding box center [789, 54] width 31 height 18
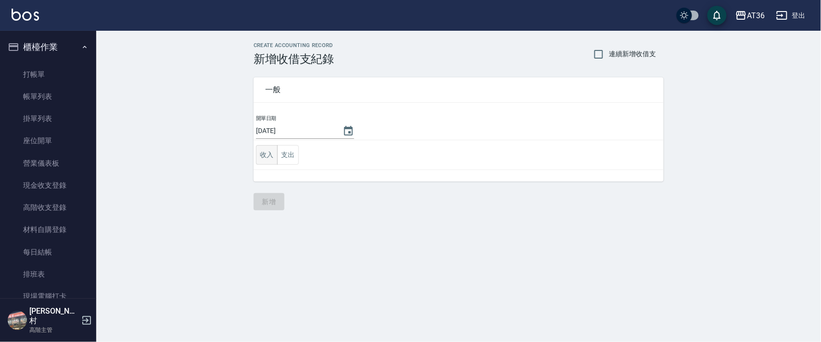
click at [271, 156] on button "收入" at bounding box center [267, 155] width 22 height 20
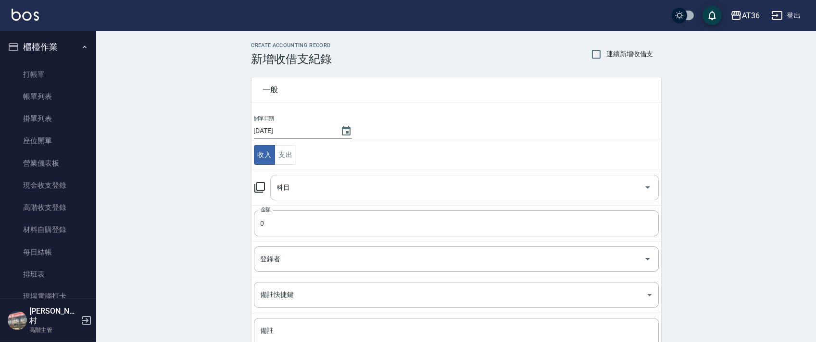
drag, startPoint x: 280, startPoint y: 181, endPoint x: 289, endPoint y: 193, distance: 14.4
click at [279, 182] on div "科目 科目" at bounding box center [464, 187] width 389 height 25
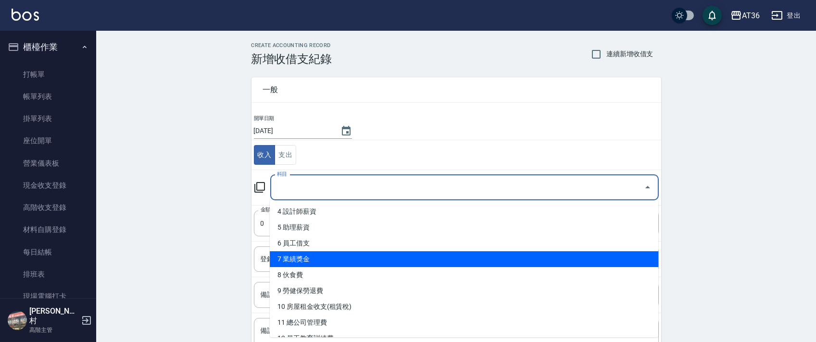
scroll to position [128, 0]
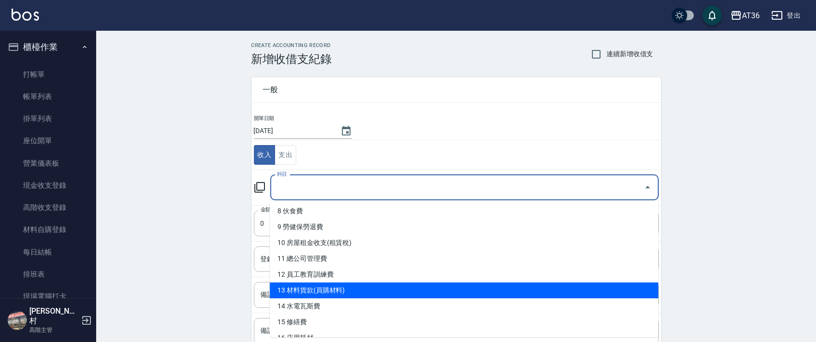
click at [332, 291] on li "13 材料貨款(員購材料)" at bounding box center [464, 291] width 389 height 16
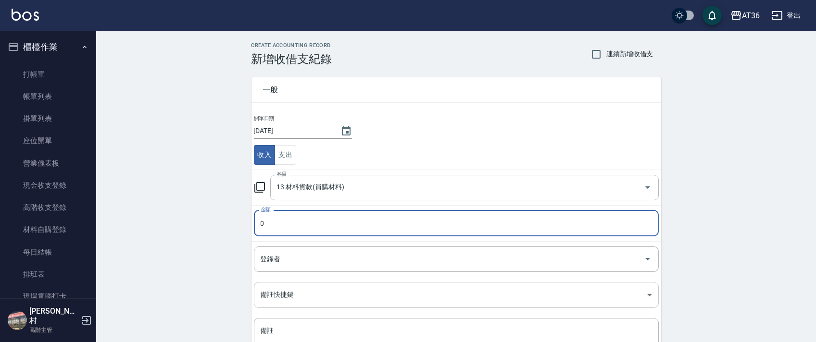
type input "13 材料貨款(員購材料)"
type input "600"
click at [262, 257] on div "登錄者 登錄者" at bounding box center [456, 259] width 405 height 25
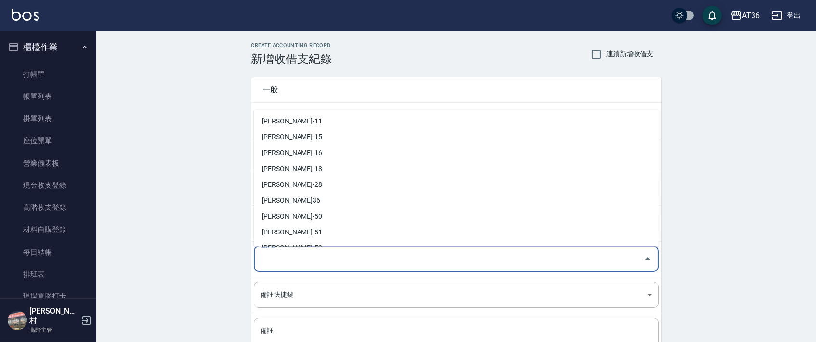
scroll to position [172, 0]
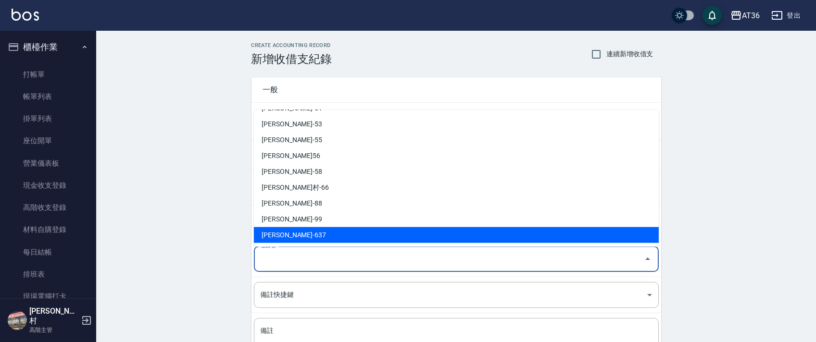
click at [281, 232] on li "[PERSON_NAME]-637" at bounding box center [456, 235] width 405 height 16
type input "[PERSON_NAME]-637"
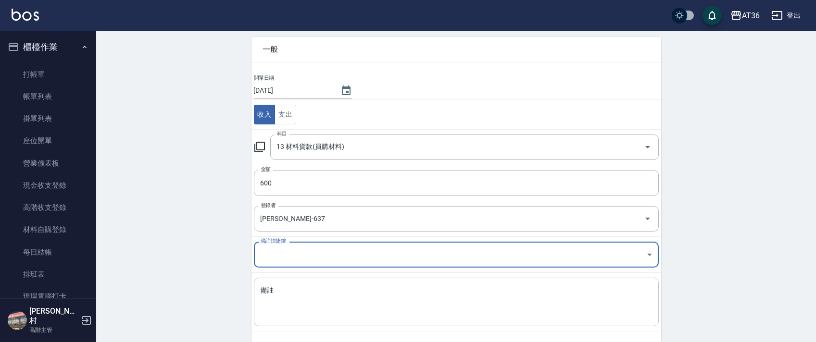
scroll to position [82, 0]
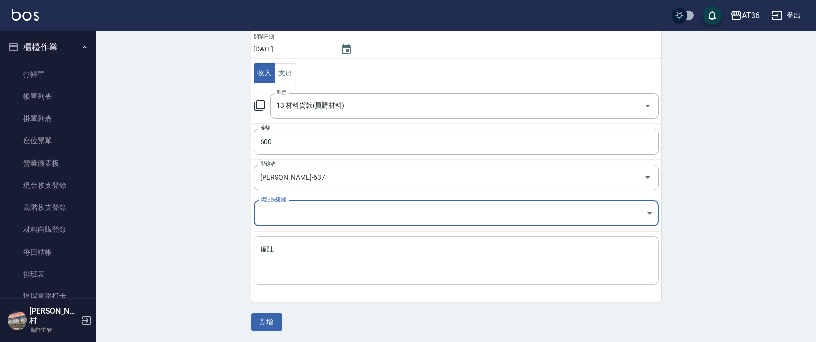
click at [277, 265] on textarea "備註" at bounding box center [456, 261] width 391 height 33
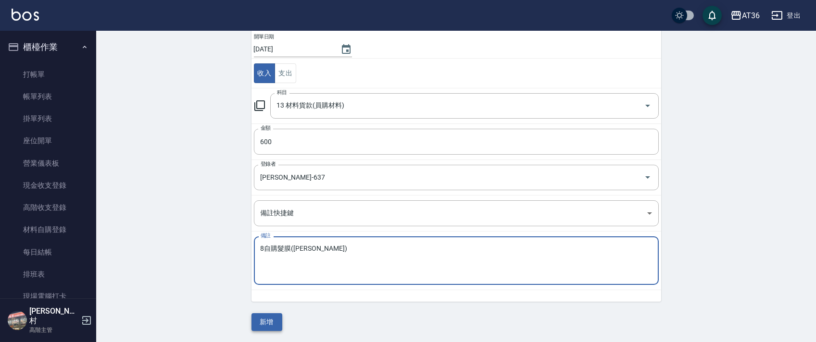
type textarea "8自購髮膜([PERSON_NAME])"
drag, startPoint x: 264, startPoint y: 321, endPoint x: 288, endPoint y: 254, distance: 71.0
click at [264, 322] on button "新增" at bounding box center [267, 323] width 31 height 18
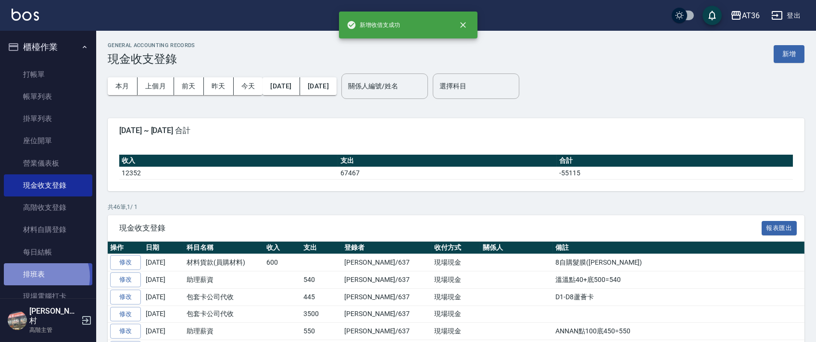
click at [41, 277] on link "排班表" at bounding box center [48, 275] width 88 height 22
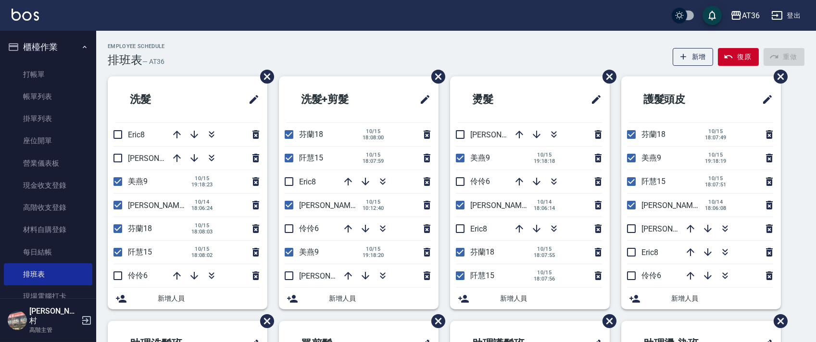
drag, startPoint x: 67, startPoint y: 189, endPoint x: 820, endPoint y: 223, distance: 753.4
click at [67, 190] on link "現金收支登錄" at bounding box center [48, 186] width 88 height 22
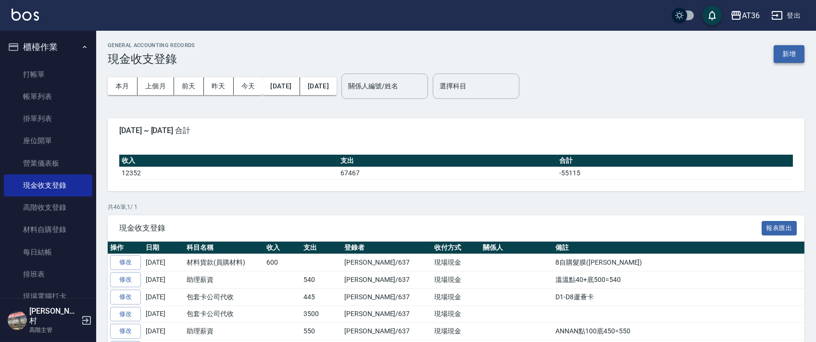
click at [781, 50] on button "新增" at bounding box center [789, 54] width 31 height 18
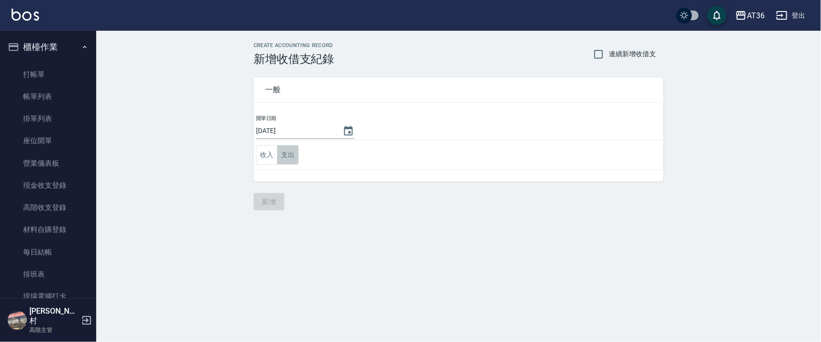
click at [284, 155] on button "支出" at bounding box center [288, 155] width 22 height 20
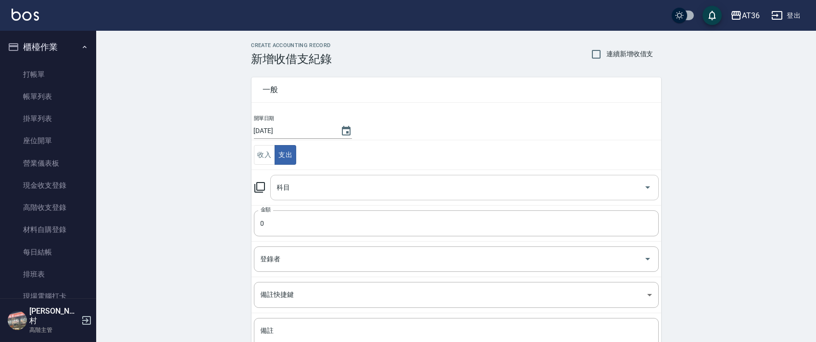
click at [291, 189] on input "科目" at bounding box center [458, 187] width 366 height 17
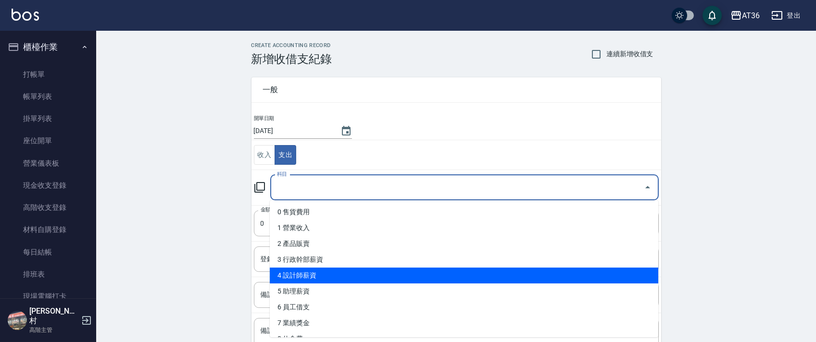
click at [325, 274] on li "4 設計師薪資" at bounding box center [464, 276] width 389 height 16
type input "4 設計師薪資"
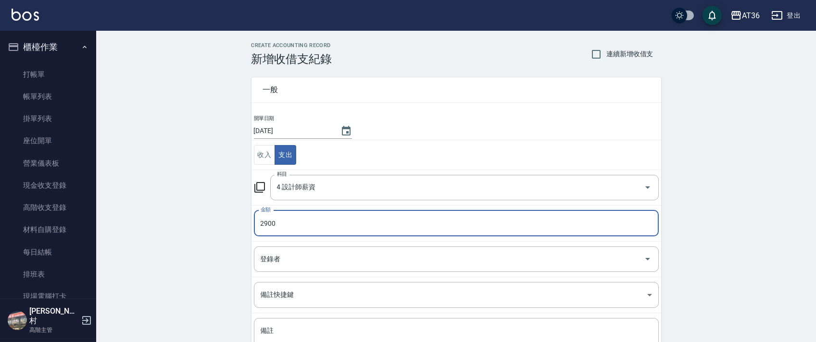
click at [264, 221] on input "2900" at bounding box center [456, 224] width 405 height 26
type input "2610"
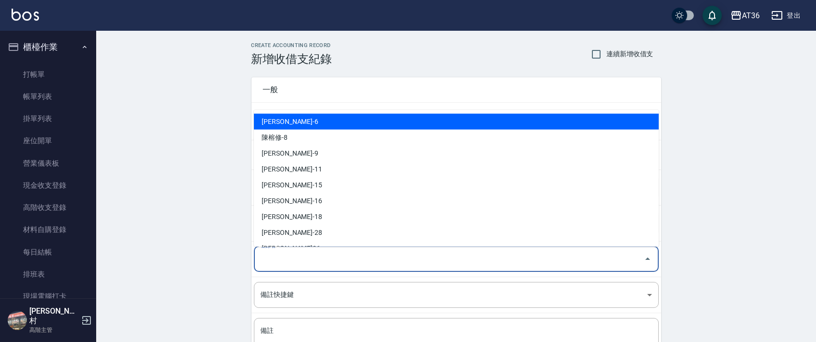
click at [272, 257] on div "登錄者 登錄者" at bounding box center [456, 259] width 405 height 25
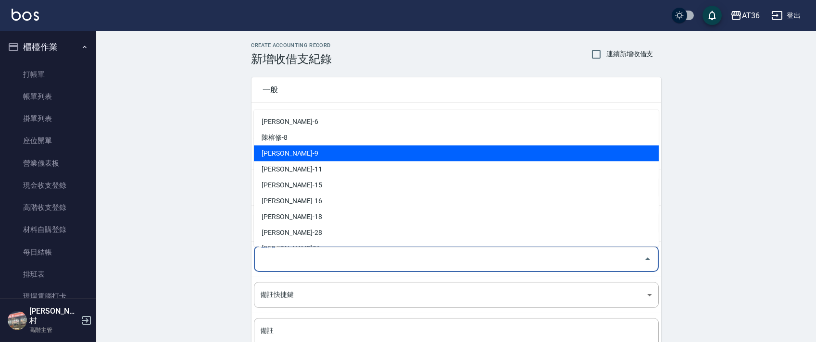
scroll to position [172, 0]
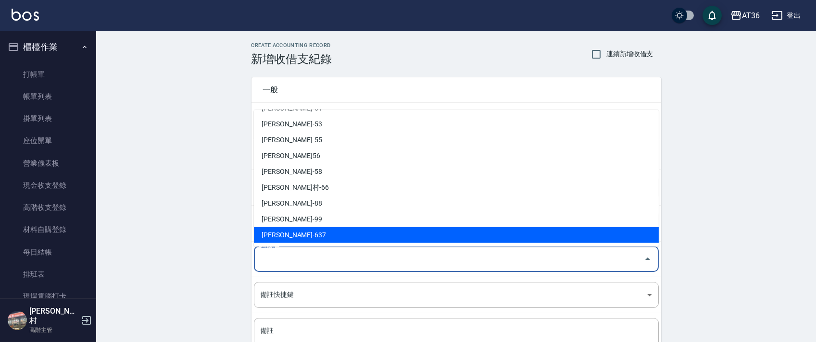
click at [293, 234] on li "[PERSON_NAME]-637" at bounding box center [456, 235] width 405 height 16
type input "[PERSON_NAME]-637"
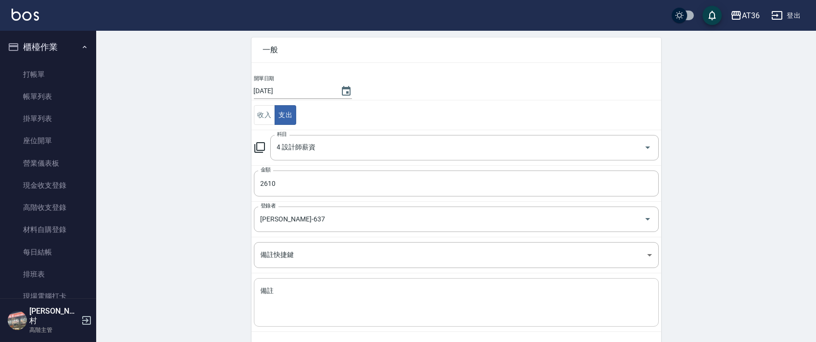
scroll to position [82, 0]
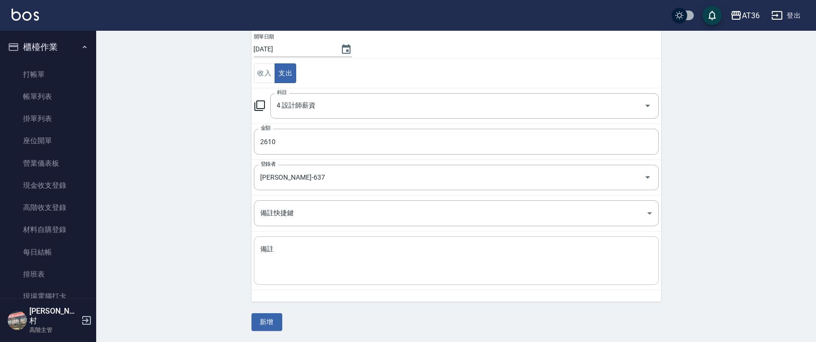
click at [291, 254] on textarea "備註" at bounding box center [456, 261] width 391 height 33
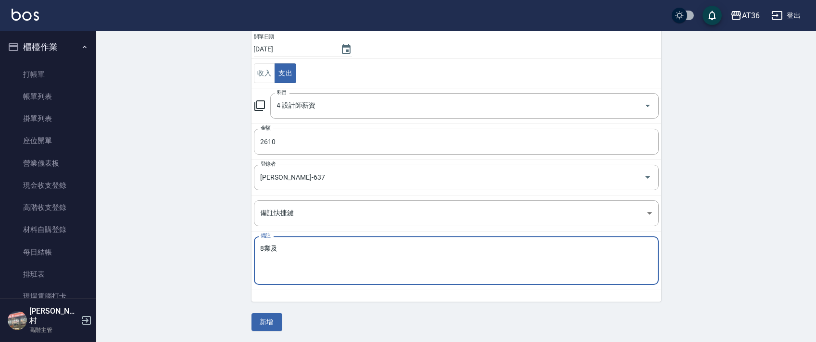
drag, startPoint x: 267, startPoint y: 250, endPoint x: 286, endPoint y: 251, distance: 18.3
click at [267, 250] on textarea "8業及" at bounding box center [456, 261] width 391 height 33
type textarea "8業積5799/5抽=2900-互助290=2610"
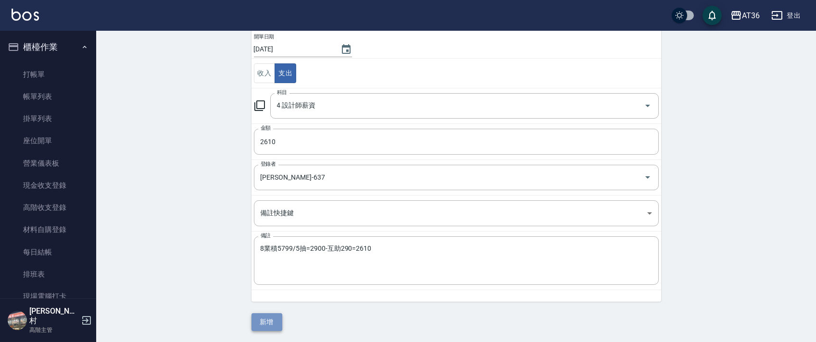
click at [264, 319] on button "新增" at bounding box center [267, 323] width 31 height 18
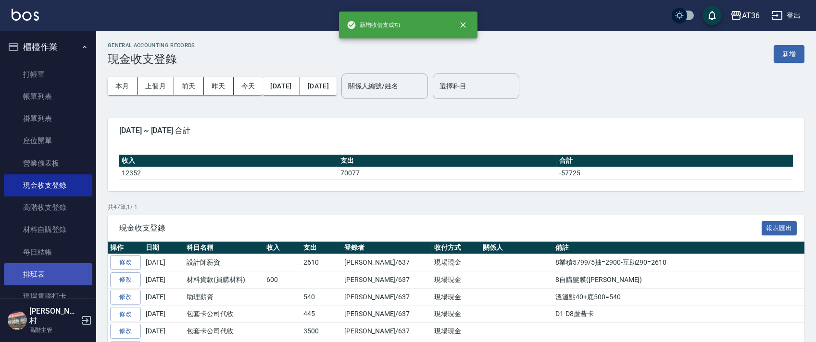
click at [49, 272] on link "排班表" at bounding box center [48, 275] width 88 height 22
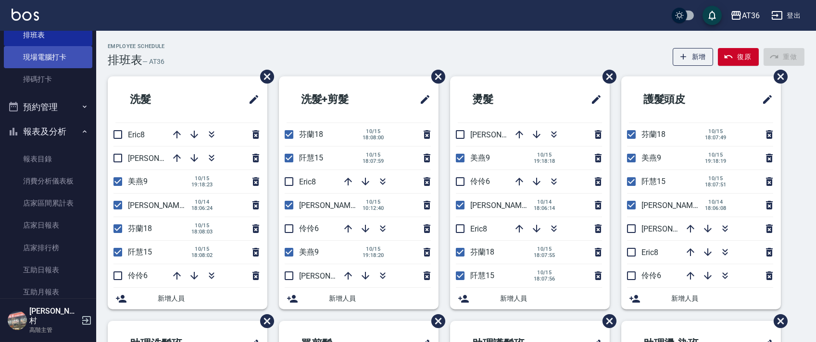
scroll to position [385, 0]
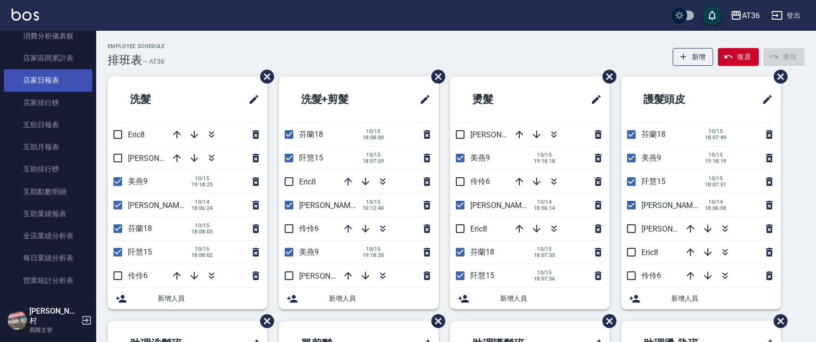
click at [49, 80] on link "店家日報表" at bounding box center [48, 80] width 88 height 22
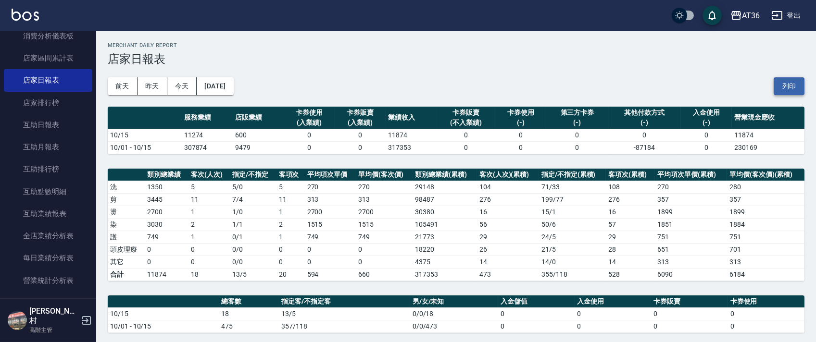
click at [789, 88] on button "列印" at bounding box center [789, 86] width 31 height 18
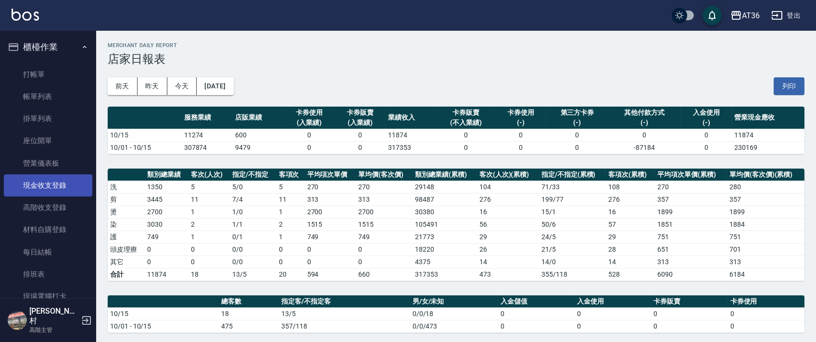
click at [53, 184] on link "現金收支登錄" at bounding box center [48, 186] width 88 height 22
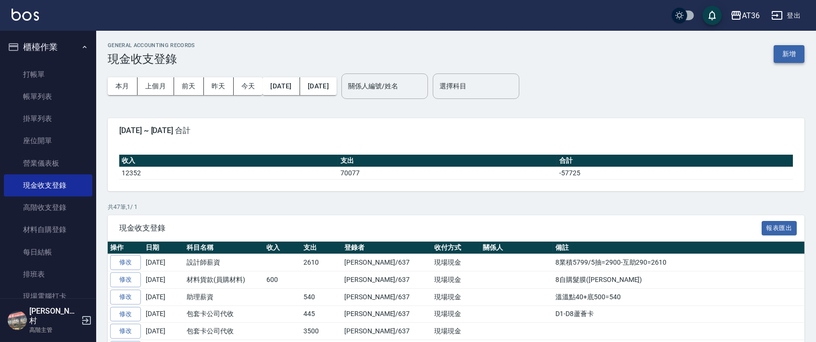
click at [788, 50] on button "新增" at bounding box center [789, 54] width 31 height 18
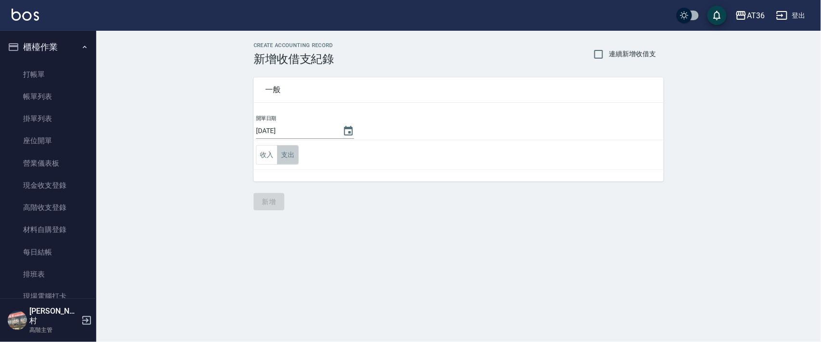
click at [285, 153] on button "支出" at bounding box center [288, 155] width 22 height 20
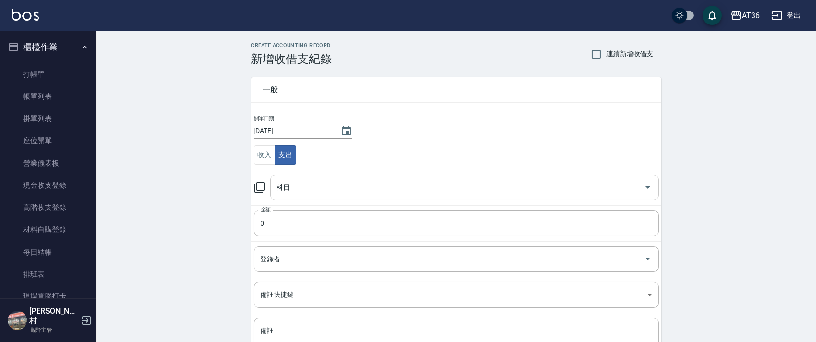
drag, startPoint x: 282, startPoint y: 187, endPoint x: 281, endPoint y: 192, distance: 5.9
click at [281, 188] on div "科目 科目" at bounding box center [464, 187] width 389 height 25
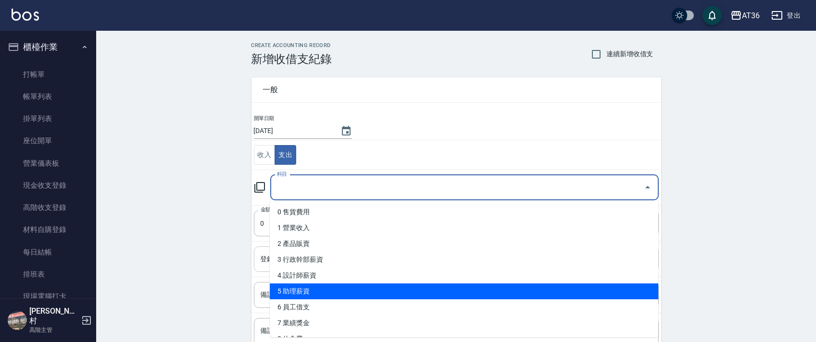
drag, startPoint x: 303, startPoint y: 293, endPoint x: 327, endPoint y: 248, distance: 51.6
click at [303, 294] on li "5 助理薪資" at bounding box center [464, 292] width 389 height 16
type input "5 助理薪資"
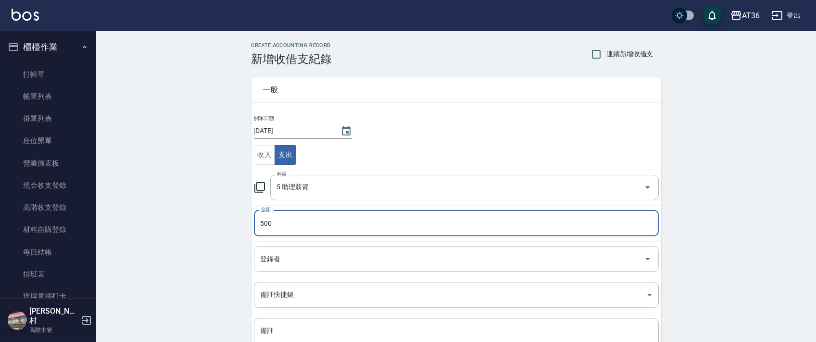
type input "500"
click at [268, 258] on div "登錄者 登錄者" at bounding box center [456, 259] width 405 height 25
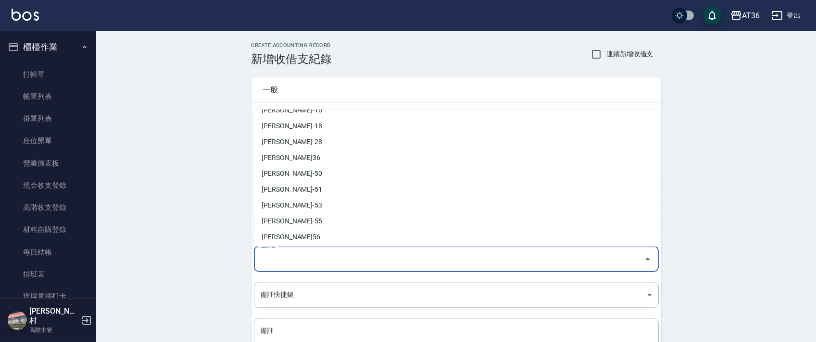
scroll to position [172, 0]
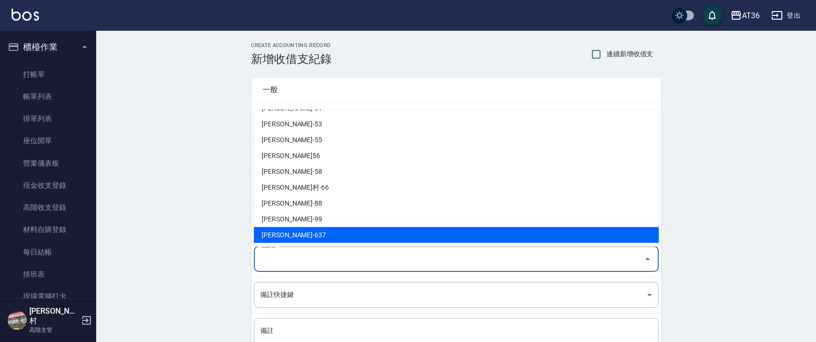
click at [294, 232] on li "[PERSON_NAME]-637" at bounding box center [456, 235] width 405 height 16
type input "[PERSON_NAME]-637"
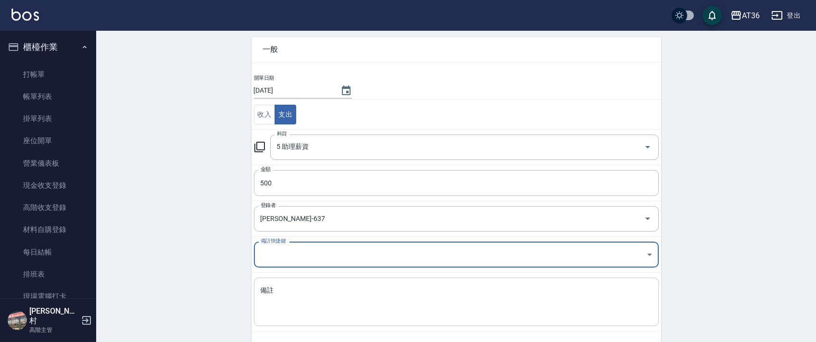
scroll to position [82, 0]
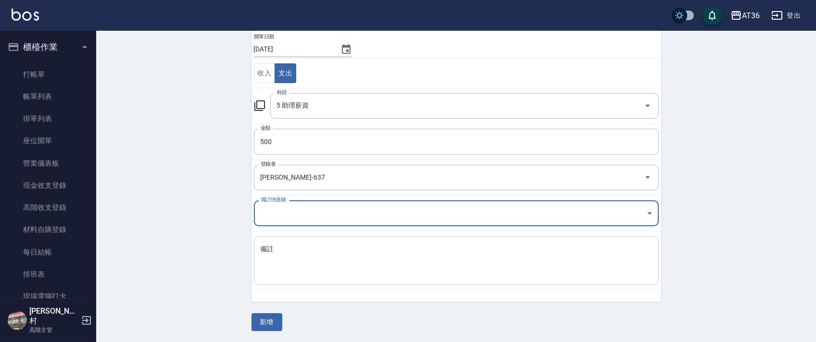
click at [285, 264] on textarea "備註" at bounding box center [456, 261] width 391 height 33
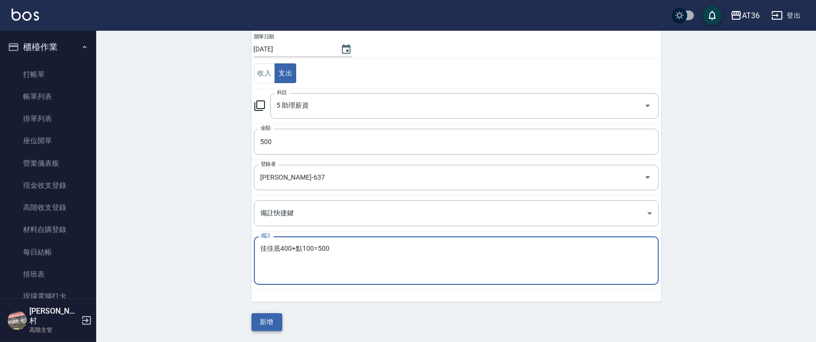
type textarea "佳佳底400+點100=500"
click at [260, 321] on button "新增" at bounding box center [267, 323] width 31 height 18
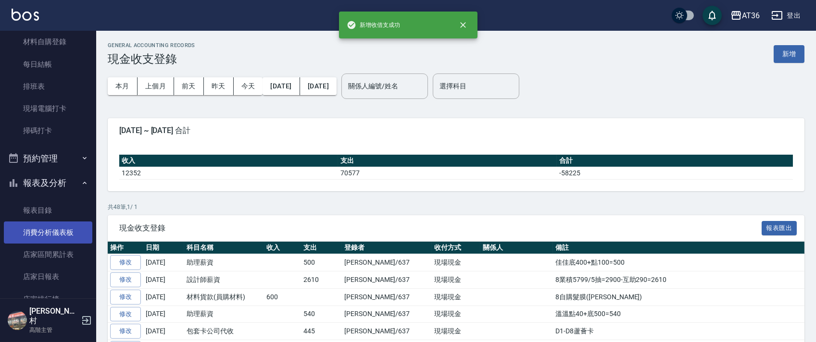
scroll to position [192, 0]
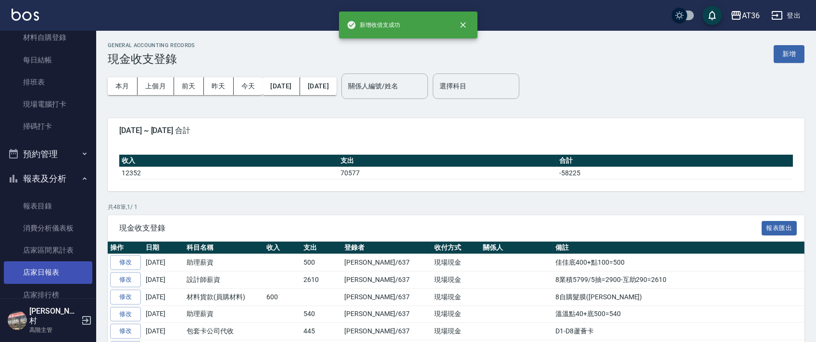
click at [50, 272] on link "店家日報表" at bounding box center [48, 273] width 88 height 22
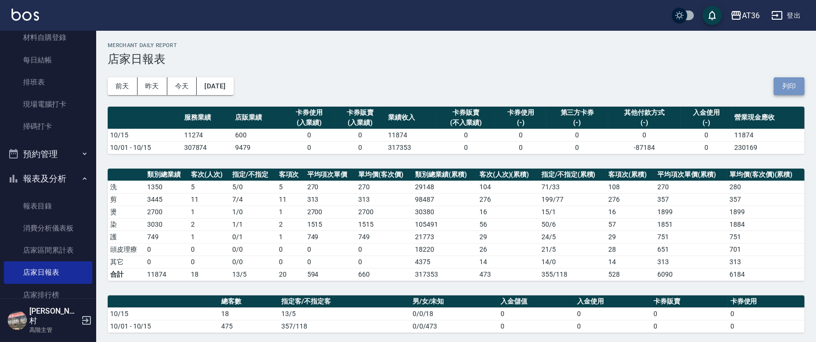
click at [787, 89] on button "列印" at bounding box center [789, 86] width 31 height 18
drag, startPoint x: 47, startPoint y: 77, endPoint x: 54, endPoint y: 16, distance: 61.5
click at [47, 78] on link "排班表" at bounding box center [48, 82] width 88 height 22
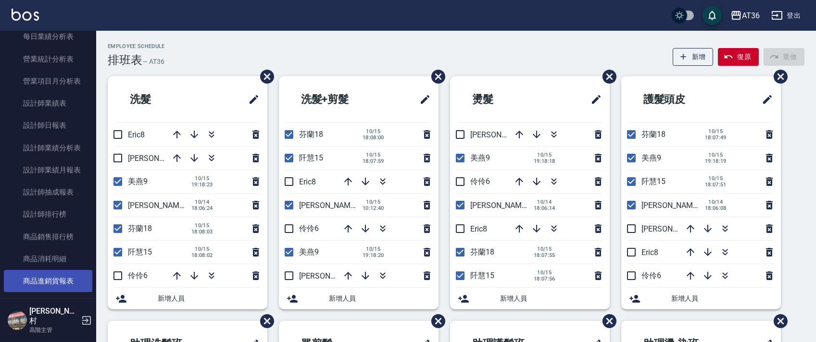
scroll to position [641, 0]
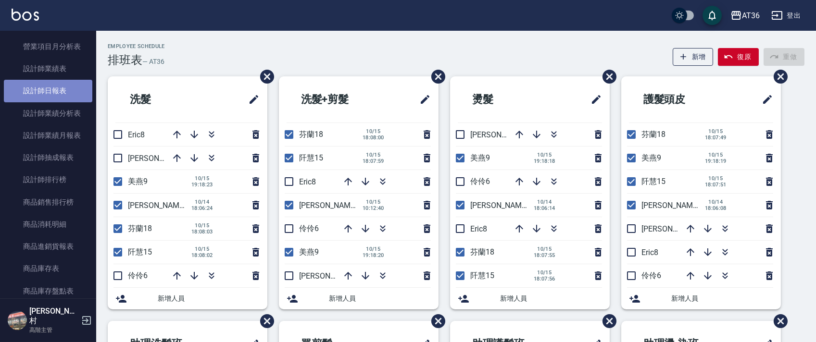
click at [62, 86] on link "設計師日報表" at bounding box center [48, 91] width 88 height 22
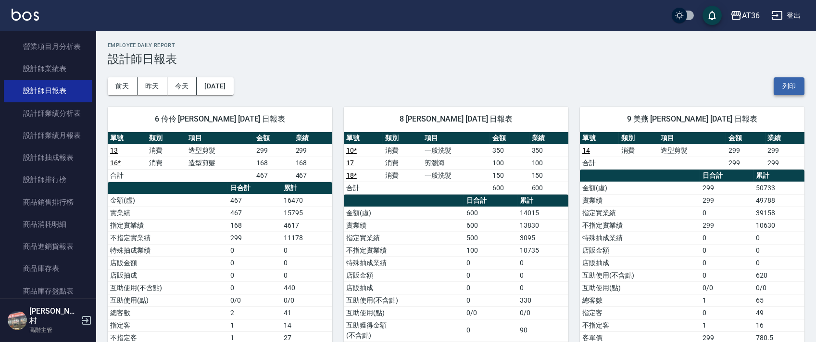
click at [785, 86] on button "列印" at bounding box center [789, 86] width 31 height 18
